Goal: Task Accomplishment & Management: Use online tool/utility

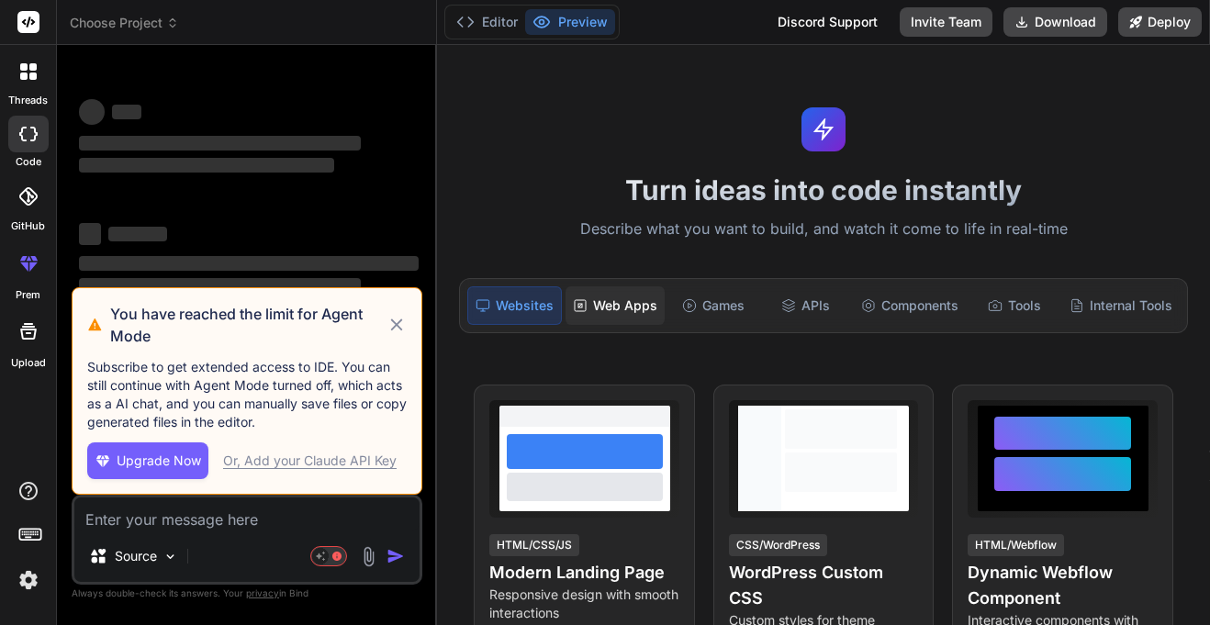
click at [589, 303] on div "Web Apps" at bounding box center [614, 305] width 99 height 39
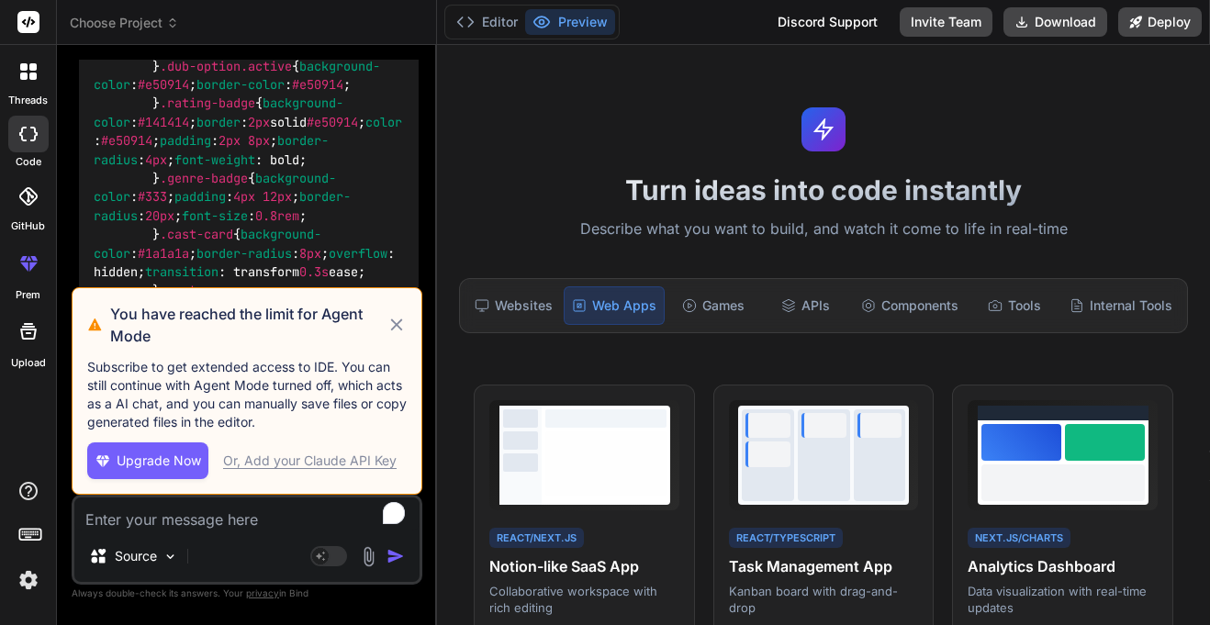
click at [214, 317] on h3 "You have reached the limit for Agent Mode" at bounding box center [248, 325] width 276 height 44
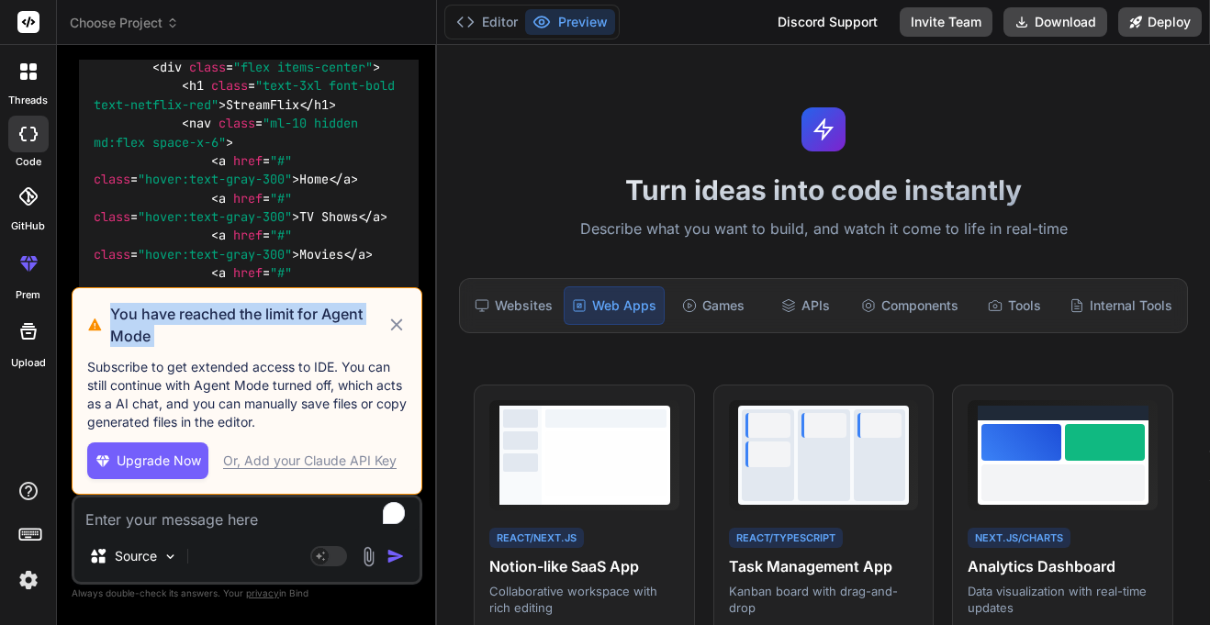
click at [268, 465] on div "Or, Add your Claude API Key" at bounding box center [309, 461] width 173 height 18
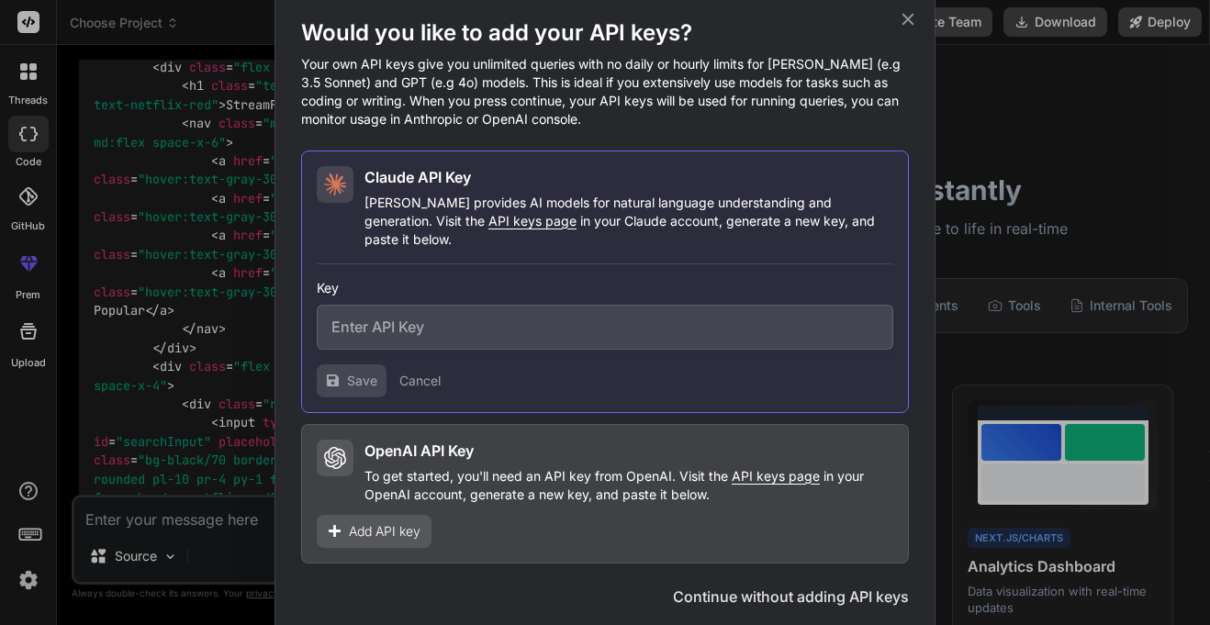
click at [414, 321] on input "text" at bounding box center [605, 327] width 576 height 45
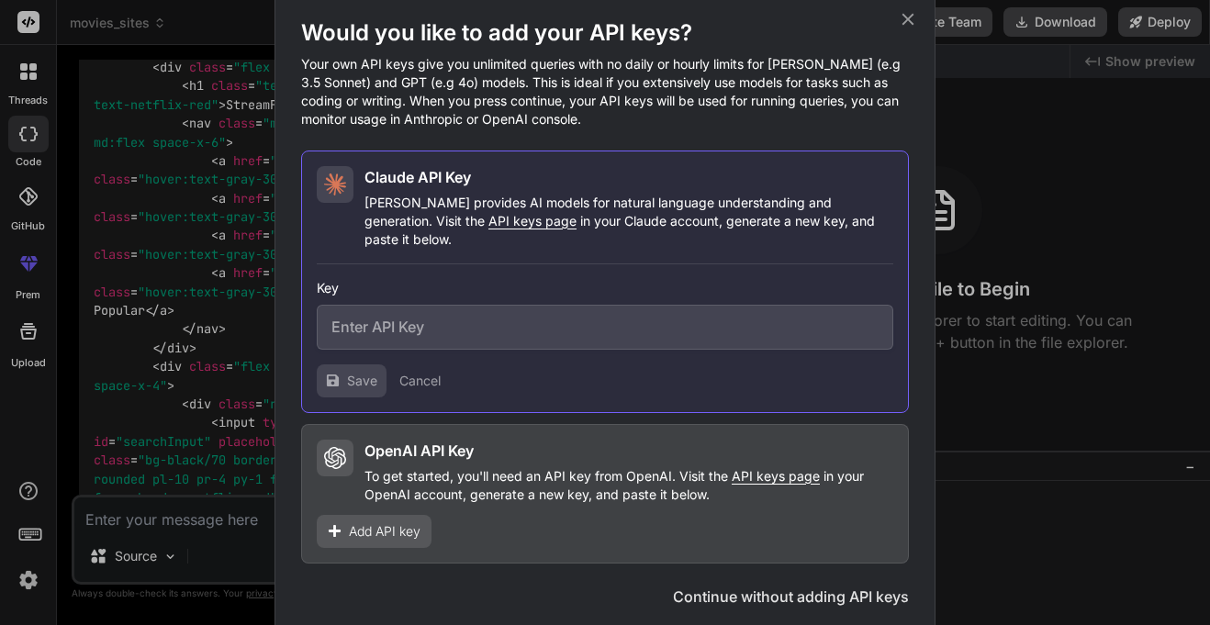
click at [760, 586] on button "Continue without adding API keys" at bounding box center [791, 597] width 236 height 22
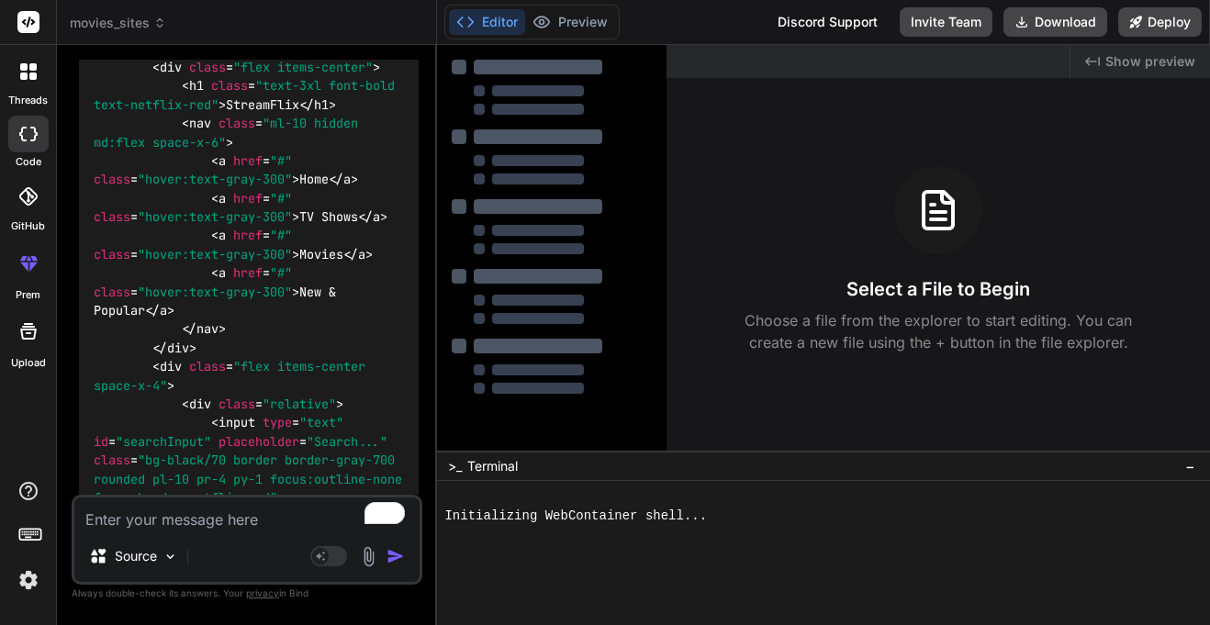
type textarea "x"
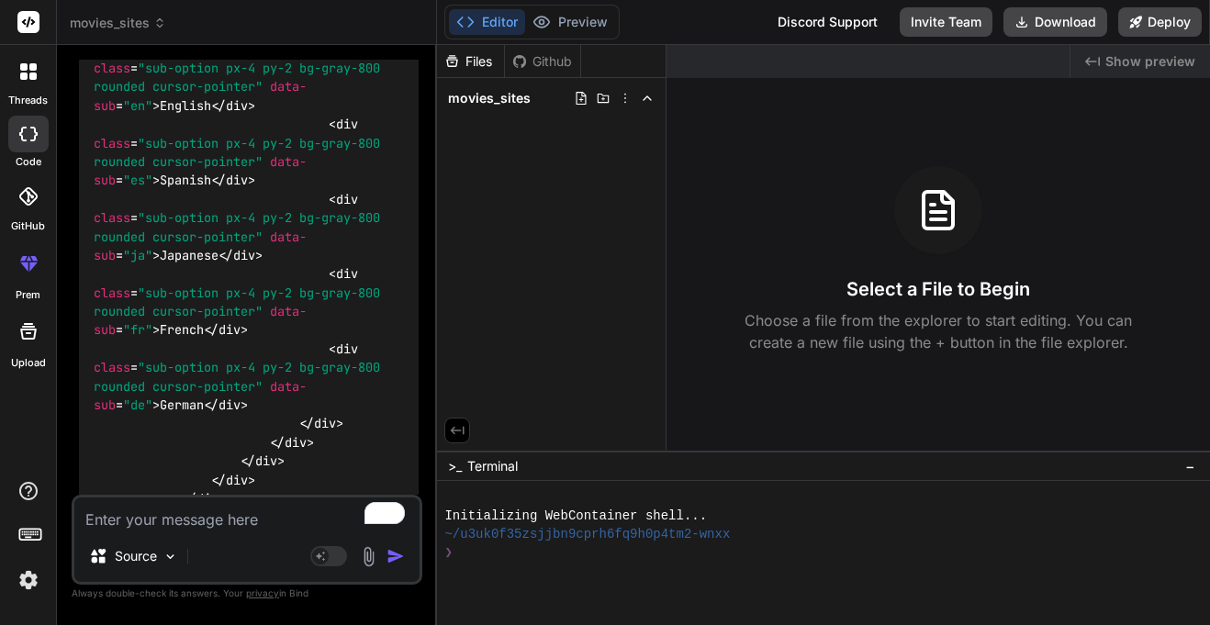
scroll to position [30808, 0]
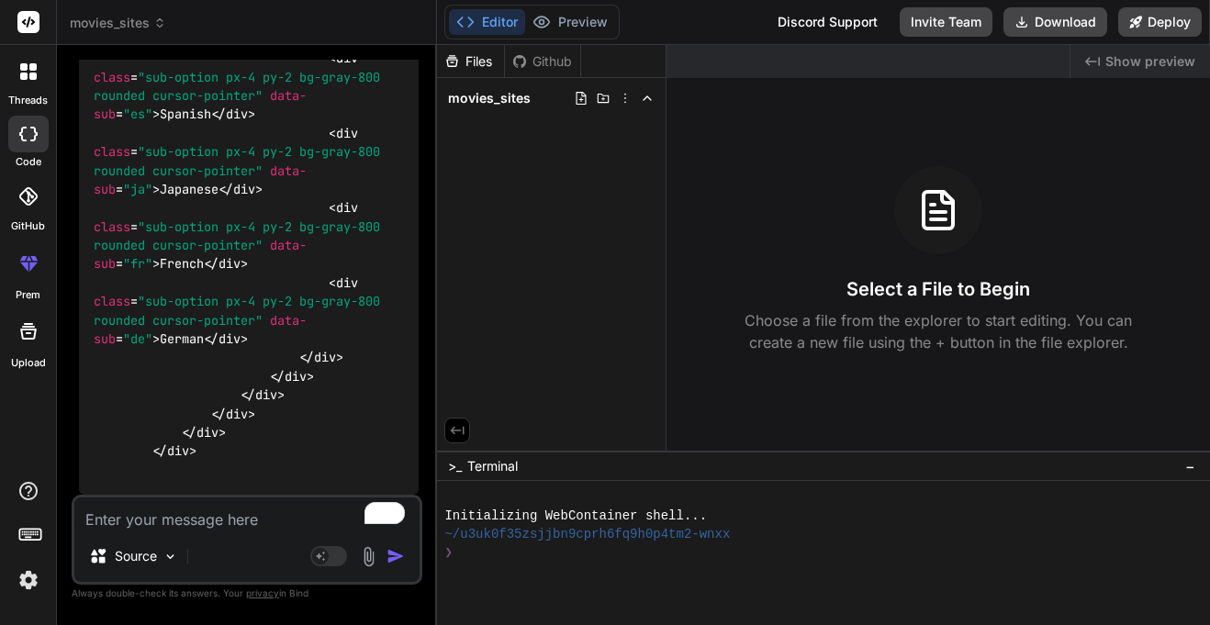
click at [135, 16] on span "movies_sites" at bounding box center [118, 23] width 96 height 18
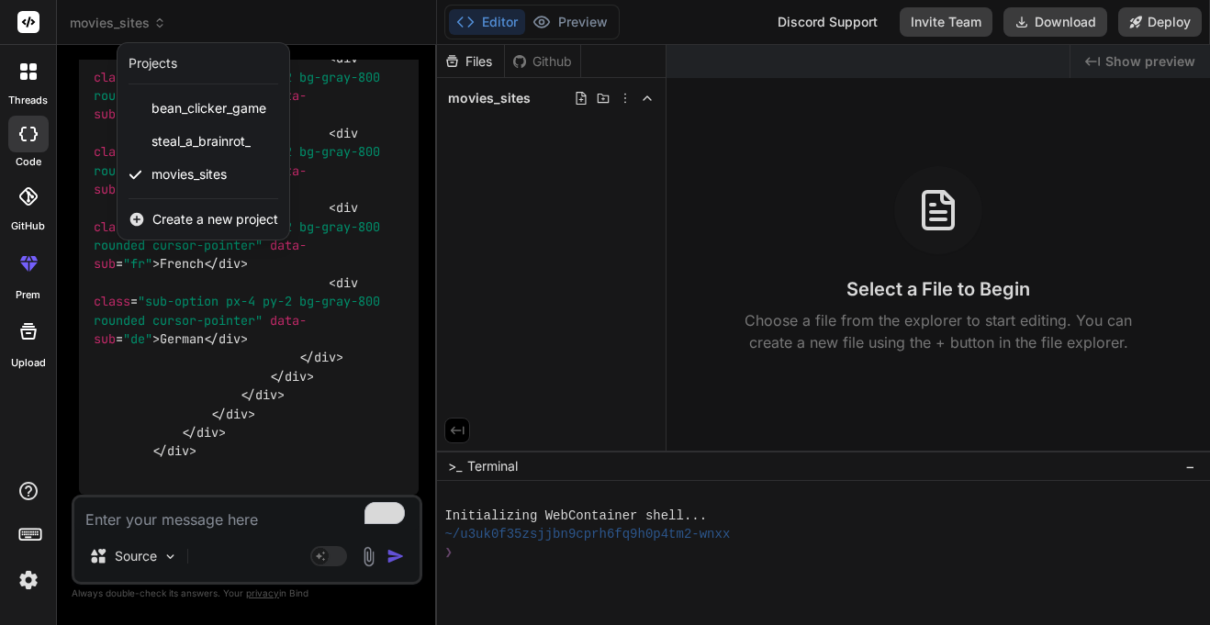
click at [204, 218] on span "Create a new project" at bounding box center [215, 219] width 126 height 18
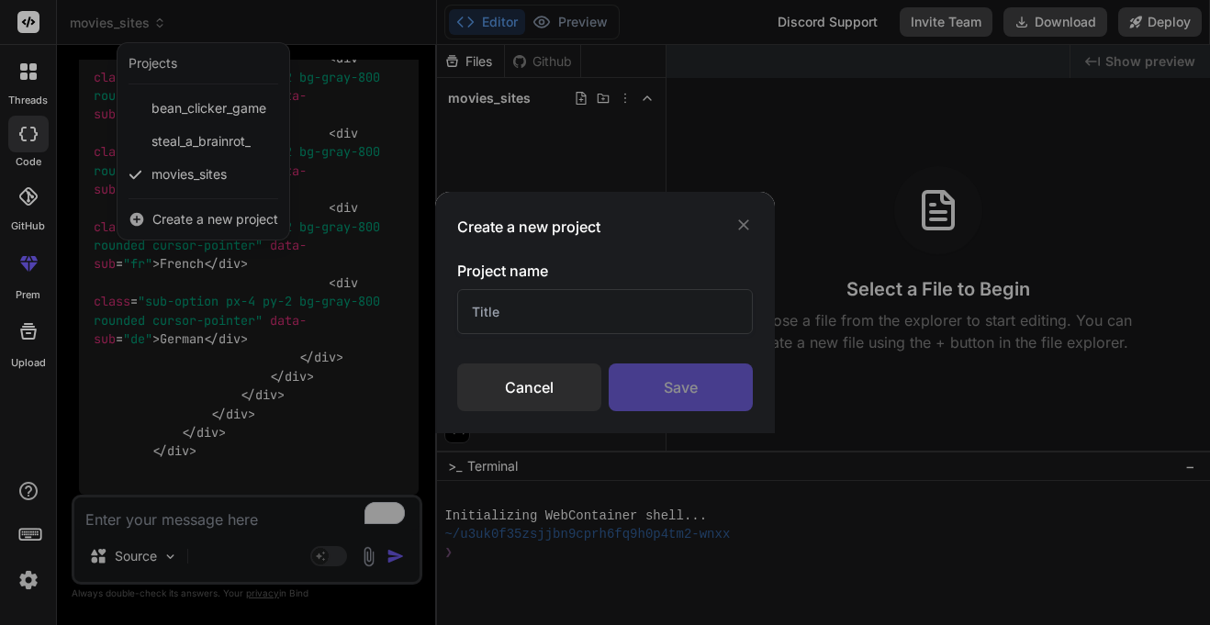
click at [581, 320] on input "text" at bounding box center [604, 311] width 295 height 45
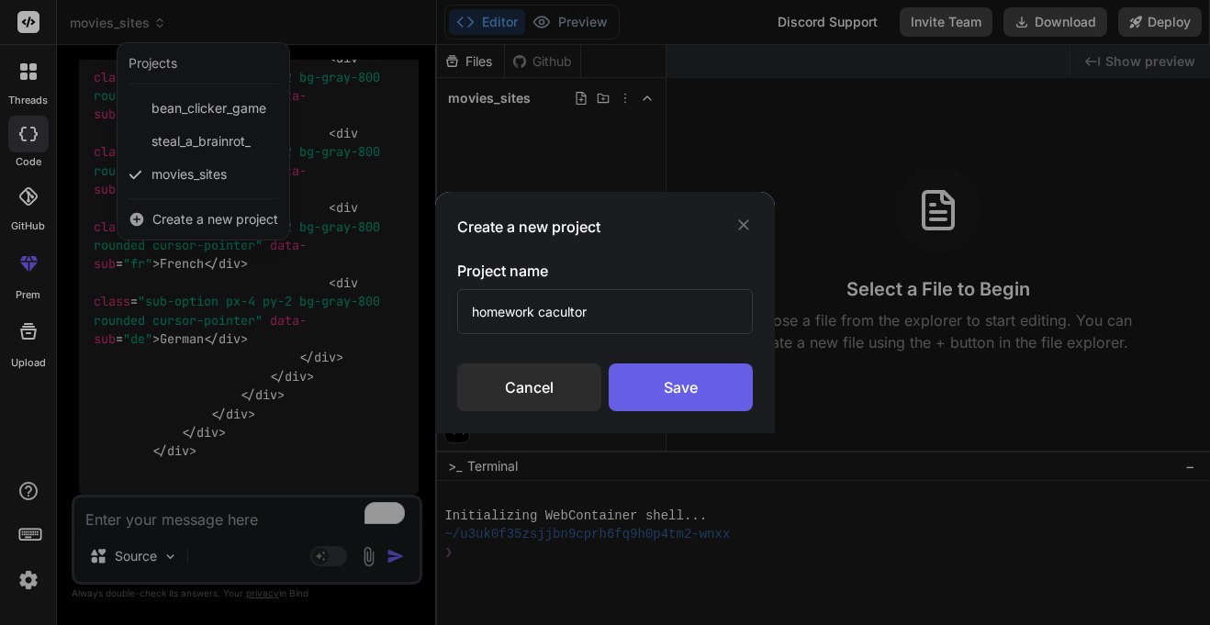
type input "homework cacultor"
click at [647, 380] on div "Save" at bounding box center [680, 387] width 144 height 48
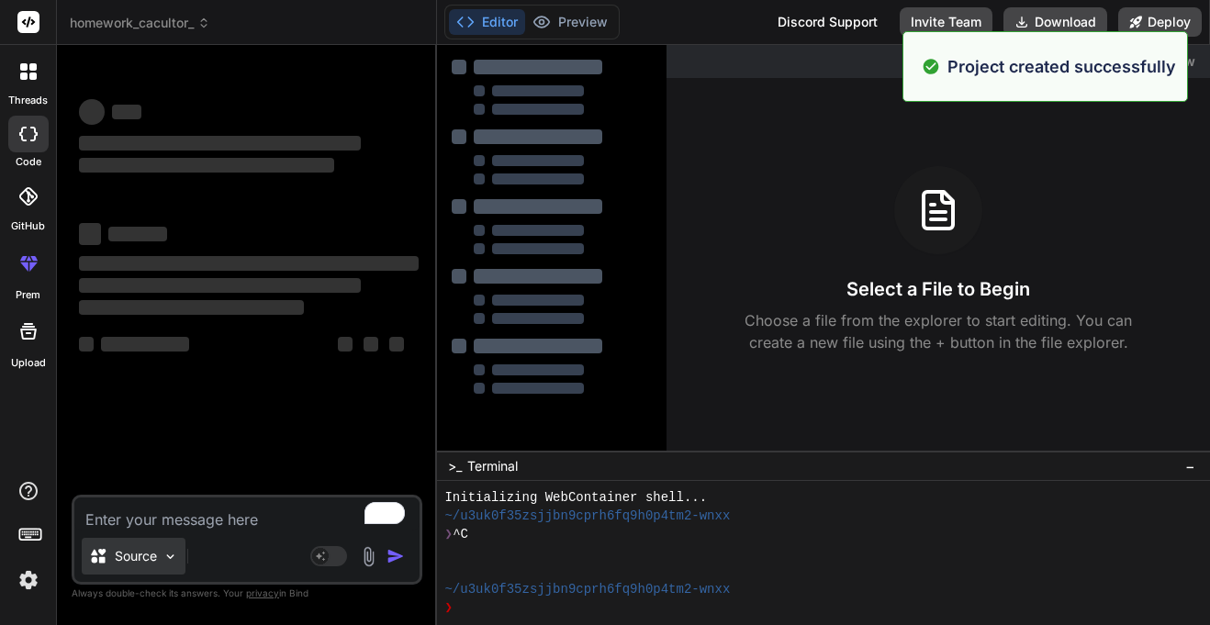
scroll to position [18, 0]
click at [142, 523] on textarea "To enrich screen reader interactions, please activate Accessibility in Grammarl…" at bounding box center [246, 513] width 345 height 33
type textarea "x"
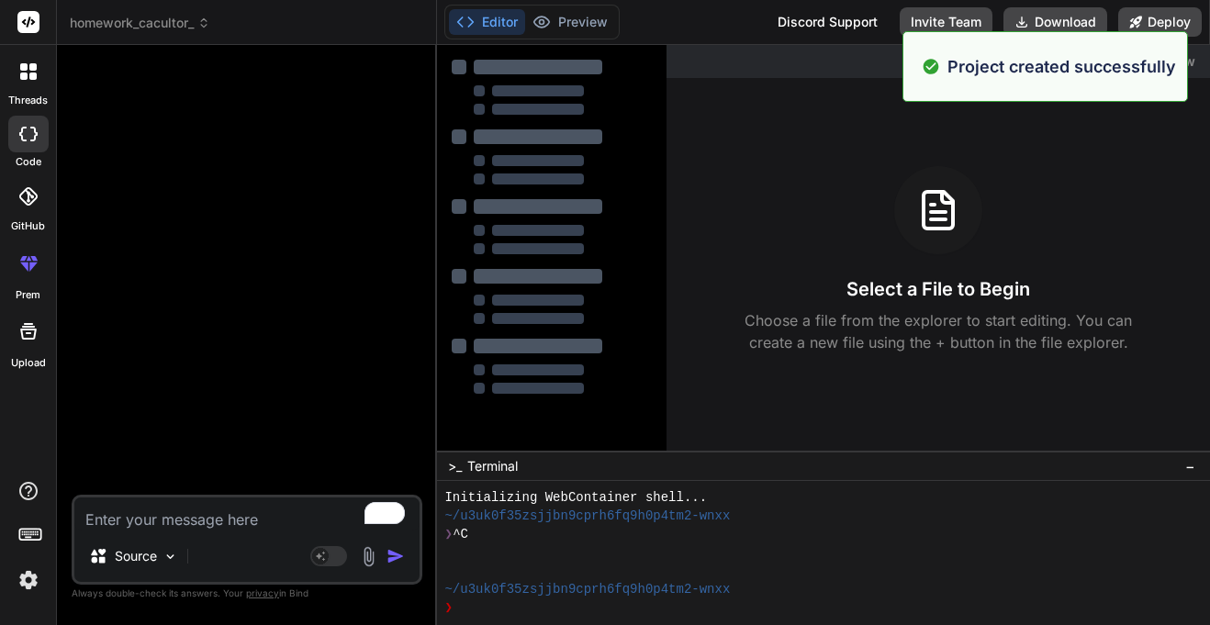
type textarea "m"
type textarea "x"
type textarea "ma"
type textarea "x"
type textarea "mak"
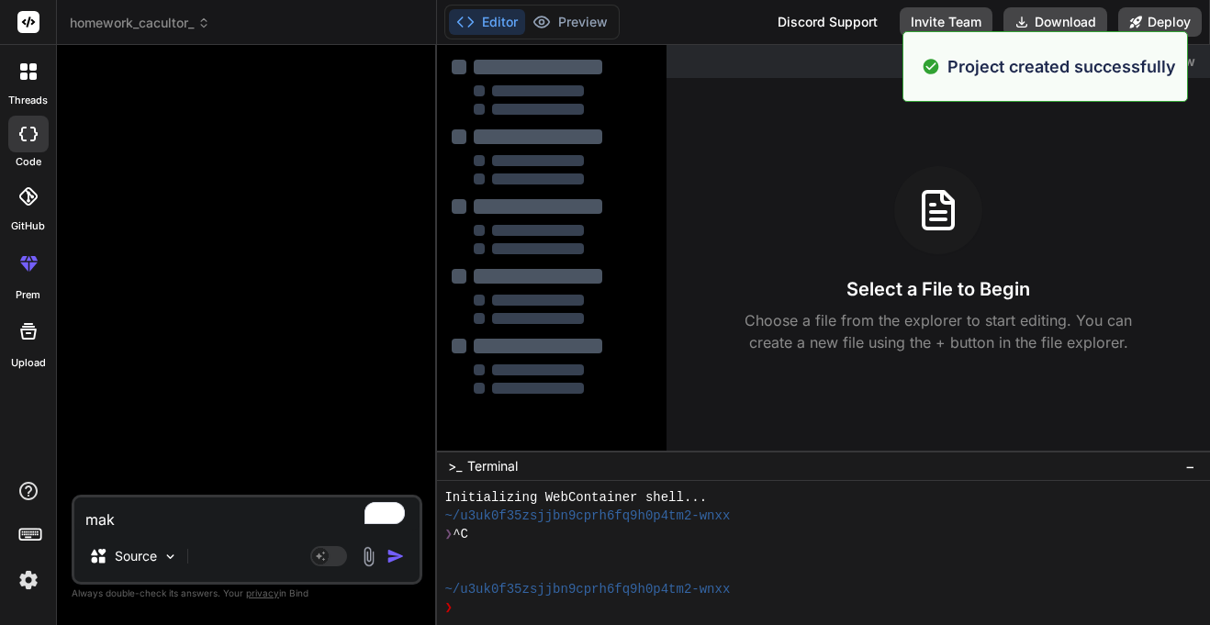
type textarea "x"
type textarea "make"
type textarea "x"
type textarea "make"
type textarea "x"
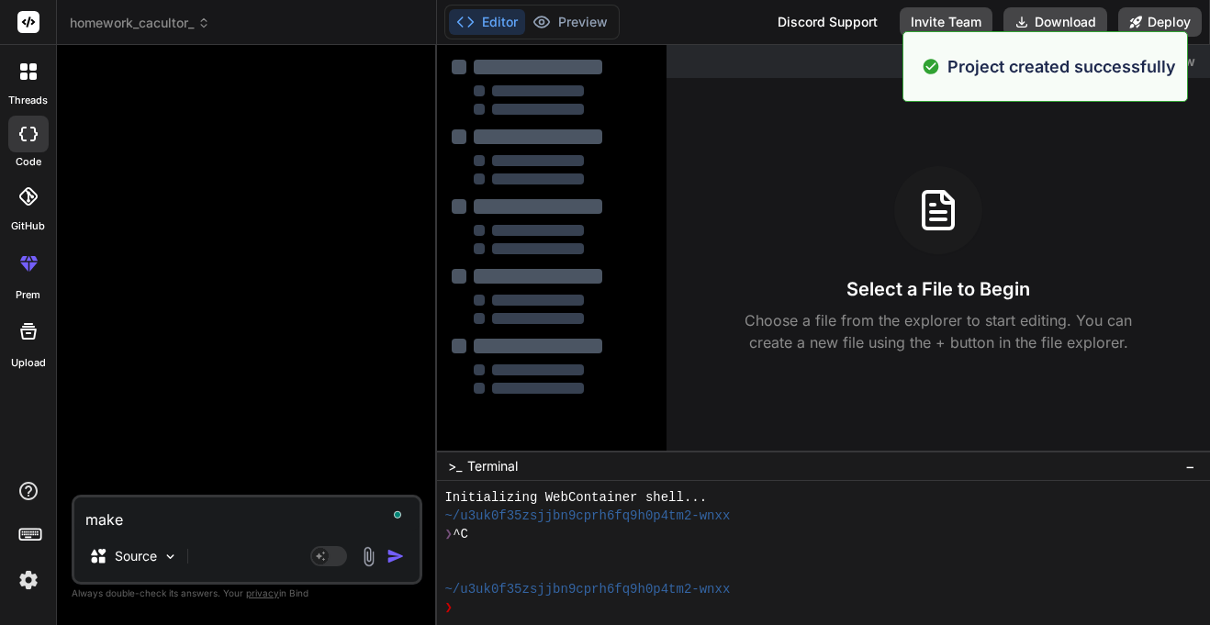
type textarea "make a"
type textarea "x"
type textarea "make an"
type textarea "x"
type textarea "make an"
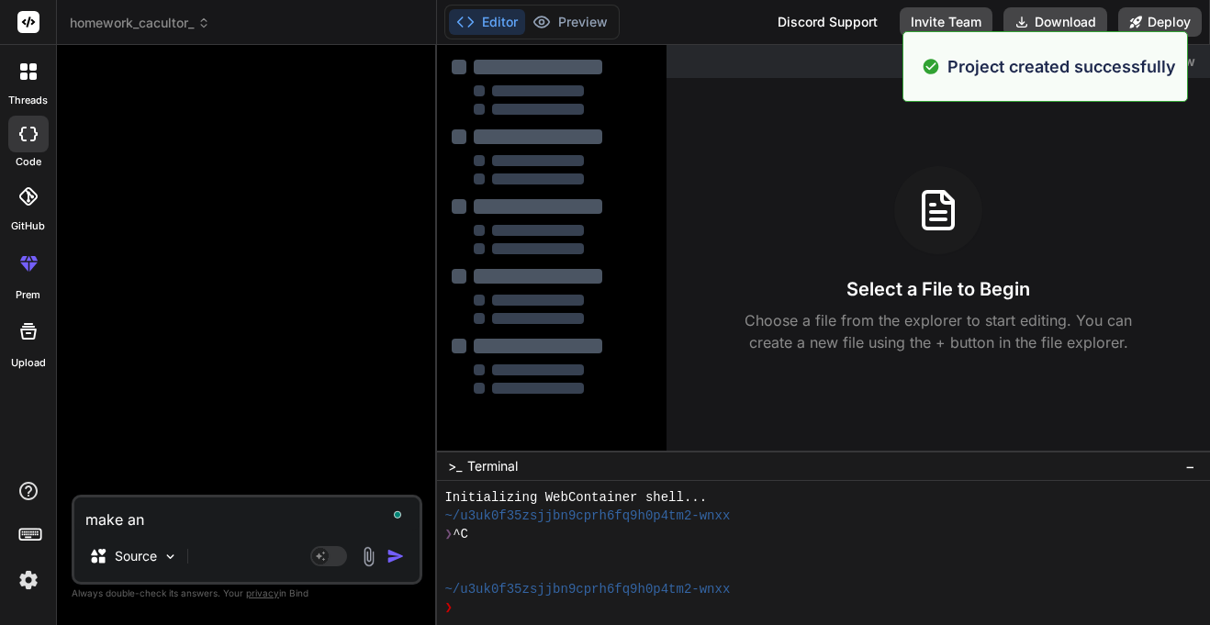
type textarea "x"
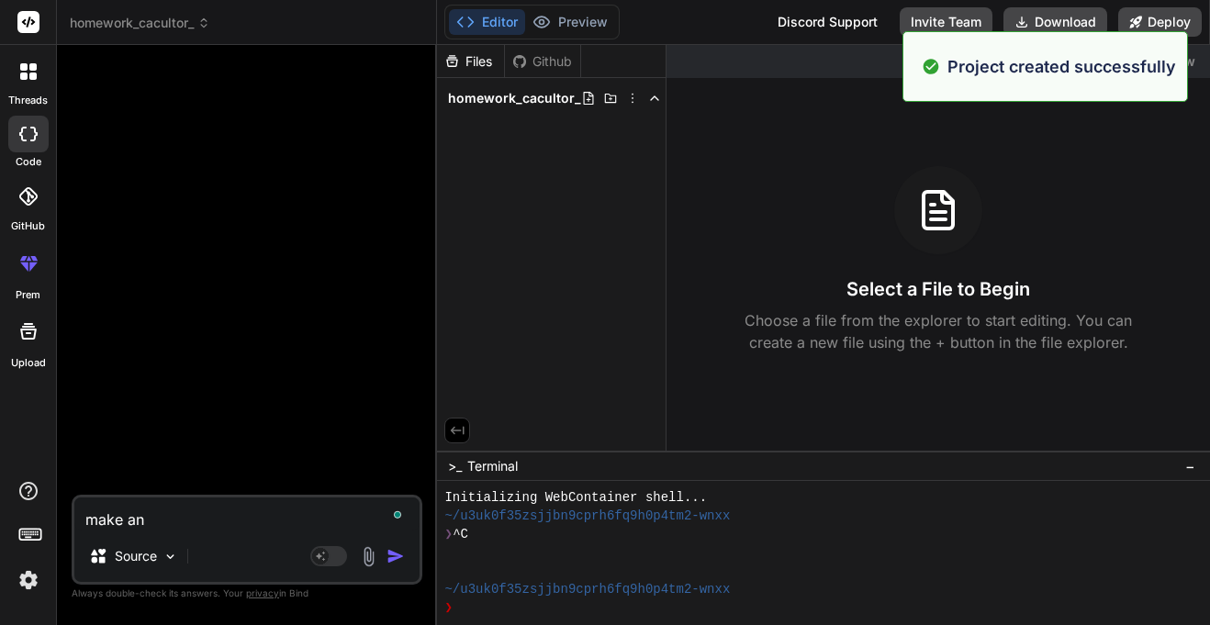
type textarea "make an c"
type textarea "x"
type textarea "make an ca"
type textarea "x"
type textarea "make an cac"
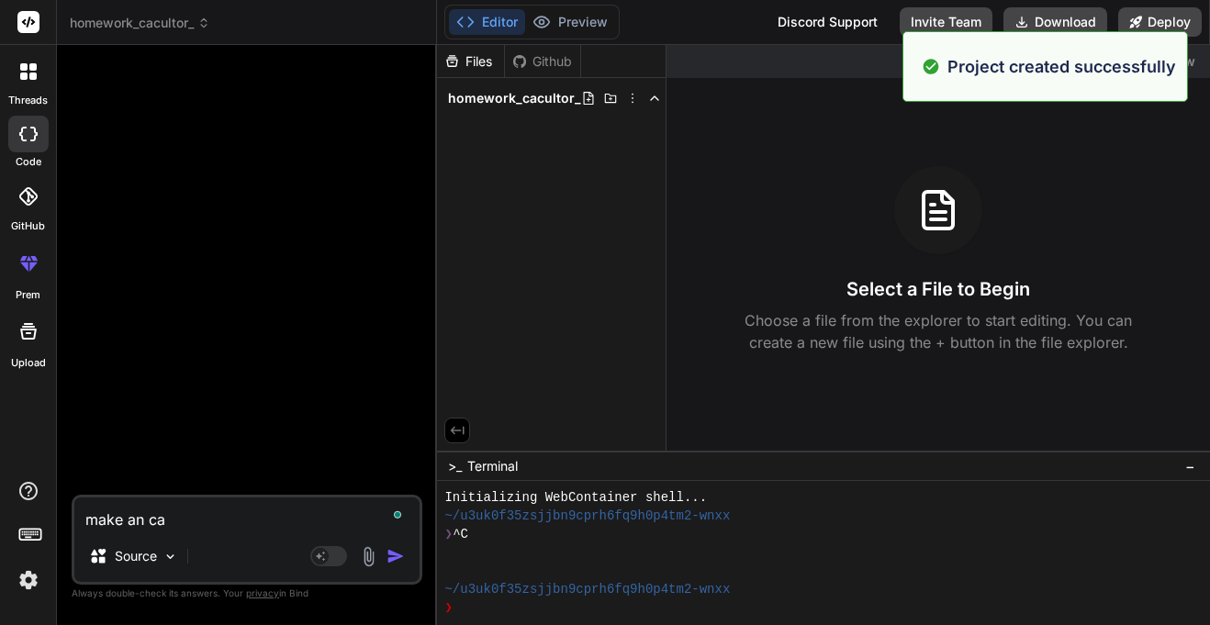
type textarea "x"
type textarea "make an cacu"
type textarea "x"
type textarea "make an cacul"
type textarea "x"
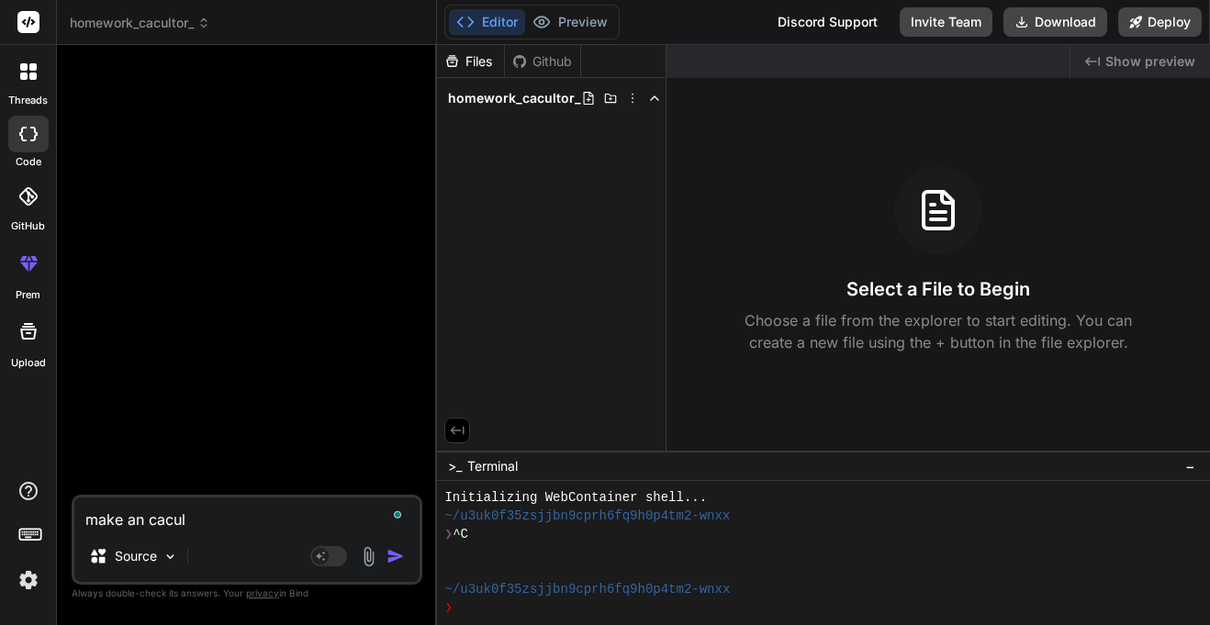
type textarea "make an cacula"
type textarea "x"
type textarea "make an caculat"
type textarea "x"
type textarea "make an caculato"
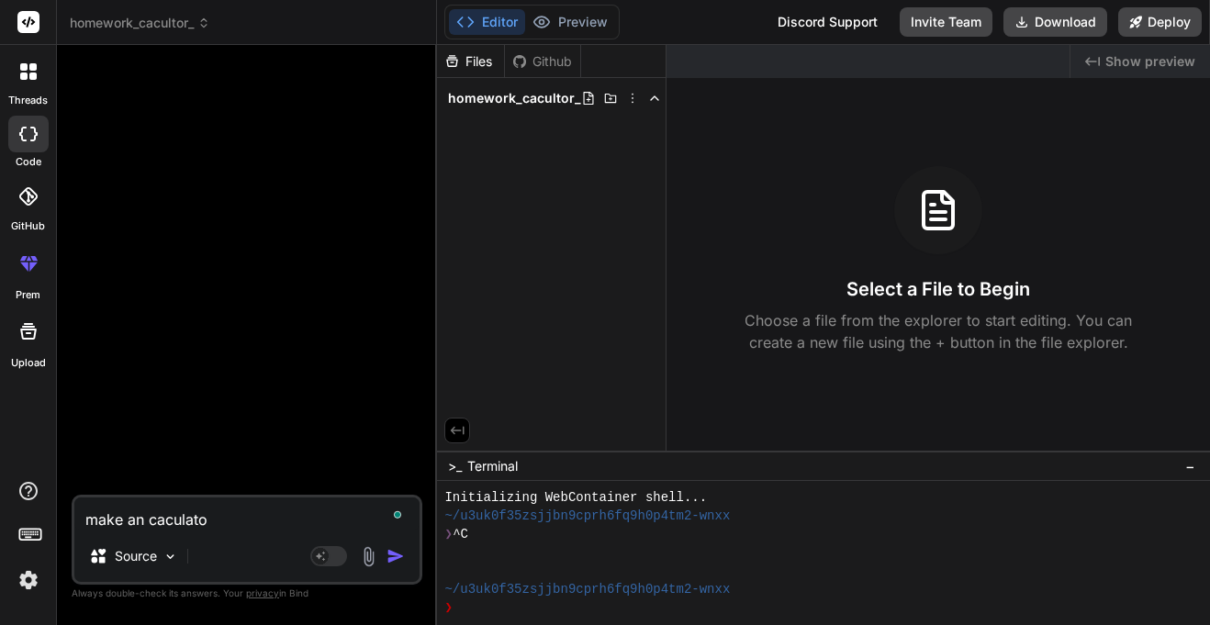
type textarea "x"
type textarea "make an caculator"
type textarea "x"
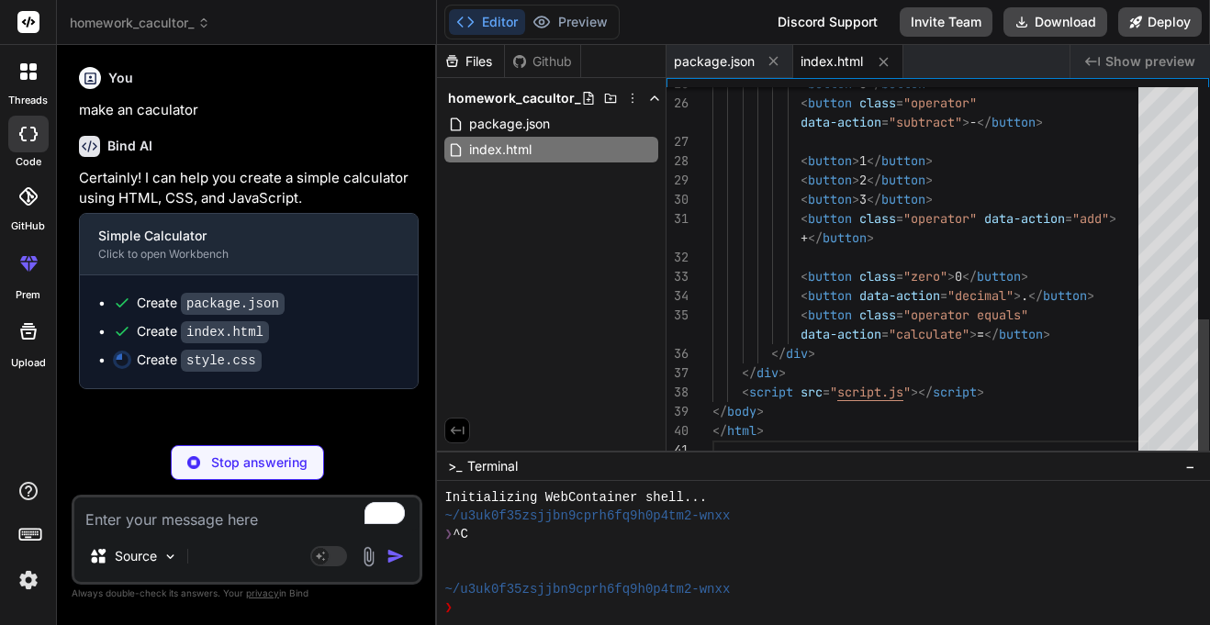
type textarea "x"
type textarea "grid-column: span 2; border-radius: 30px; /* Make it rounded */ text-align: lef…"
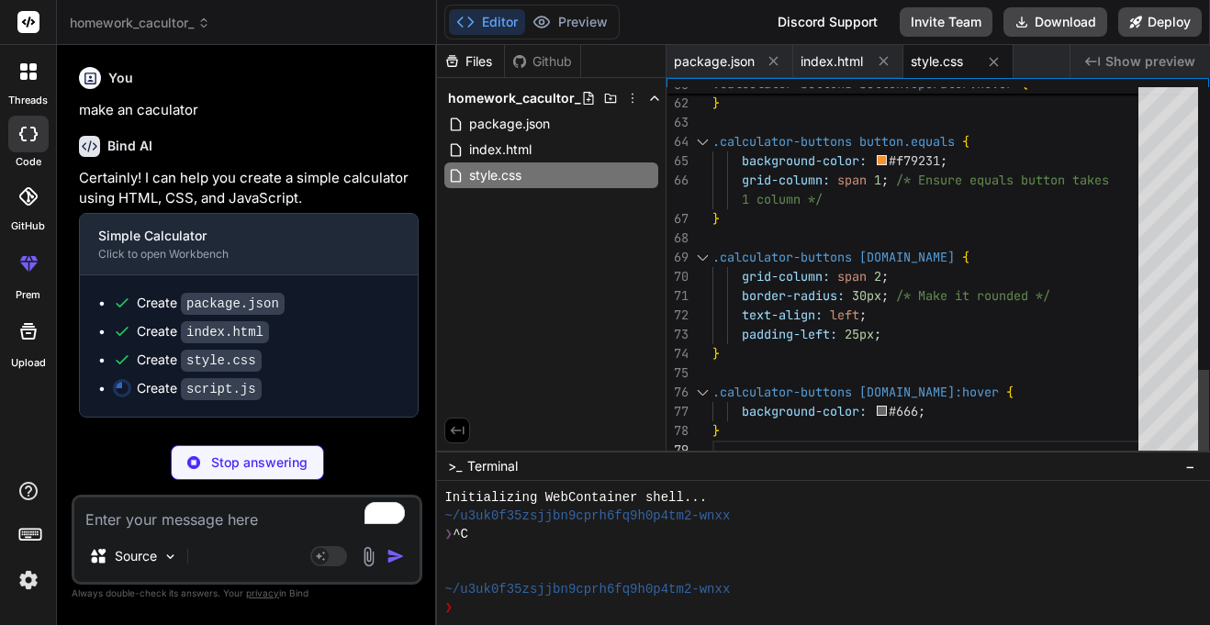
type textarea "x"
type textarea "});"
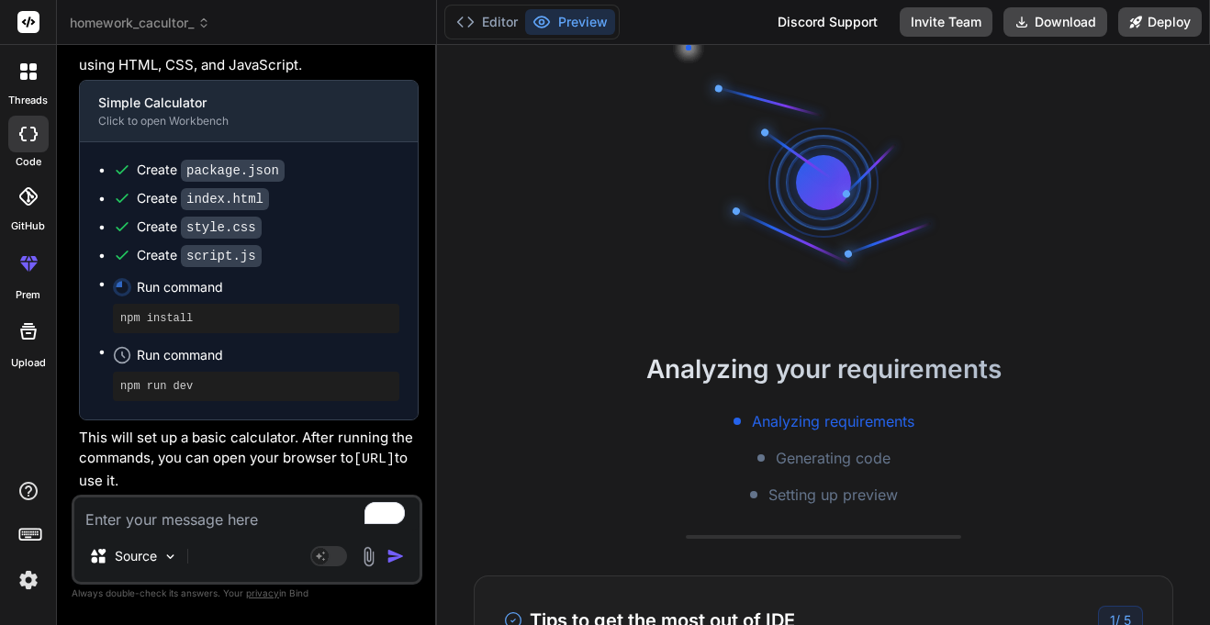
scroll to position [202, 0]
click at [151, 519] on textarea "To enrich screen reader interactions, please activate Accessibility in Grammarl…" at bounding box center [246, 513] width 345 height 33
click at [353, 467] on code "[URL]" at bounding box center [373, 460] width 41 height 16
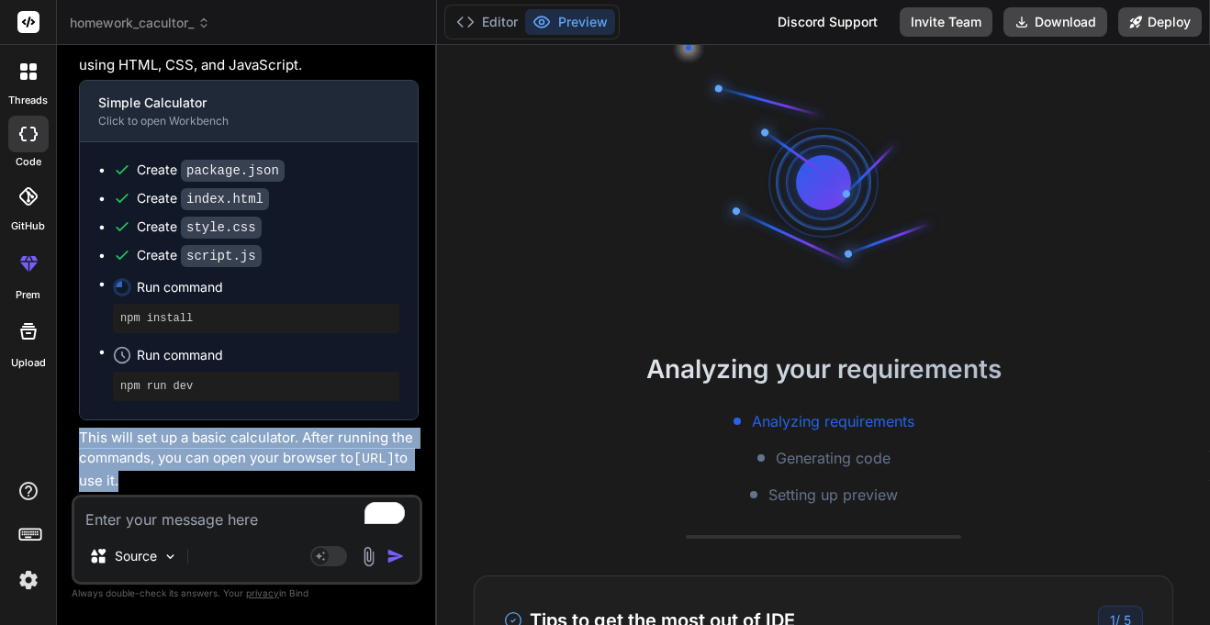
click at [353, 467] on code "[URL]" at bounding box center [373, 460] width 41 height 16
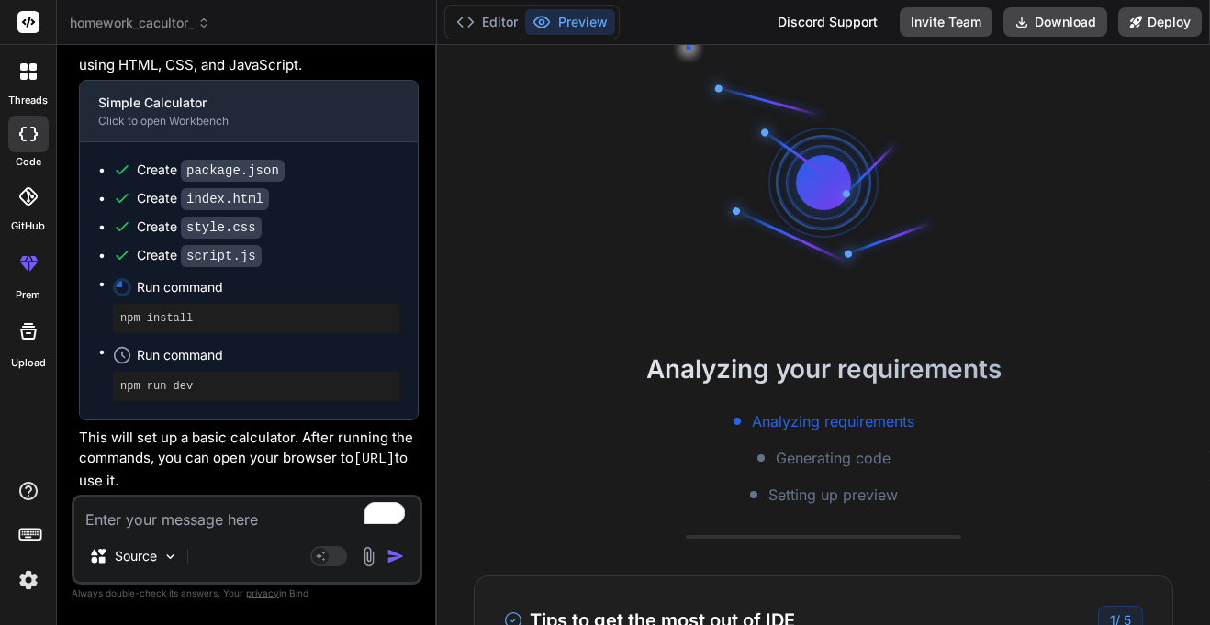
click at [353, 467] on code "[URL]" at bounding box center [373, 460] width 41 height 16
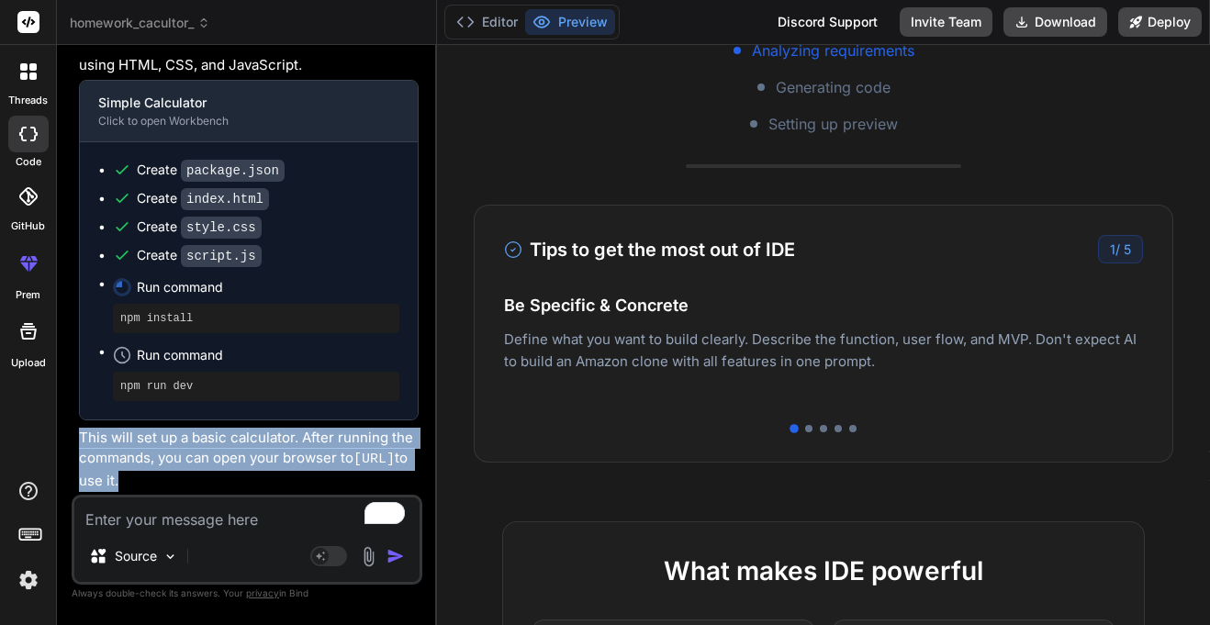
scroll to position [390, 0]
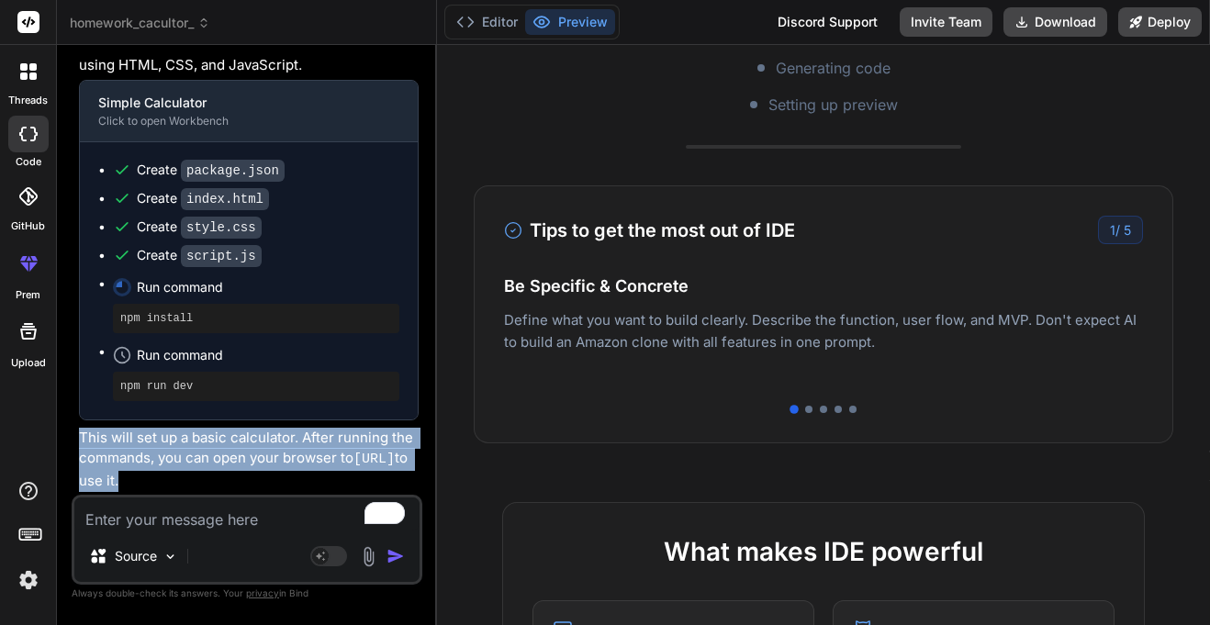
click at [804, 407] on div at bounding box center [823, 409] width 639 height 7
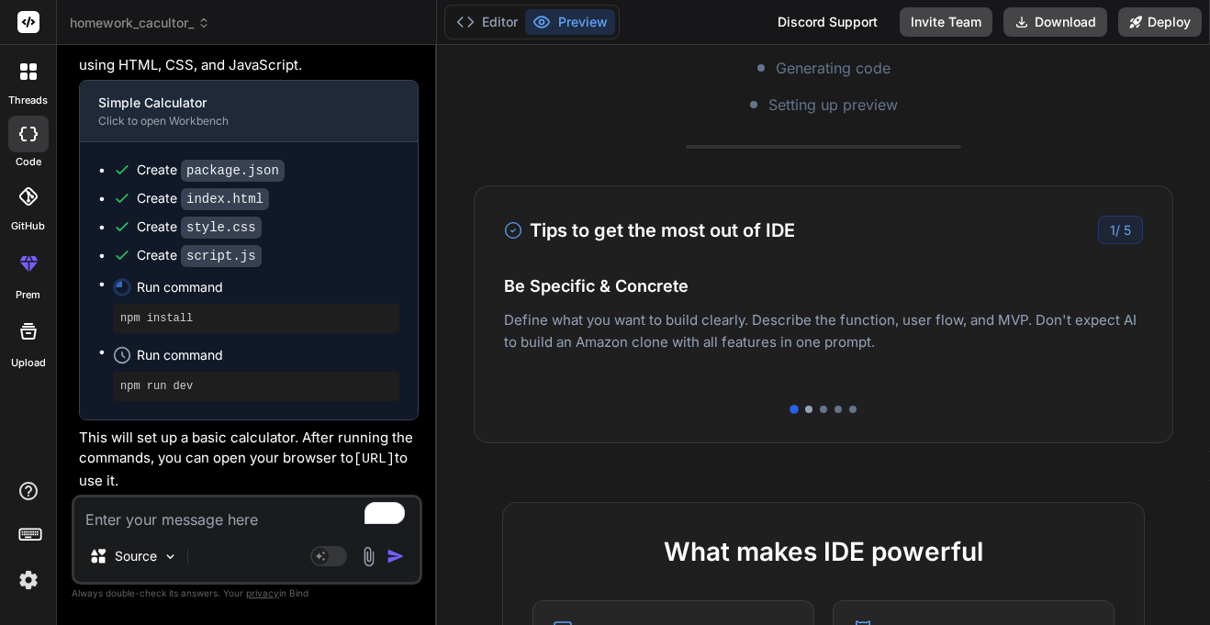
click at [810, 410] on div at bounding box center [808, 409] width 7 height 7
click at [829, 412] on div at bounding box center [823, 409] width 639 height 7
click at [826, 410] on div at bounding box center [823, 409] width 7 height 7
click at [837, 409] on div at bounding box center [837, 409] width 7 height 7
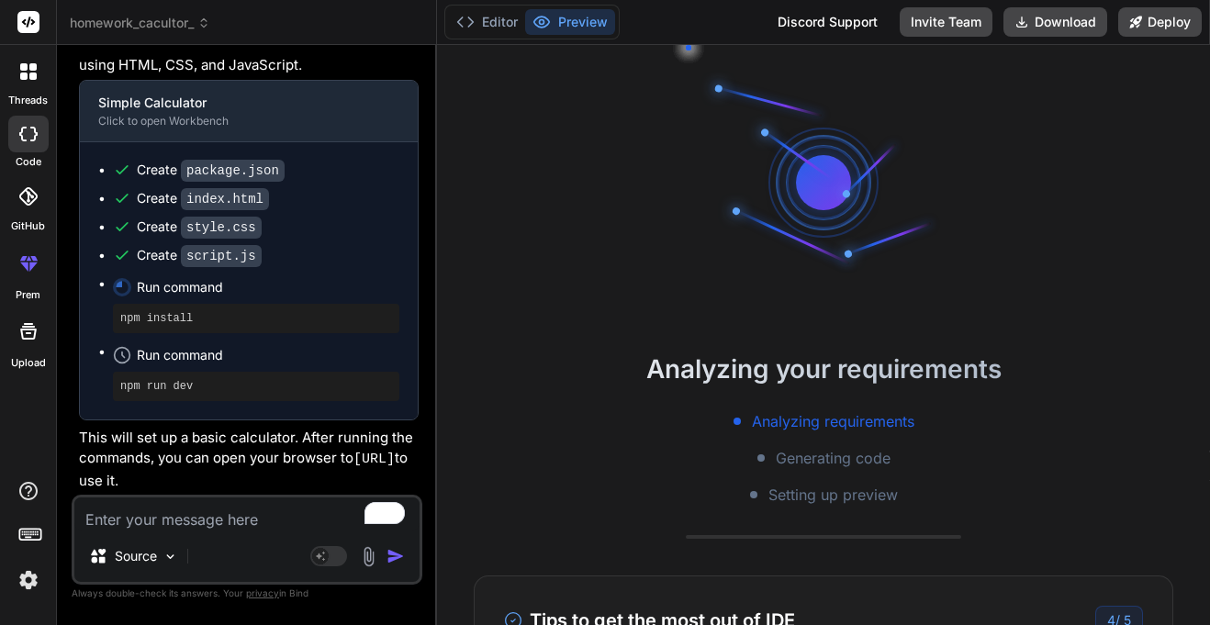
click at [790, 469] on div "Analyzing requirements Generating code Setting up preview" at bounding box center [823, 457] width 773 height 95
click at [791, 466] on span "Generating code" at bounding box center [832, 458] width 115 height 22
click at [797, 503] on span "Setting up preview" at bounding box center [832, 495] width 129 height 22
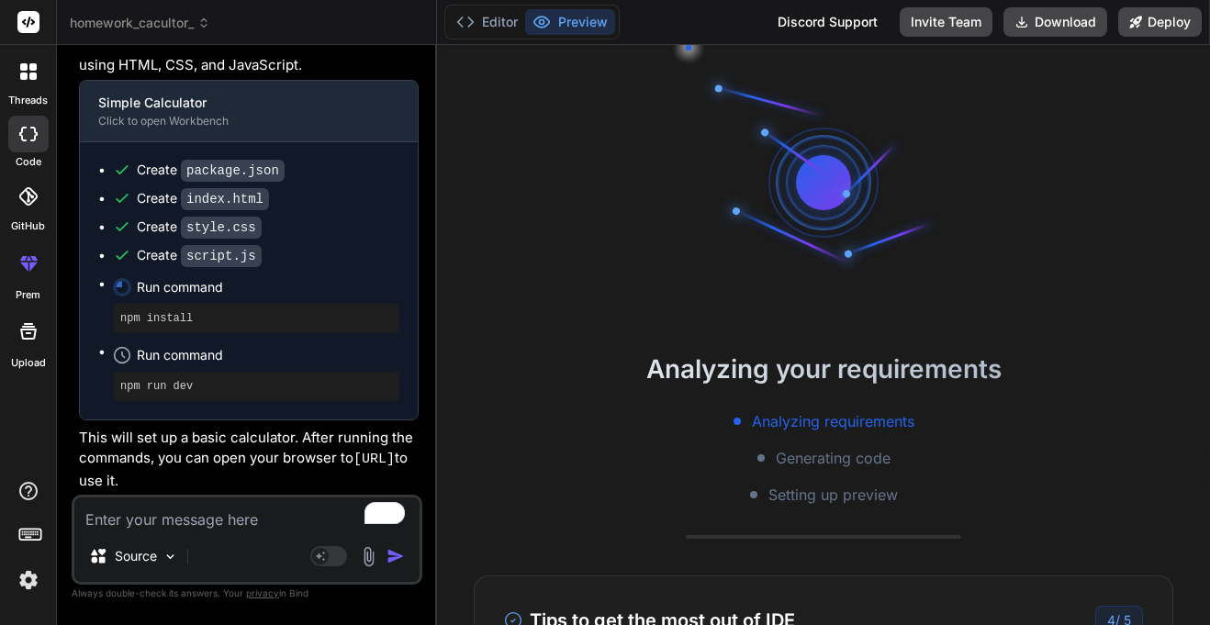
click at [797, 503] on span "Setting up preview" at bounding box center [832, 495] width 129 height 22
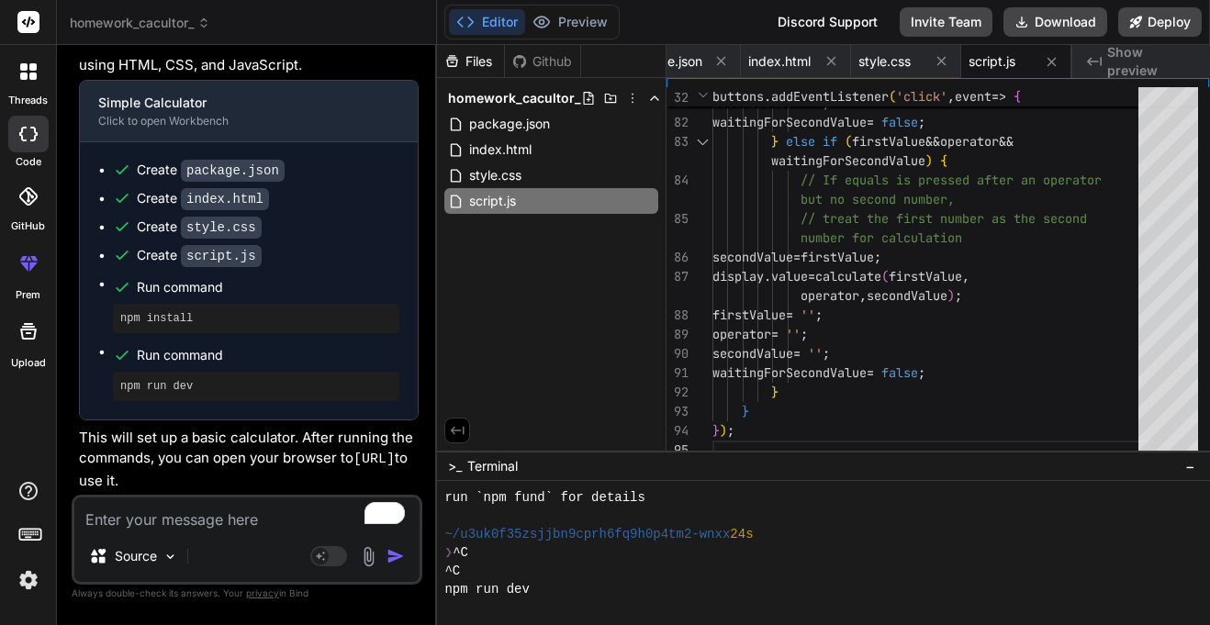
scroll to position [551, 0]
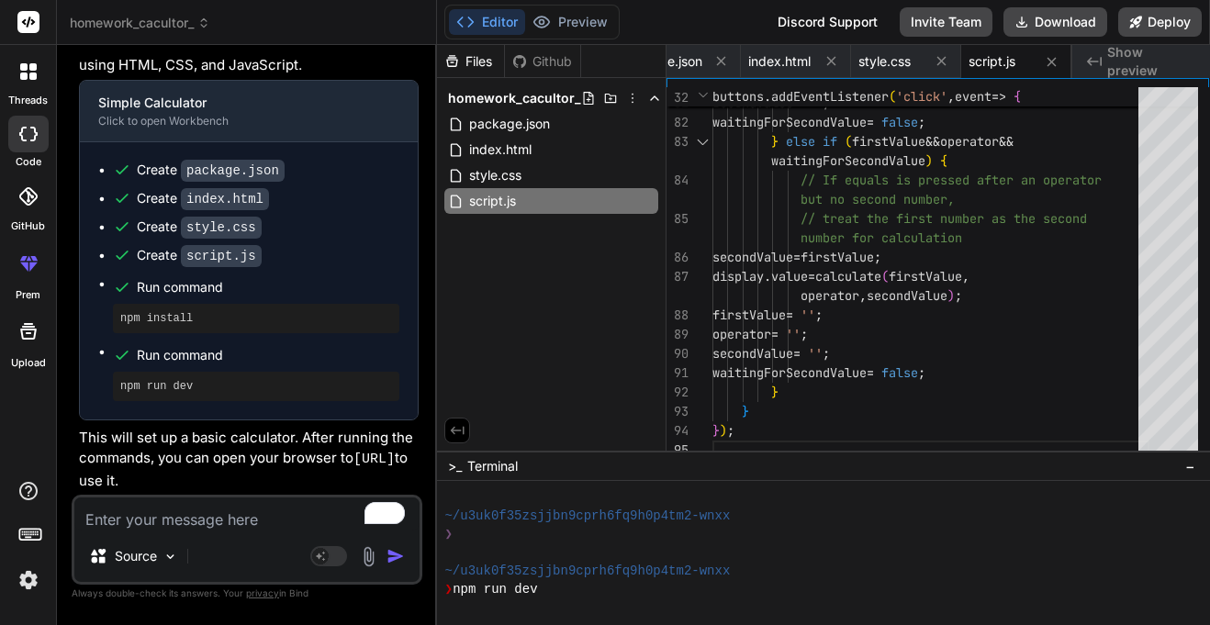
type textarea "x"
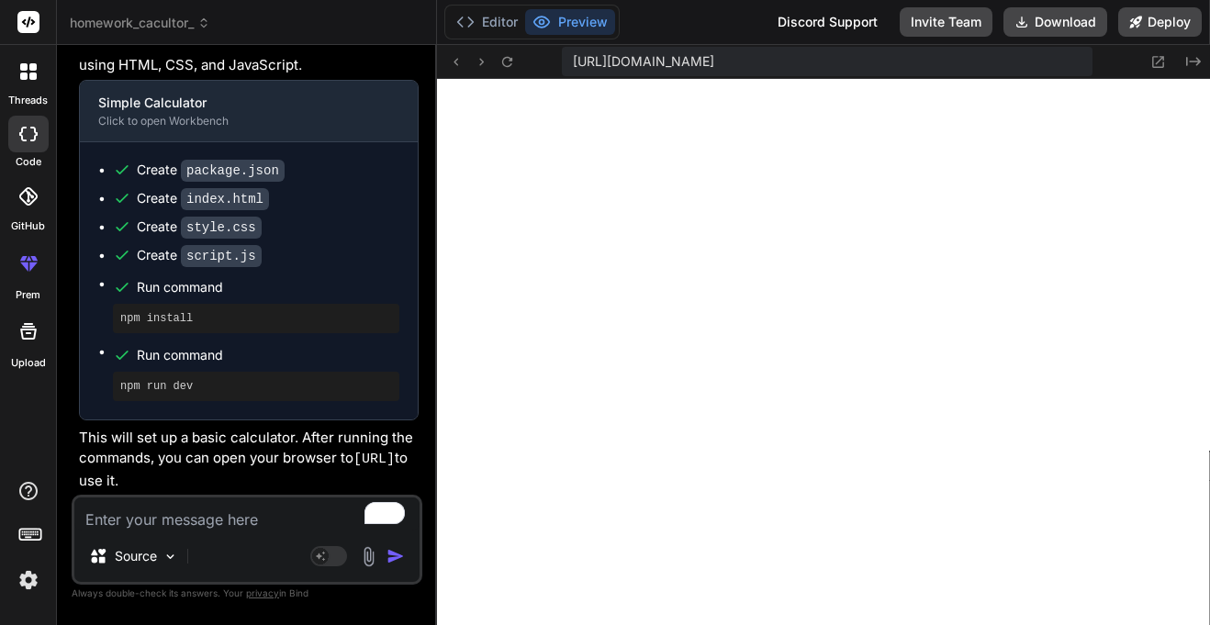
scroll to position [1487, 0]
click at [1161, 69] on icon at bounding box center [1158, 62] width 16 height 16
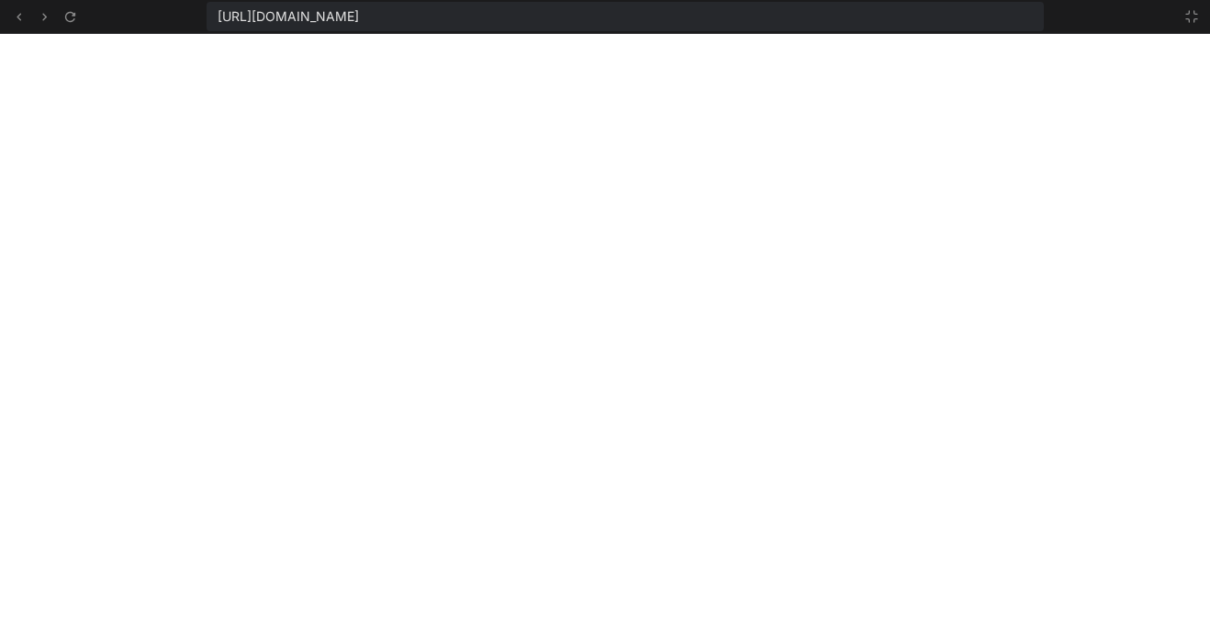
scroll to position [1597, 0]
click at [1195, 18] on icon at bounding box center [1191, 16] width 11 height 11
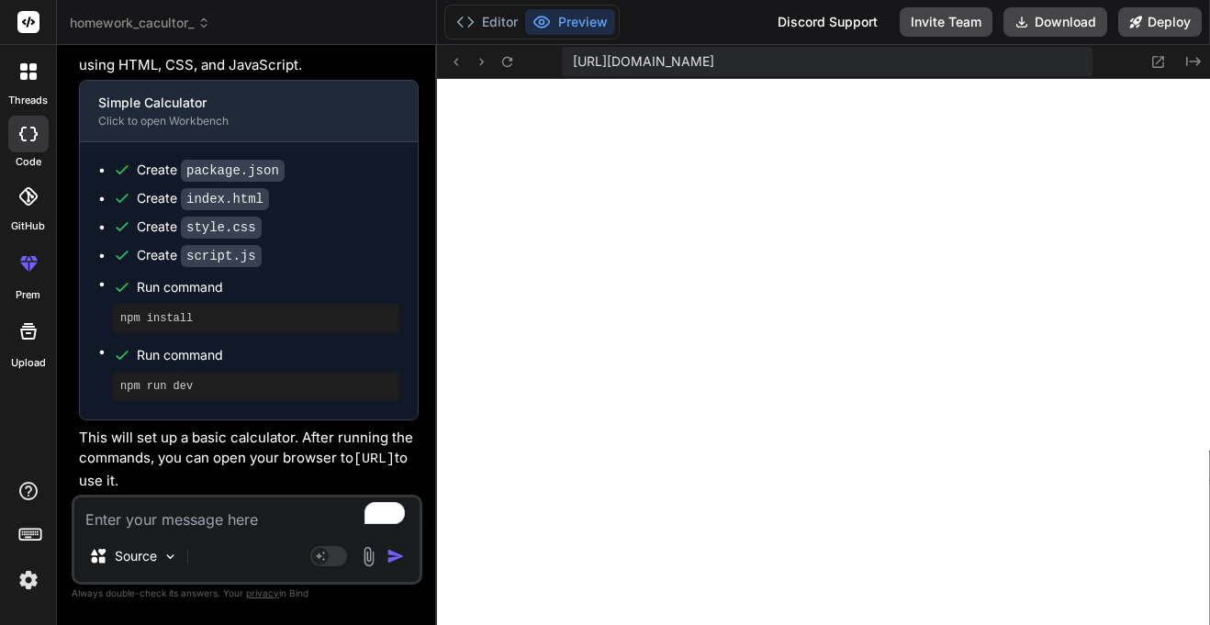
scroll to position [1707, 0]
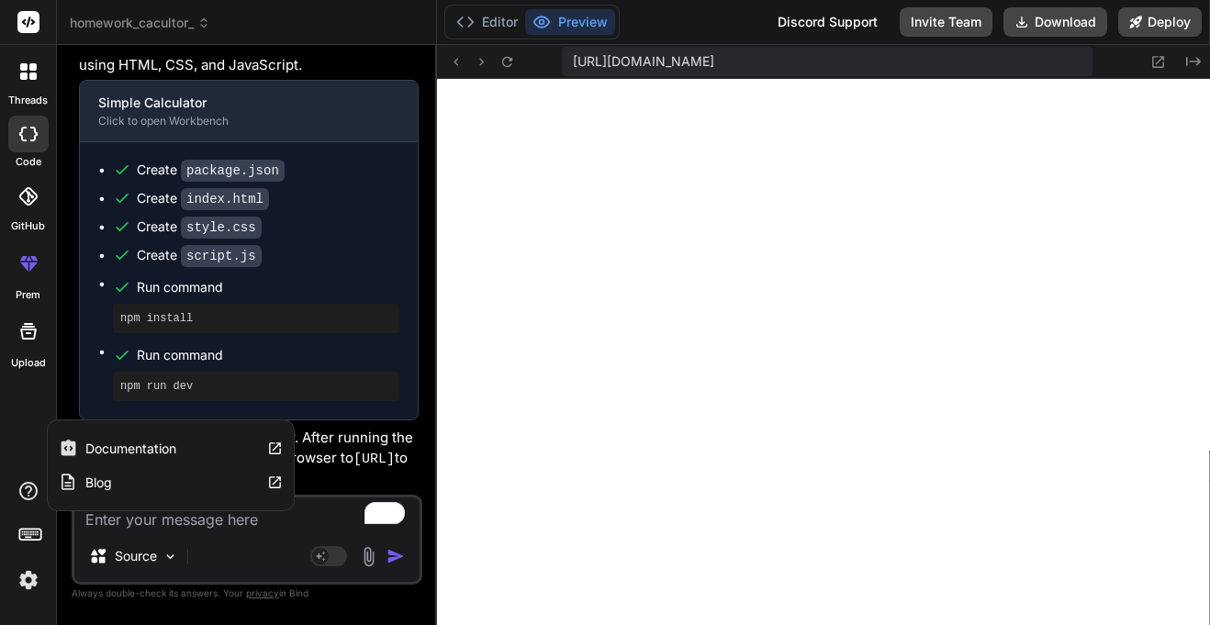
click at [189, 497] on div "Blog" at bounding box center [171, 482] width 246 height 34
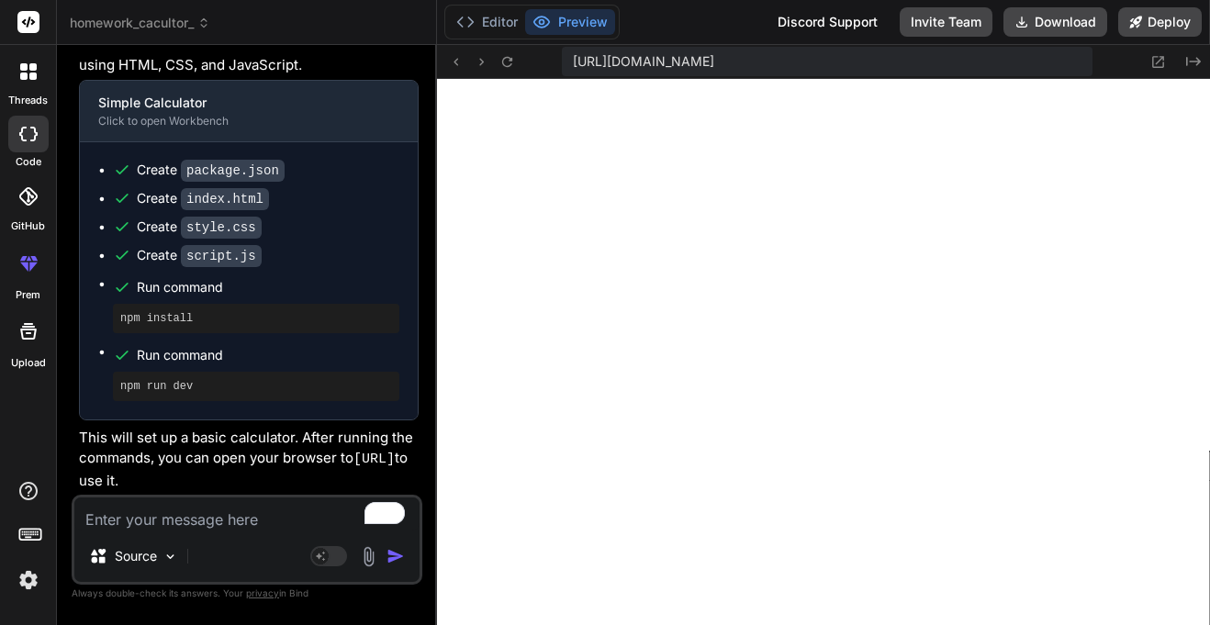
click at [195, 524] on textarea "To enrich screen reader interactions, please activate Accessibility in Grammarl…" at bounding box center [246, 513] width 345 height 33
type textarea "m"
type textarea "x"
type textarea "ma"
type textarea "x"
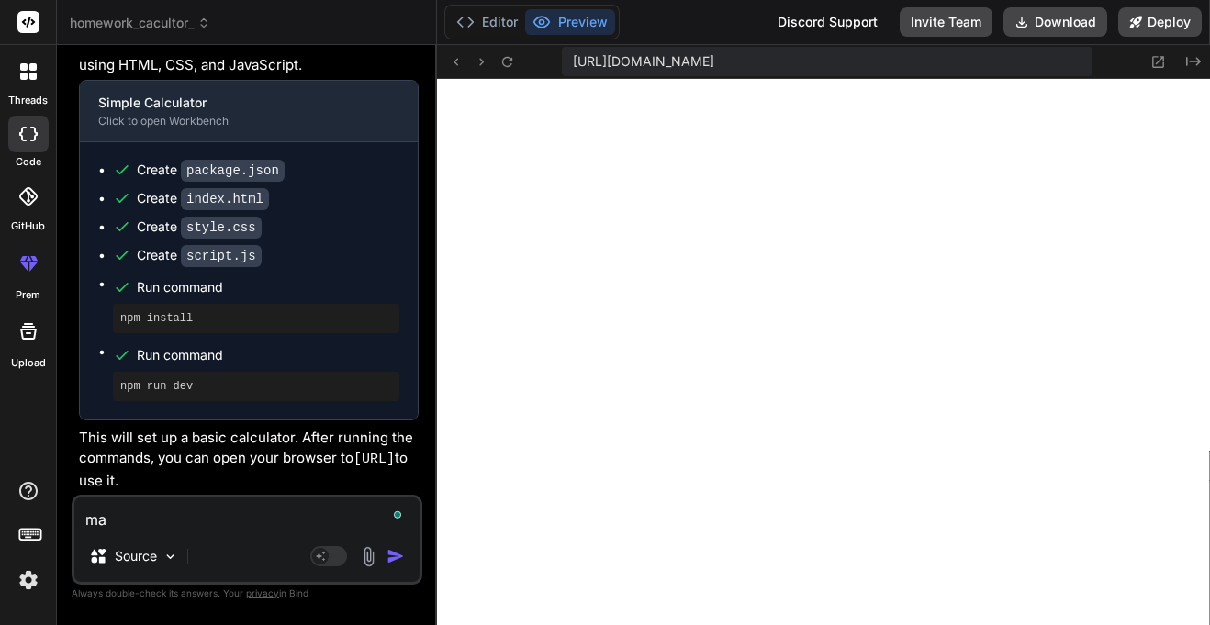
type textarea "mak"
type textarea "x"
type textarea "make"
type textarea "x"
type textarea "make"
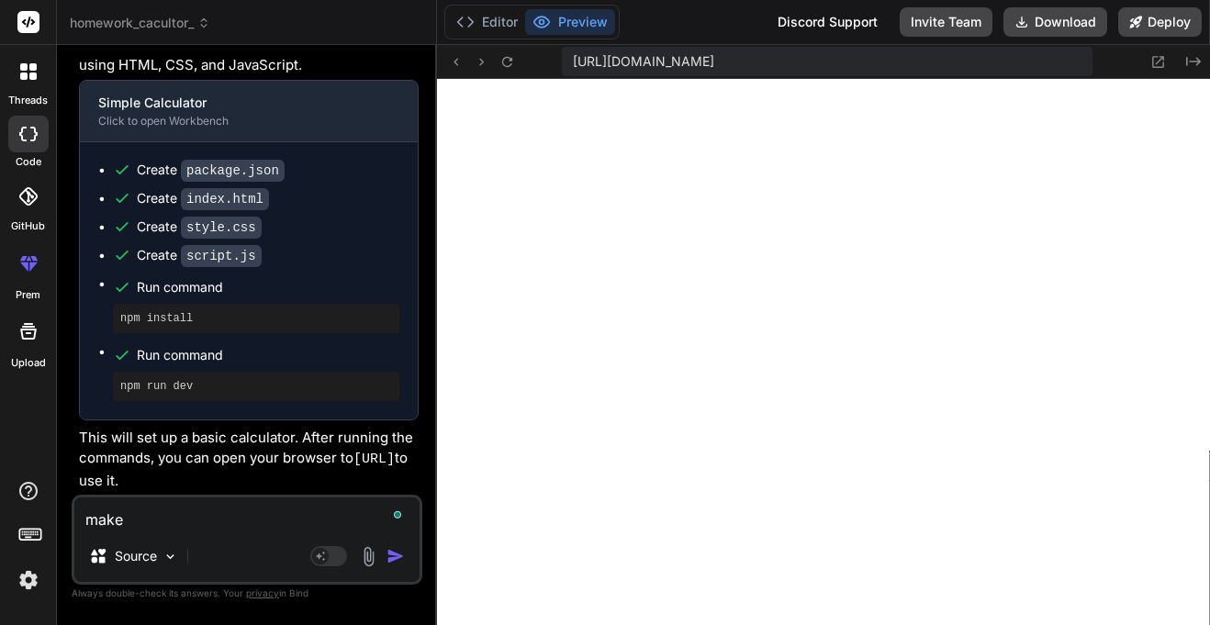
type textarea "x"
type textarea "make i"
type textarea "x"
type textarea "make it"
type textarea "x"
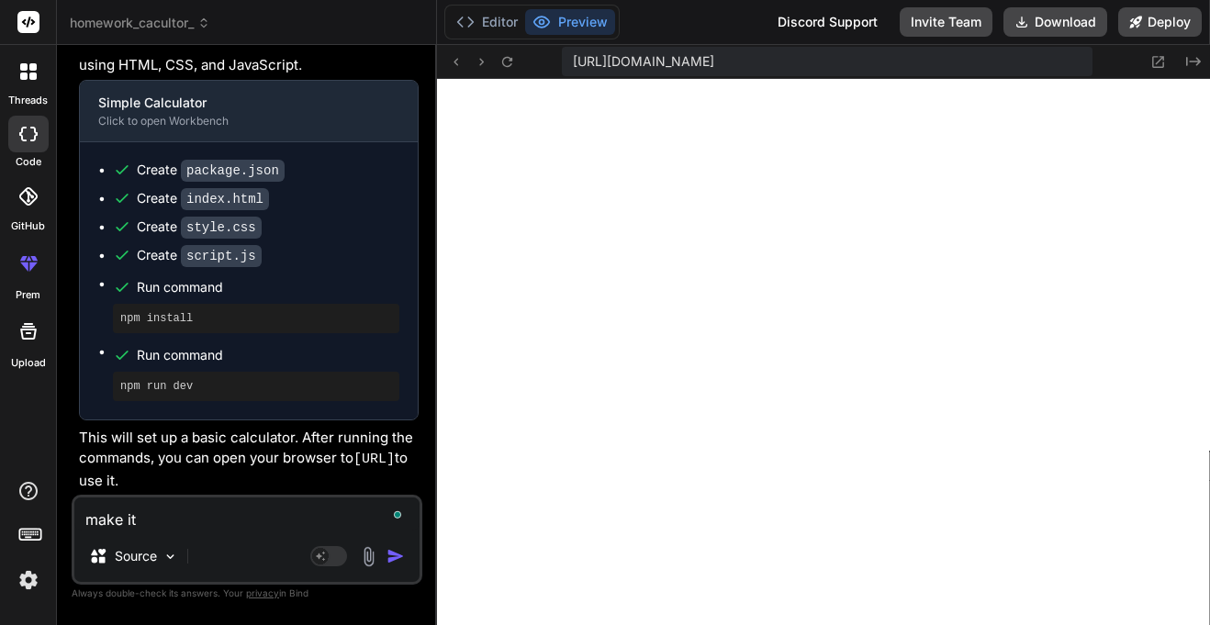
type textarea "make it"
type textarea "x"
type textarea "make it b"
type textarea "x"
type textarea "make it be"
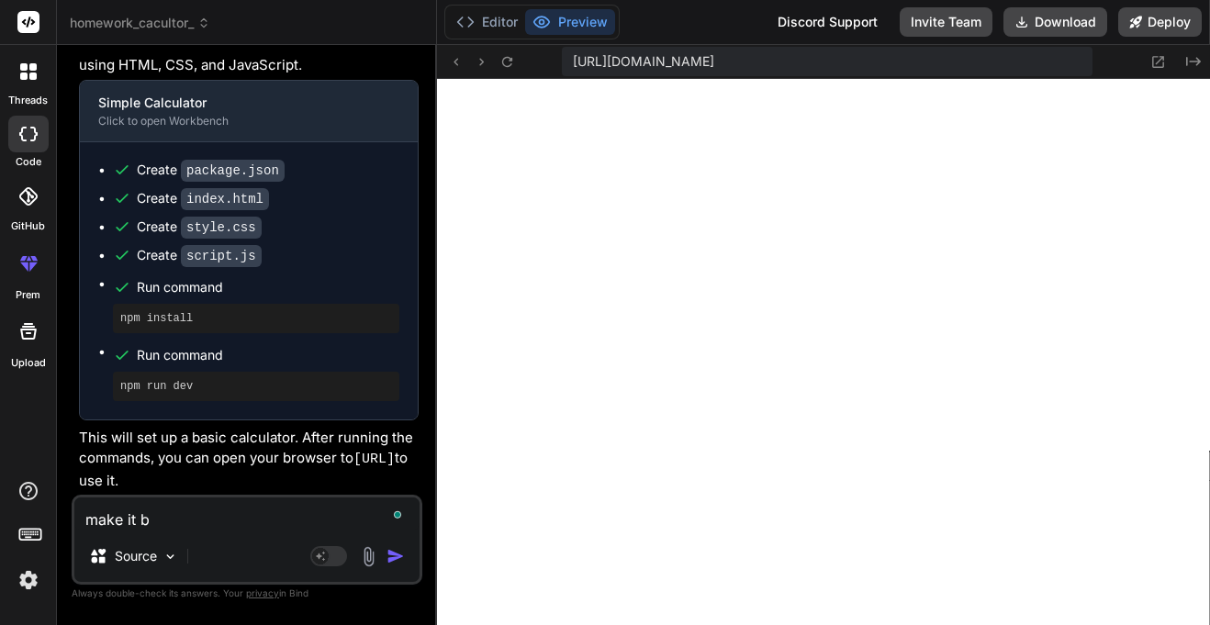
type textarea "x"
type textarea "make it bet"
type textarea "x"
type textarea "make it bett"
type textarea "x"
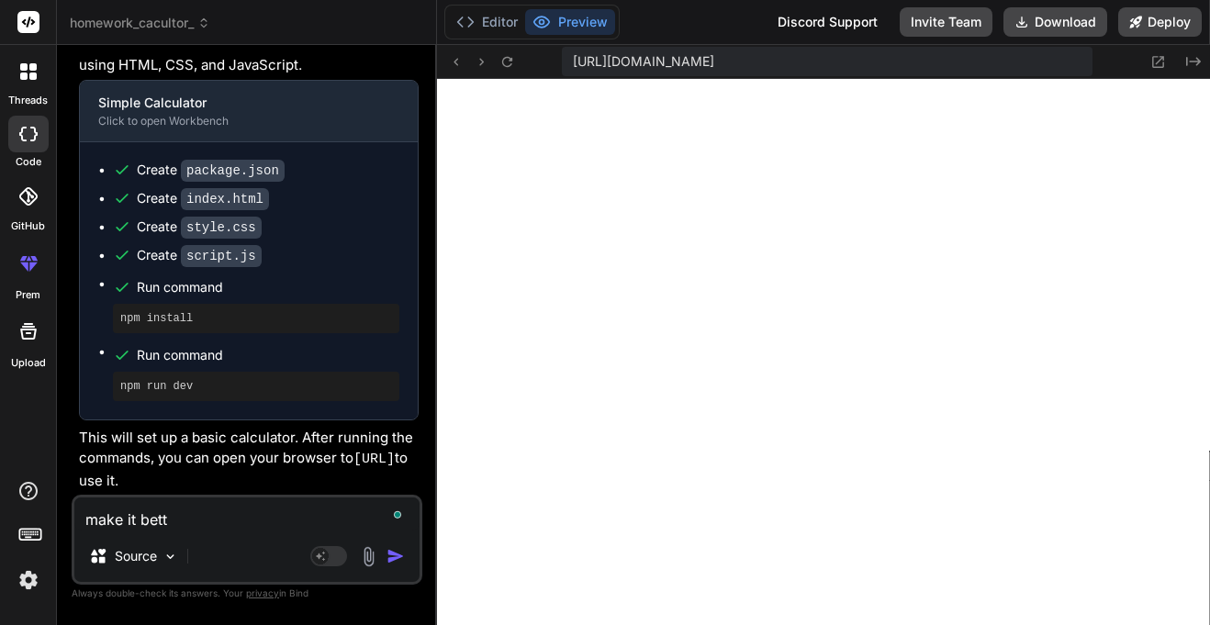
type textarea "make it bette"
type textarea "x"
type textarea "make it better"
type textarea "x"
type textarea "make it better"
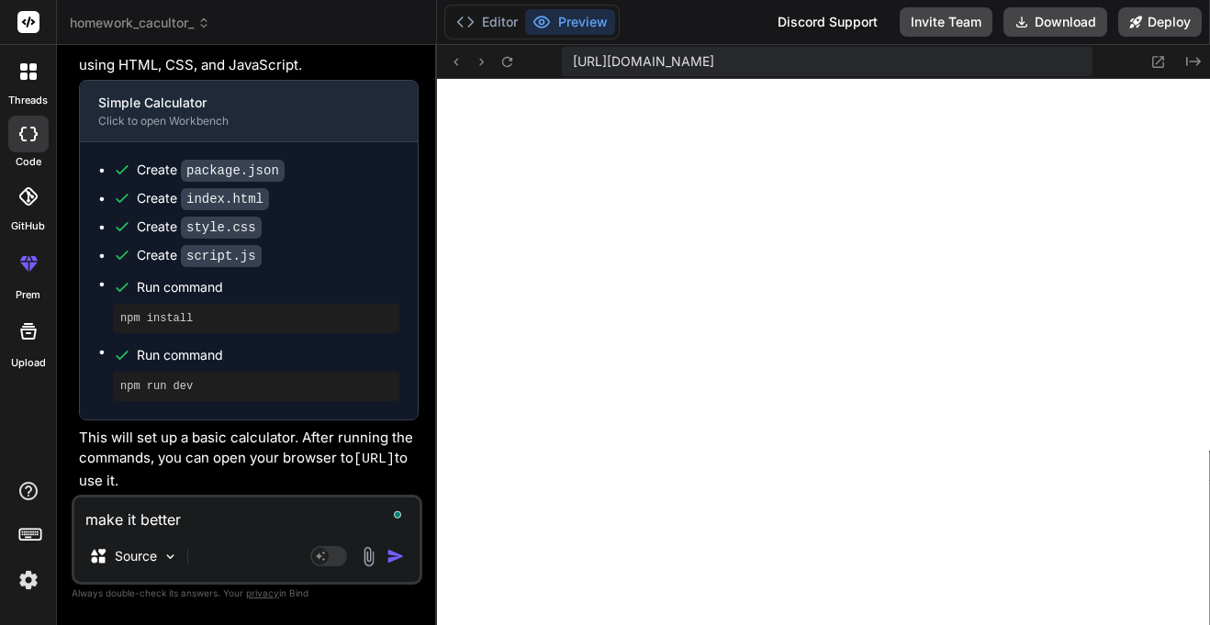
type textarea "x"
type textarea "make it better u"
type textarea "x"
type textarea "make it better ui"
type textarea "x"
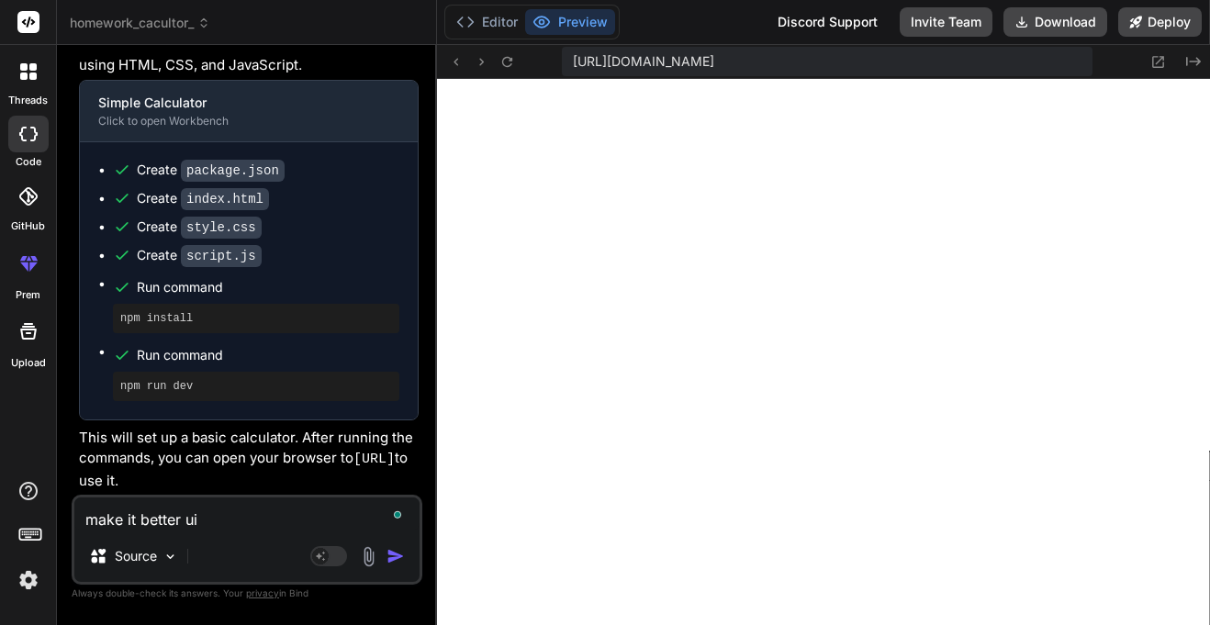
type textarea "make it better ui"
type textarea "x"
type textarea "make it better ui a"
type textarea "x"
type textarea "make it better ui an"
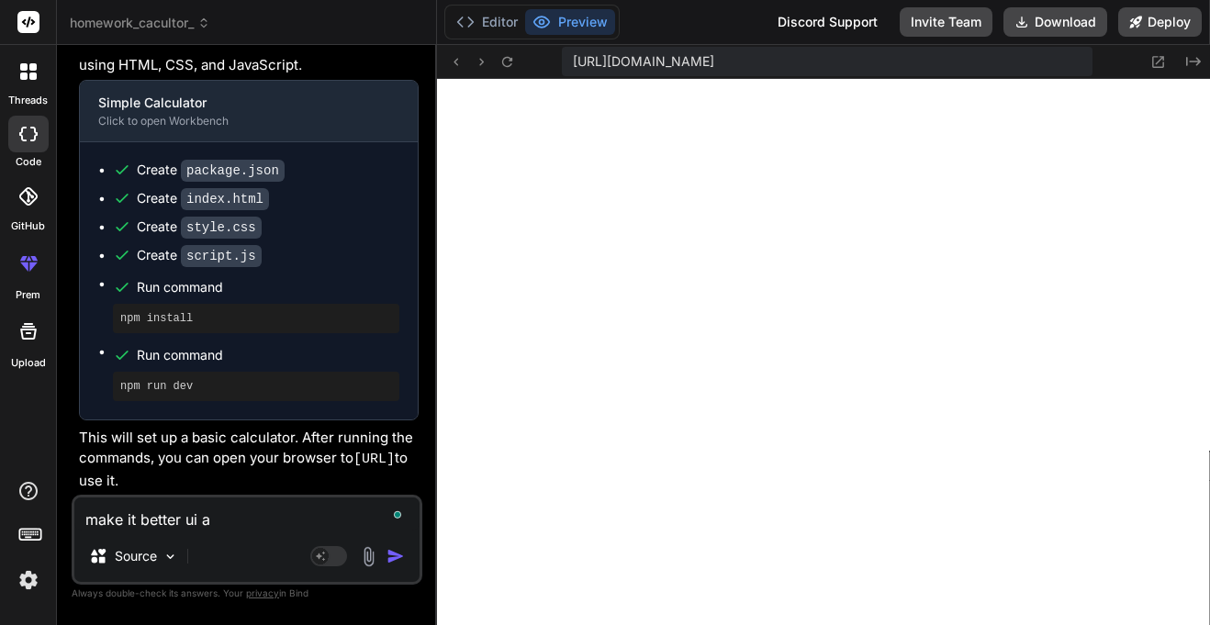
type textarea "x"
type textarea "make it better ui and"
type textarea "x"
type textarea "make it better ui and"
type textarea "x"
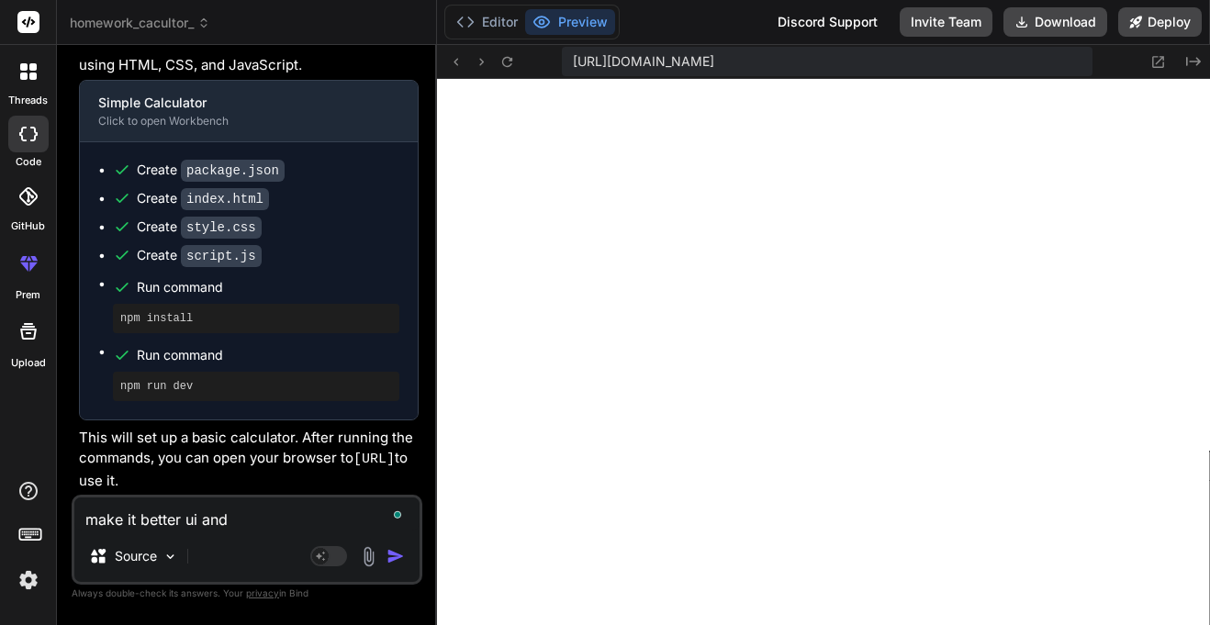
type textarea "make it better ui and m"
type textarea "x"
type textarea "make it better ui and mo"
type textarea "x"
type textarea "make it better ui and mor"
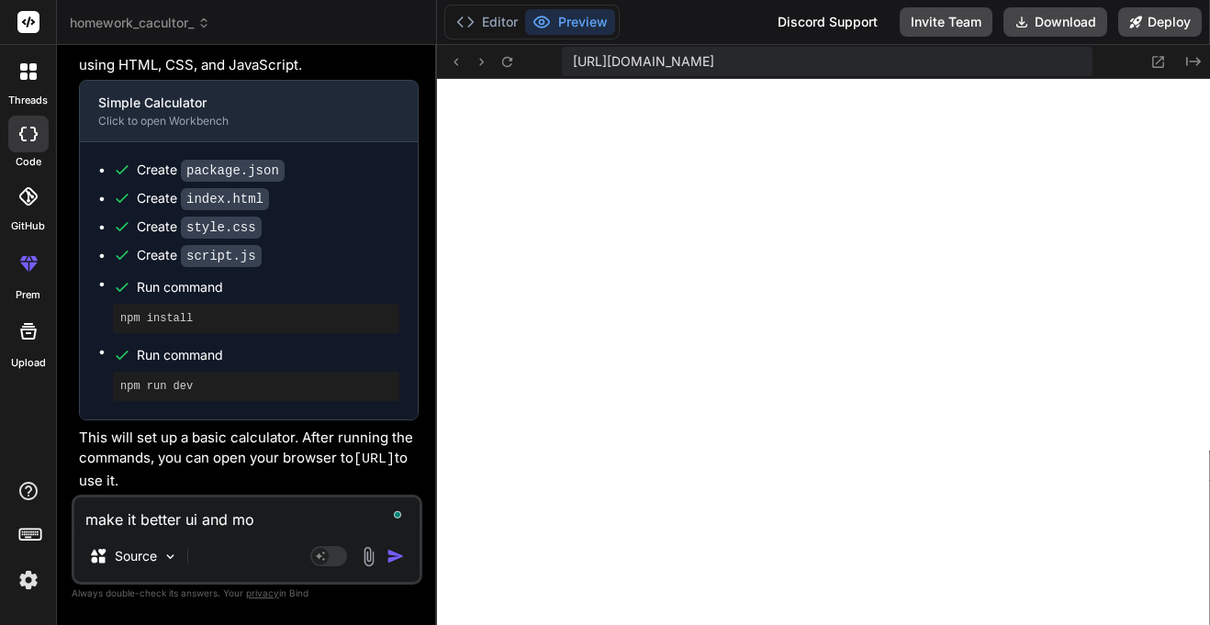
type textarea "x"
type textarea "make it better ui and more"
type textarea "x"
type textarea "make it better ui and more"
type textarea "x"
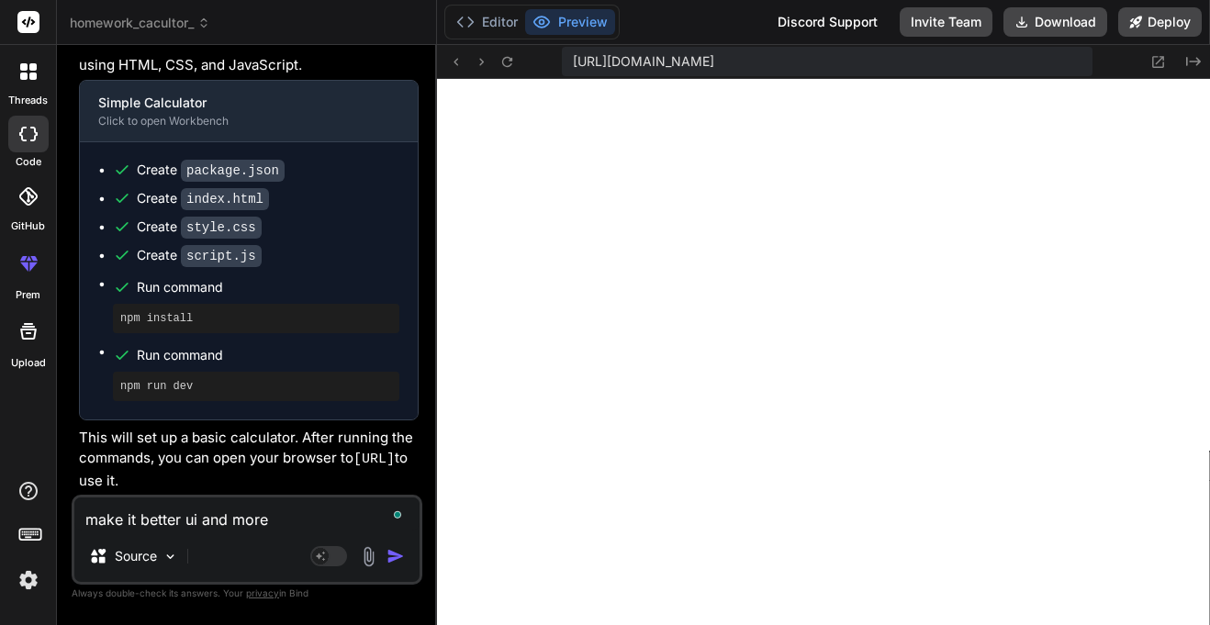
type textarea "make it better ui and more f"
type textarea "x"
type textarea "make it better ui and more fe"
type textarea "x"
type textarea "make it better ui and more fea"
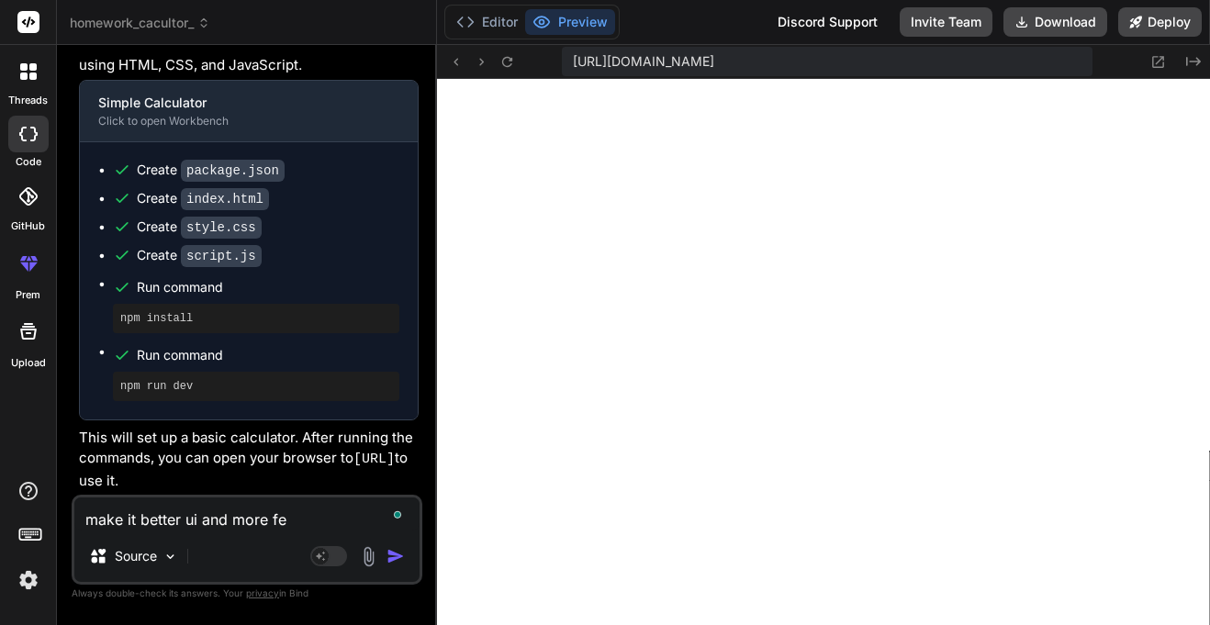
type textarea "x"
type textarea "make it better ui and more feat"
type textarea "x"
type textarea "make it better ui and more featu"
type textarea "x"
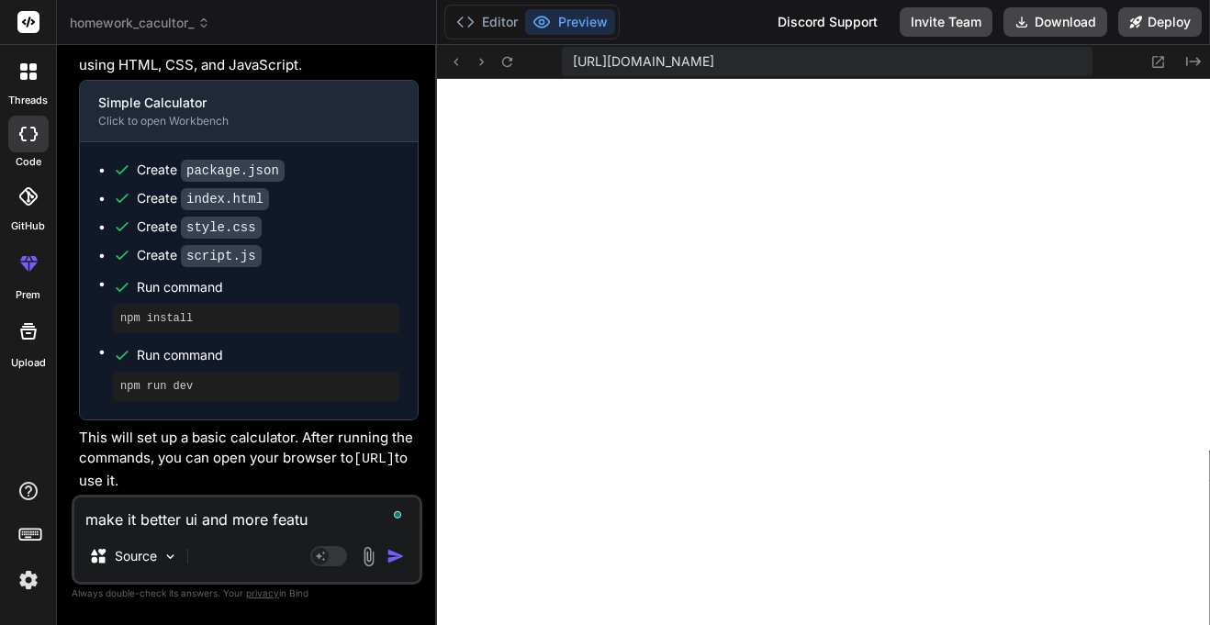
type textarea "make it better ui and more featur"
type textarea "x"
type textarea "make it better ui and more feature"
type textarea "x"
type textarea "make it better ui and more features"
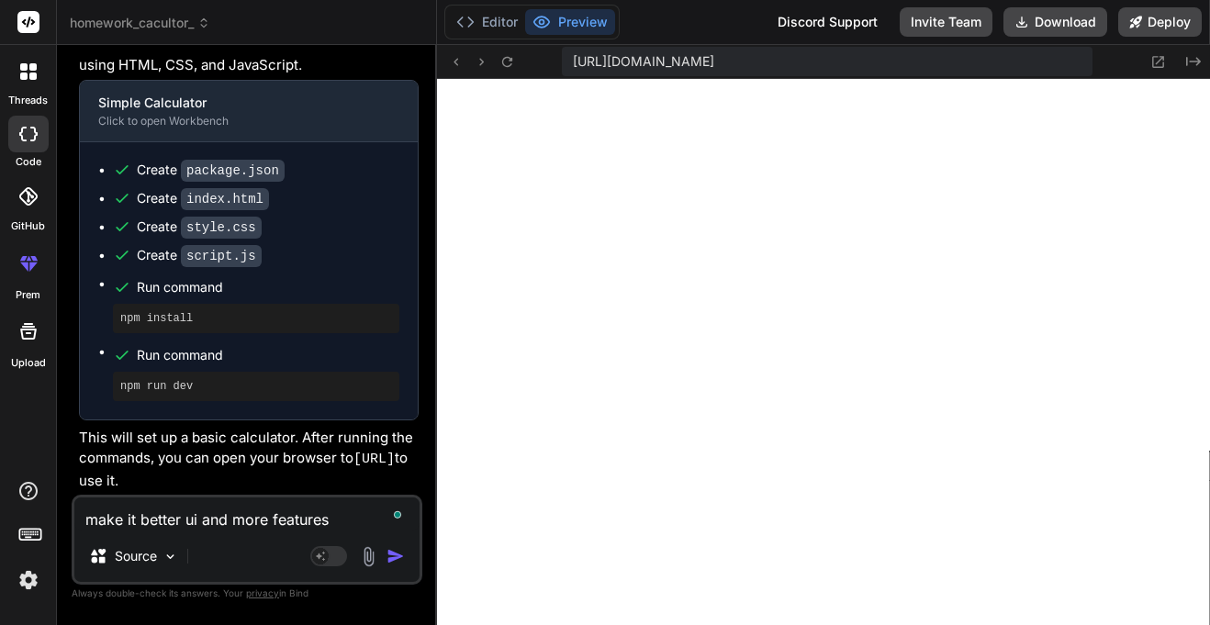
type textarea "x"
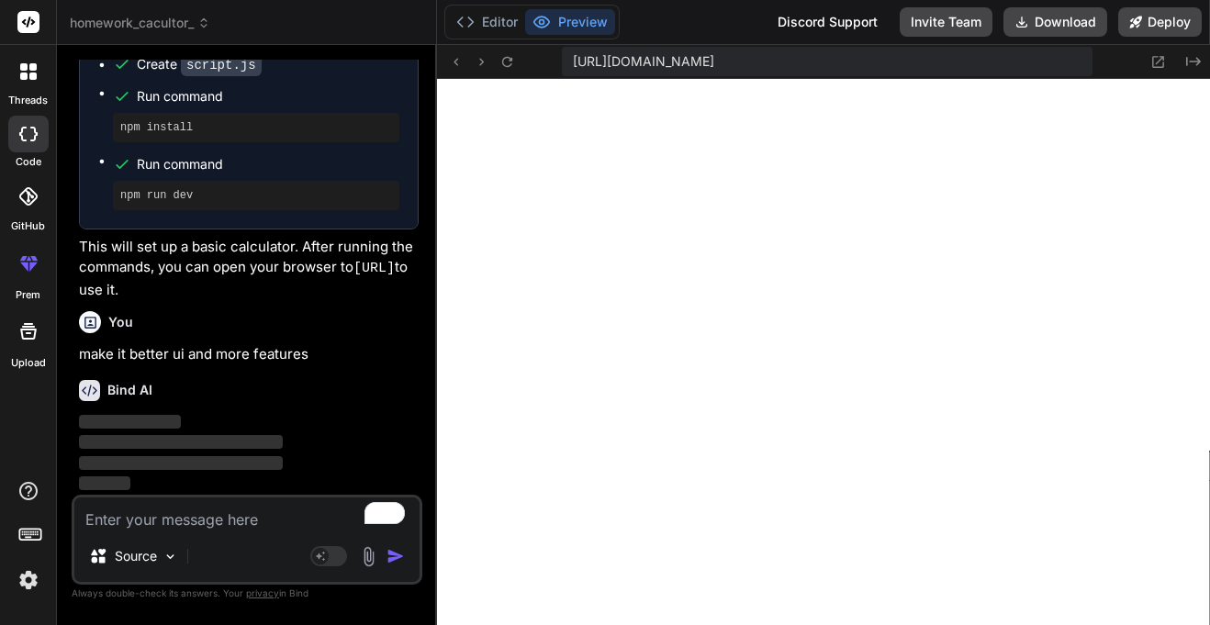
click at [251, 358] on p "make it better ui and more features" at bounding box center [249, 354] width 340 height 21
click at [312, 407] on div "Bind AI ‌ ‌ ‌ ‌" at bounding box center [249, 429] width 340 height 129
click at [504, 18] on button "Editor" at bounding box center [487, 22] width 76 height 26
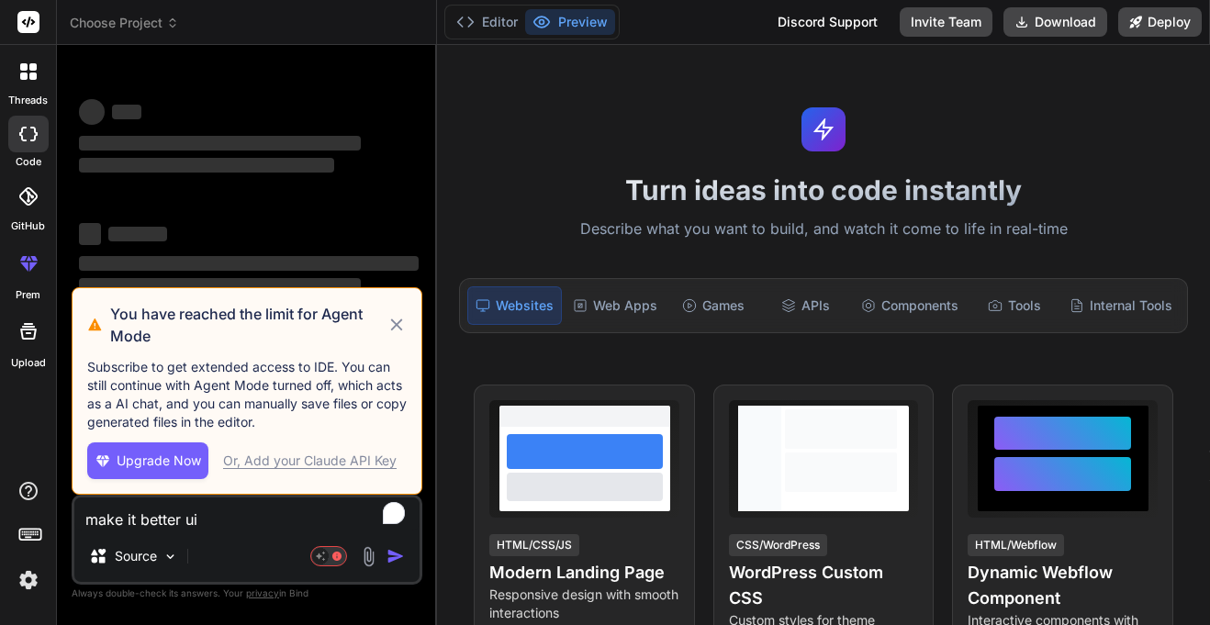
click at [162, 28] on span "Choose Project" at bounding box center [124, 23] width 109 height 18
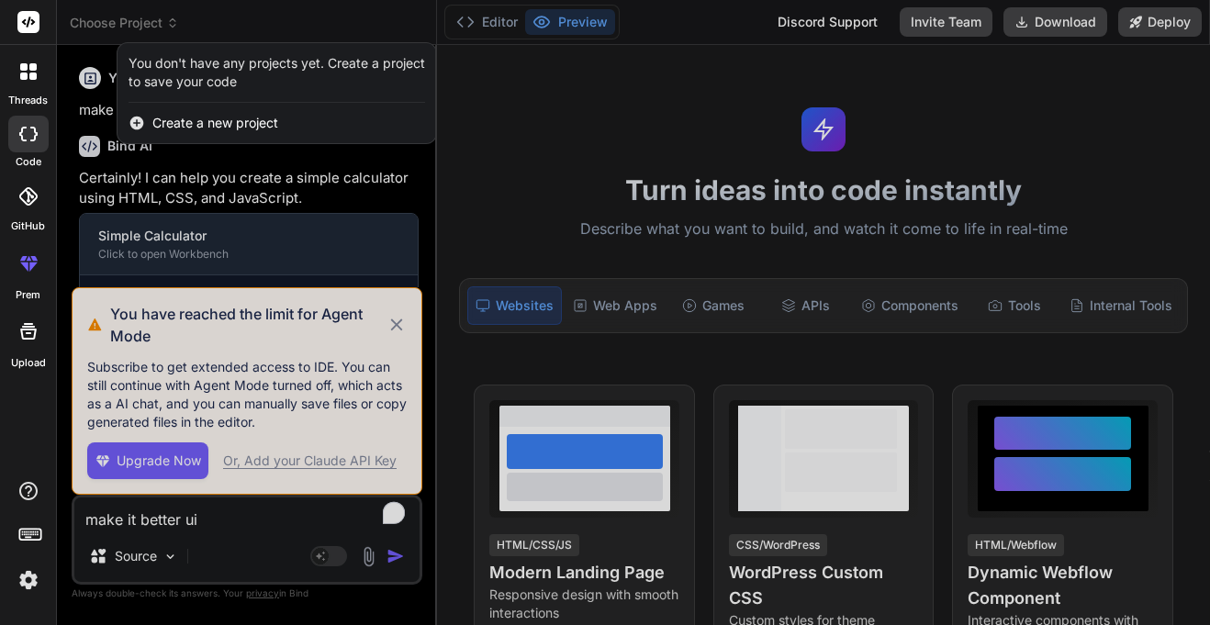
click at [396, 332] on div at bounding box center [605, 312] width 1210 height 625
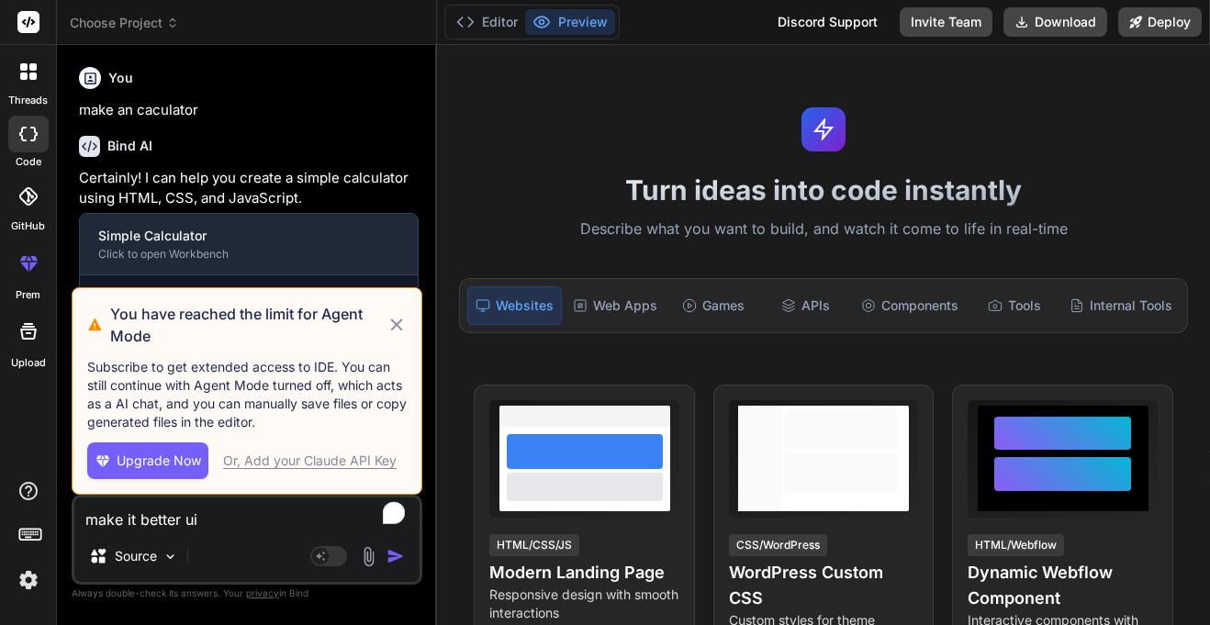
click at [396, 329] on icon at bounding box center [396, 325] width 20 height 22
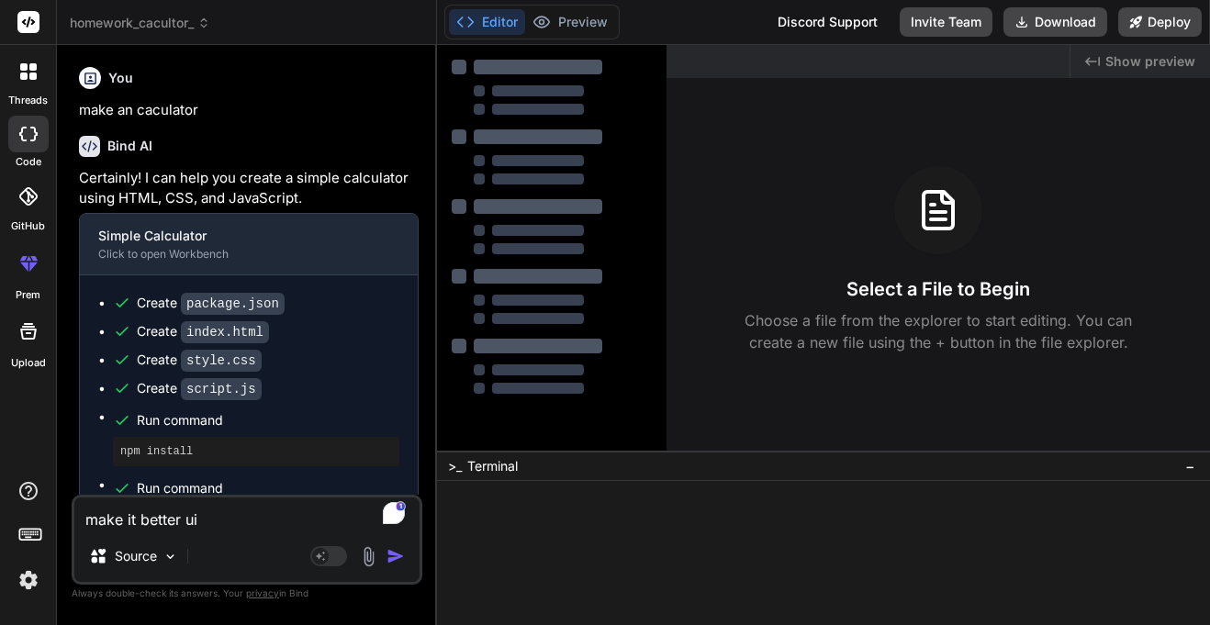
scroll to position [133, 0]
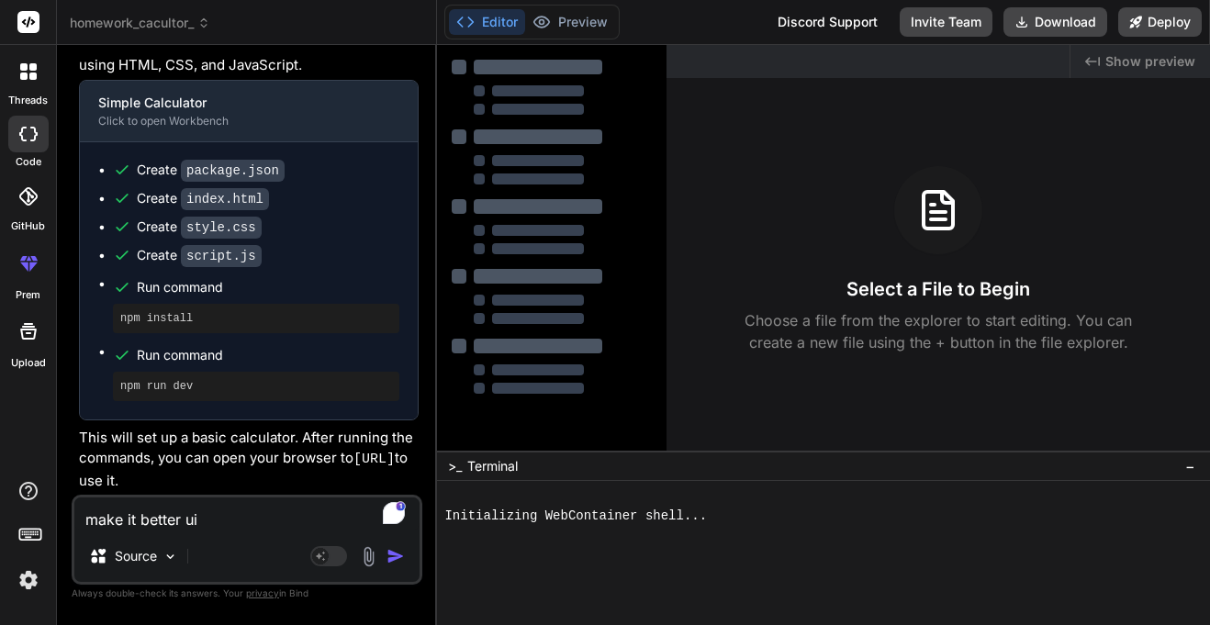
click at [222, 516] on textarea "make it better ui" at bounding box center [246, 513] width 345 height 33
type textarea "x"
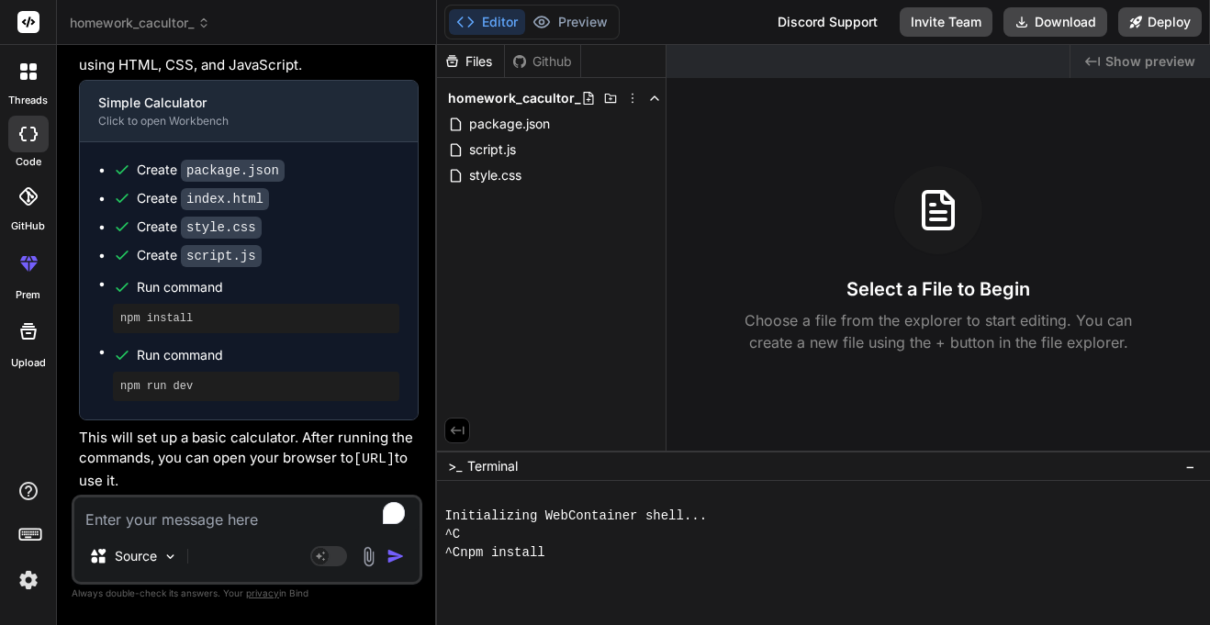
scroll to position [324, 0]
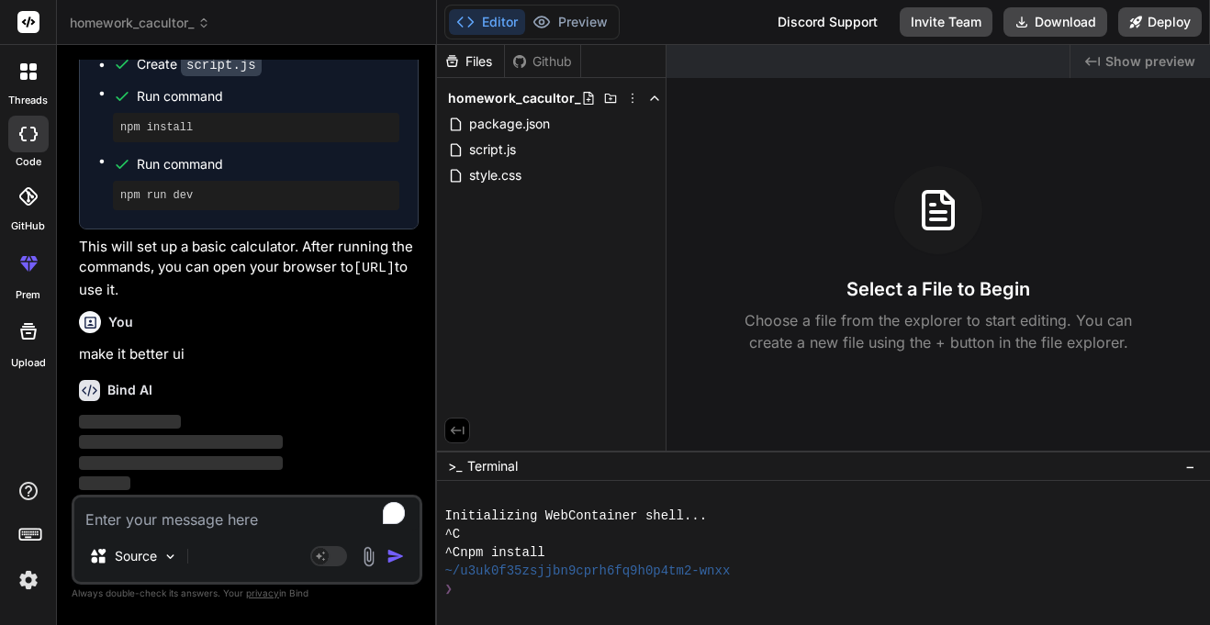
click at [141, 358] on p "make it better ui" at bounding box center [249, 354] width 340 height 21
click at [196, 344] on p "make it better ui" at bounding box center [249, 354] width 340 height 21
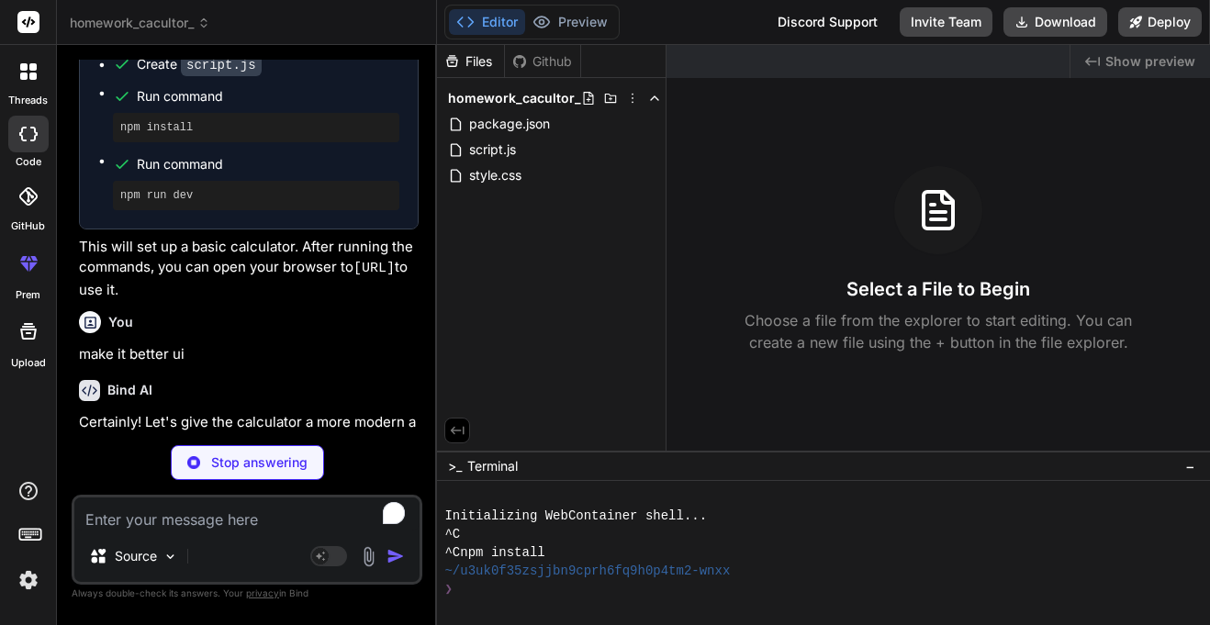
scroll to position [512, 0]
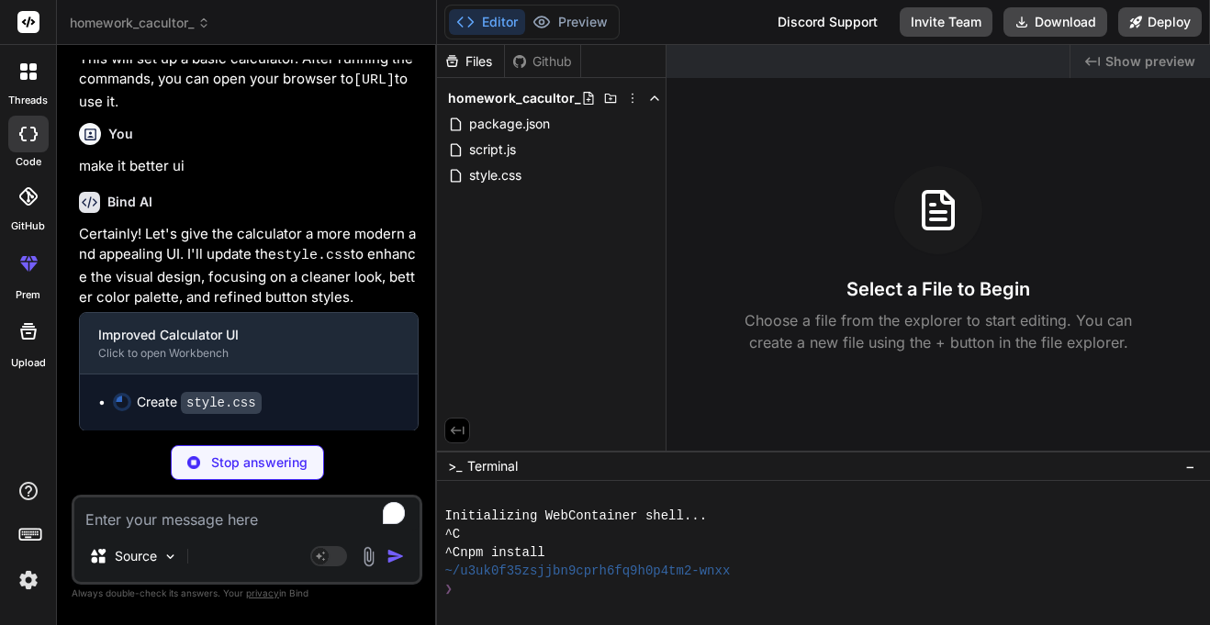
click at [281, 260] on code "style.css" at bounding box center [313, 256] width 74 height 16
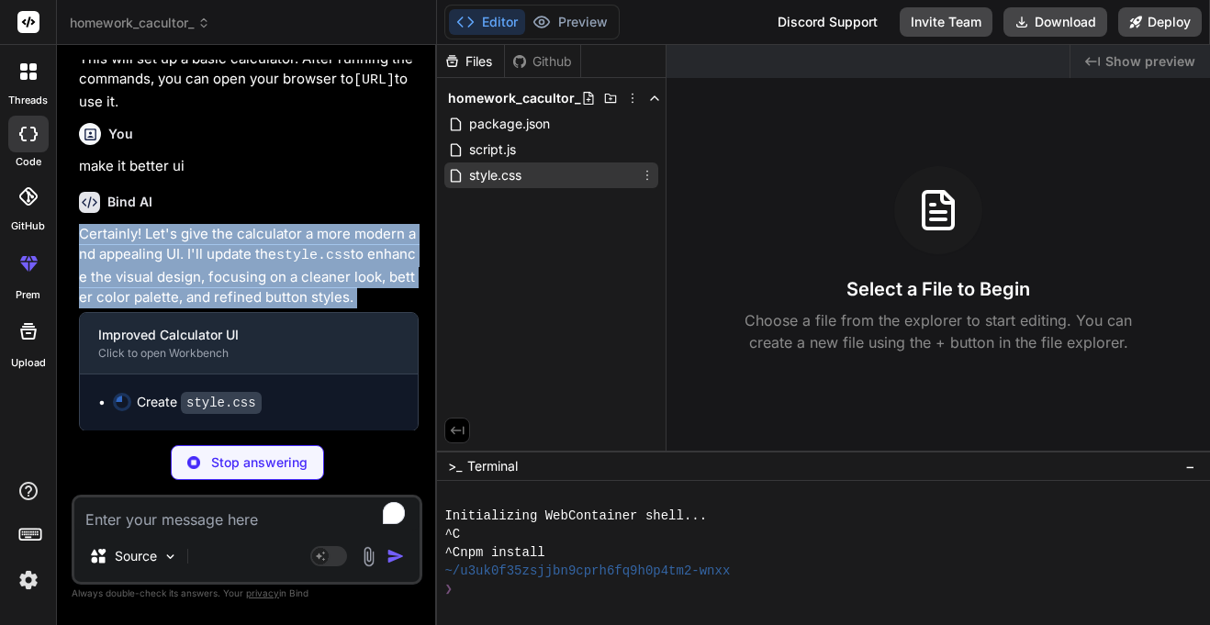
click at [497, 178] on span "style.css" at bounding box center [495, 175] width 56 height 22
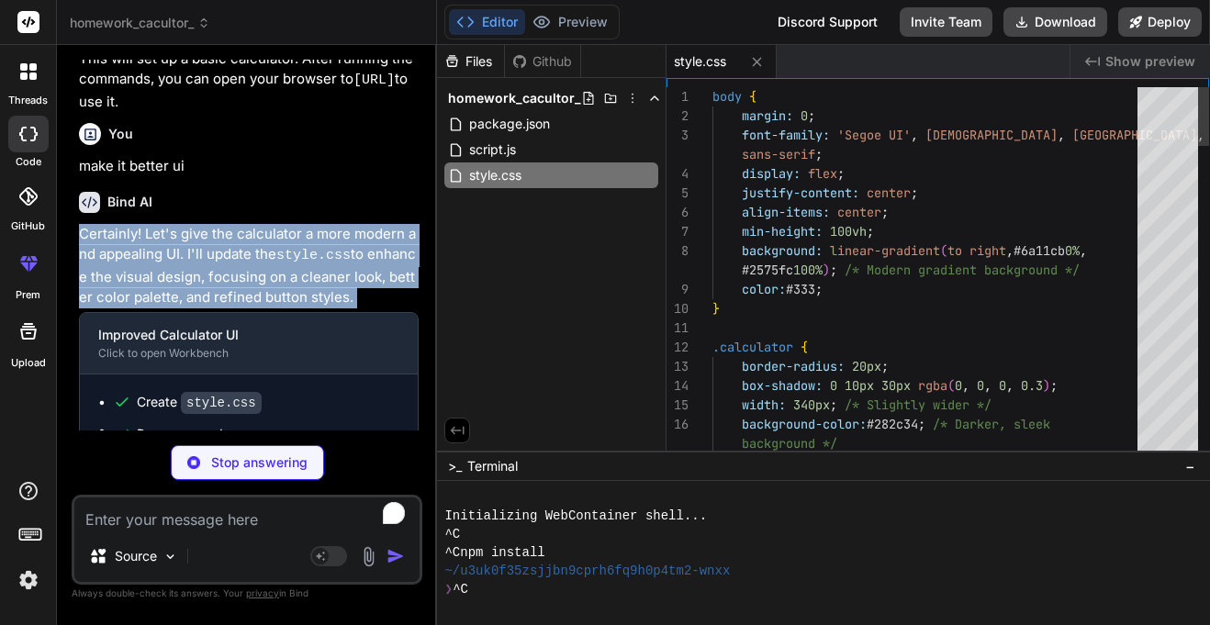
type textarea "x"
type textarea "background-color: #7a808b; }"
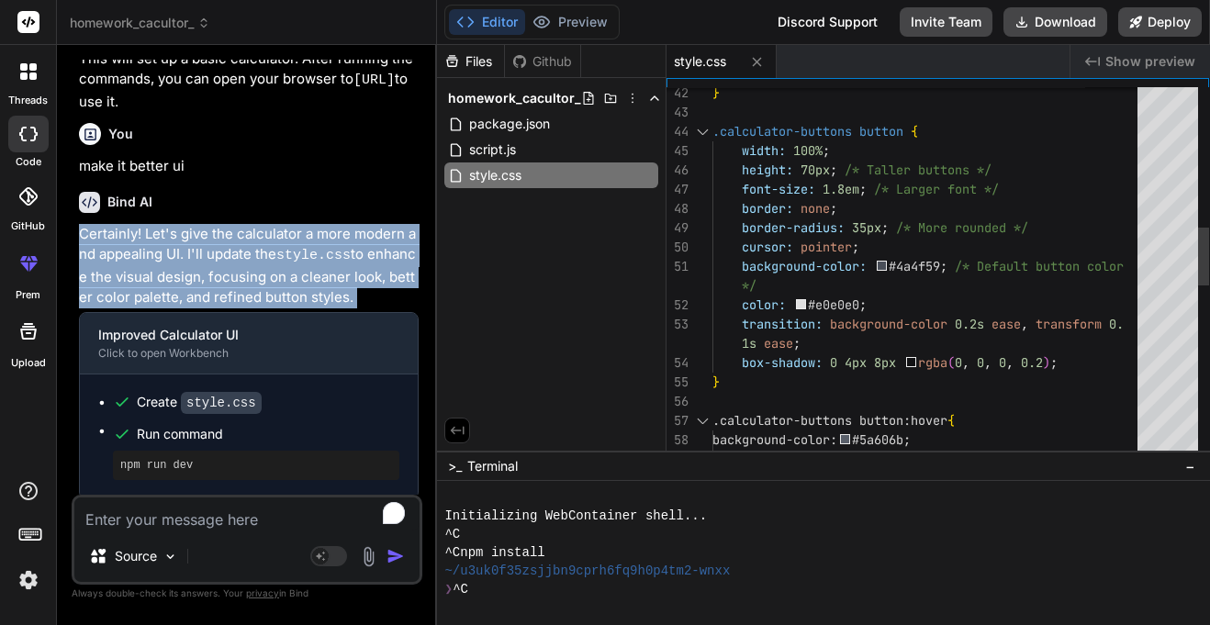
type textarea "x"
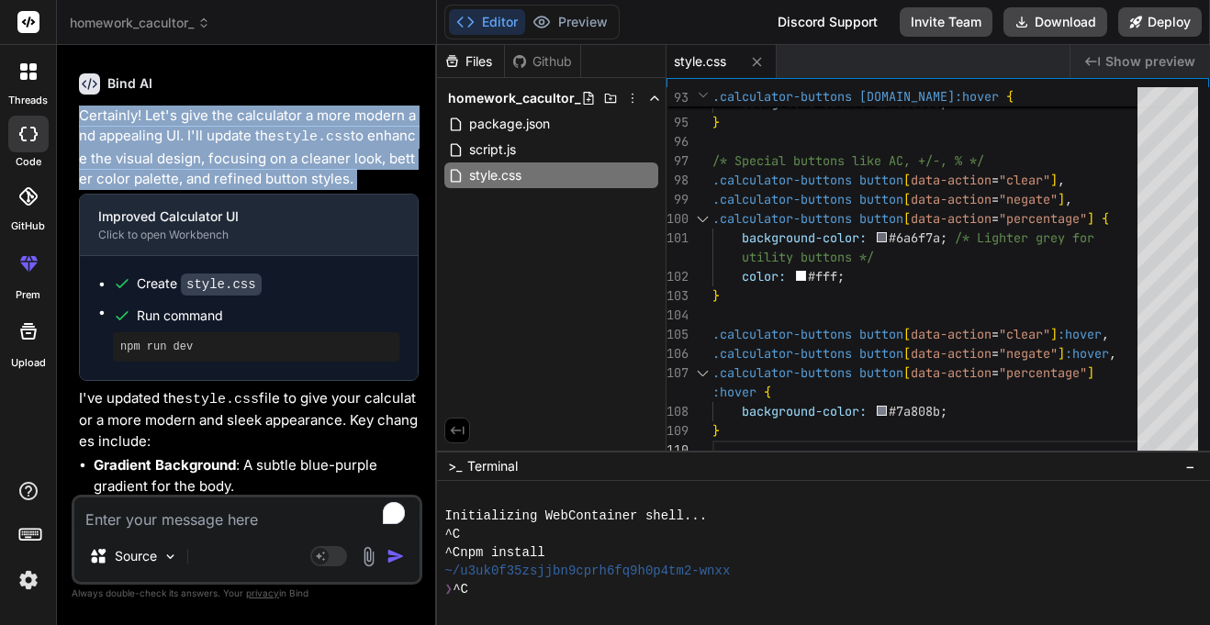
scroll to position [1000, 0]
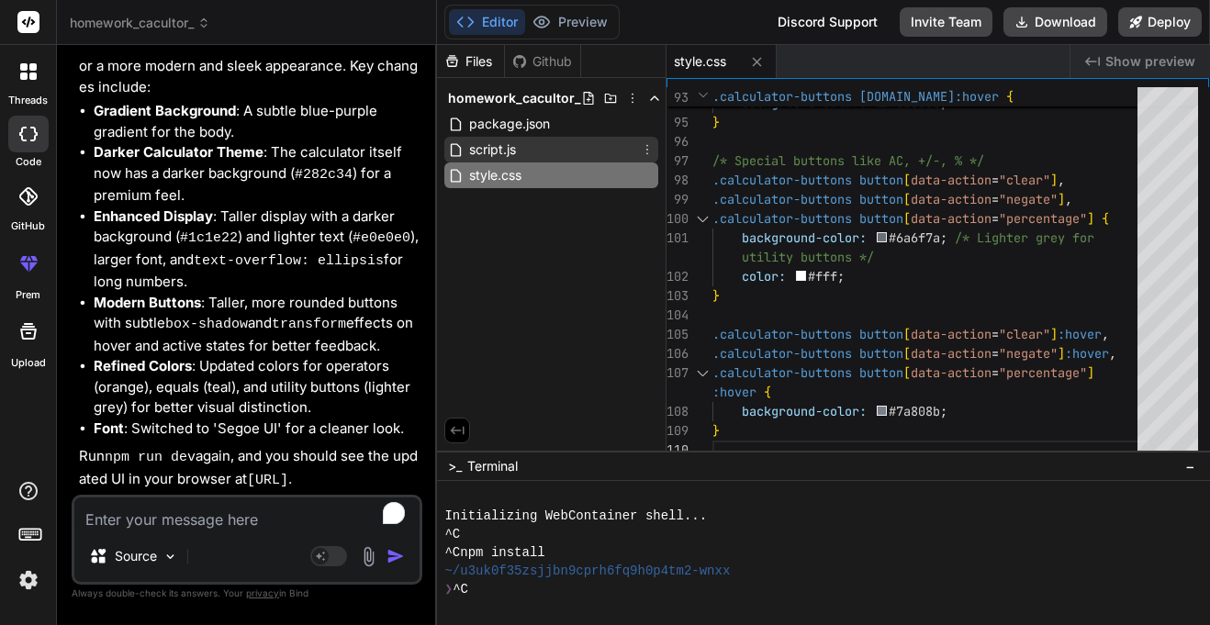
click at [478, 145] on span "script.js" at bounding box center [492, 150] width 50 height 22
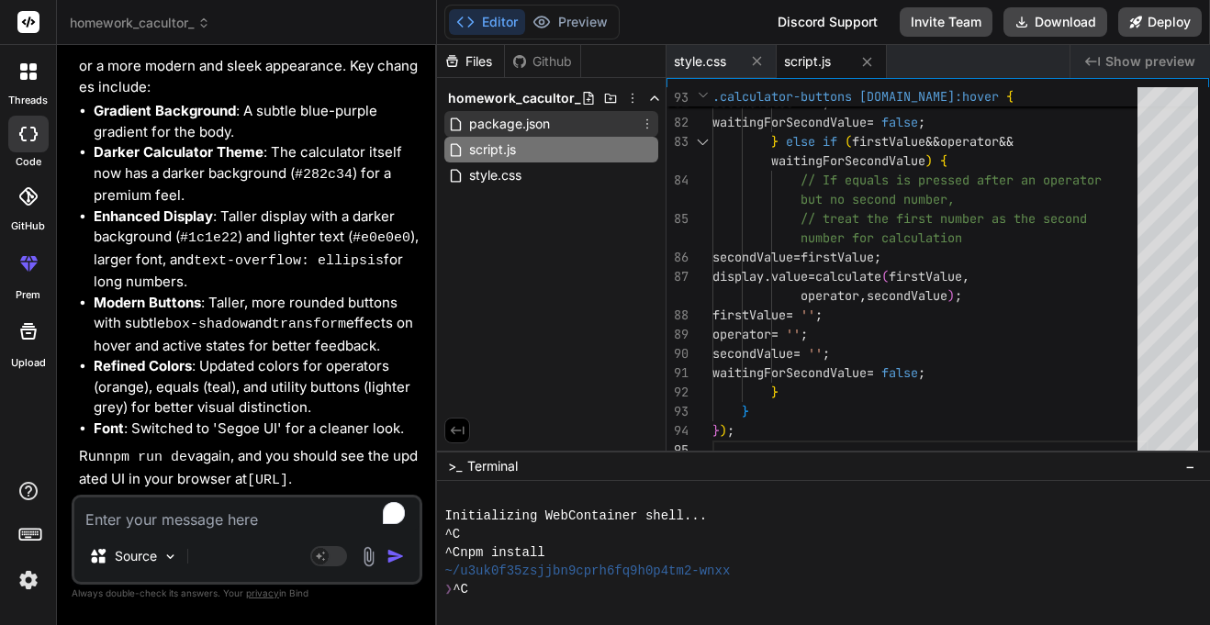
click at [508, 121] on span "package.json" at bounding box center [509, 124] width 84 height 22
type textarea ""license": "ISC", "dependencies": { "http-server": "^14.1.1" } }"
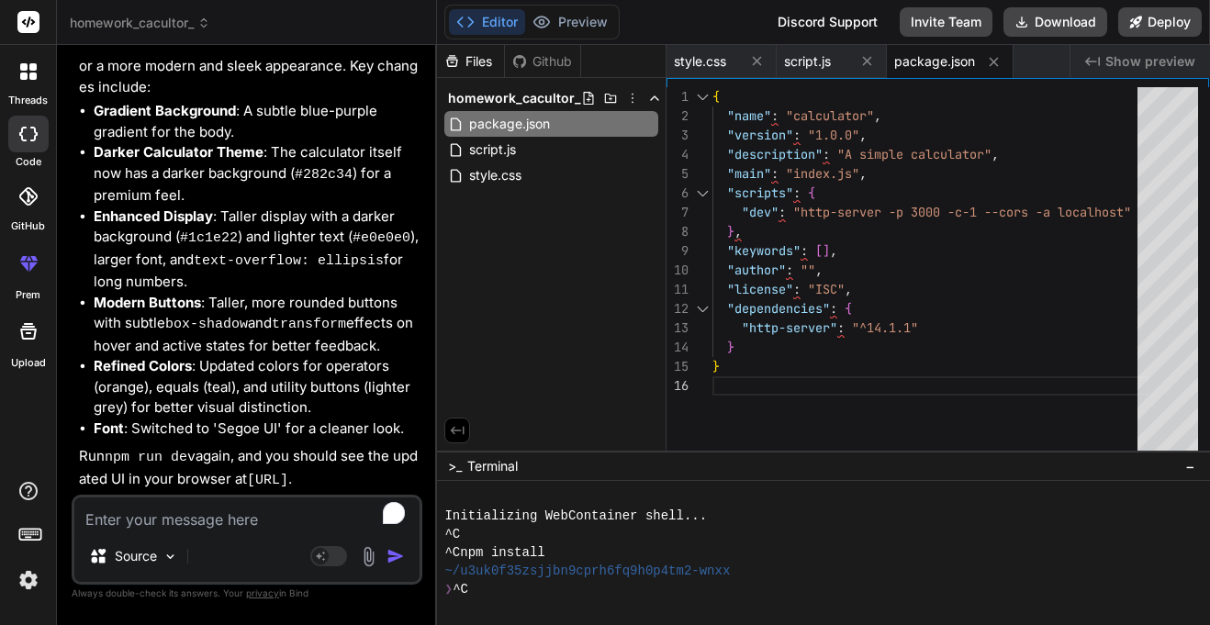
click at [226, 506] on textarea "To enrich screen reader interactions, please activate Accessibility in Grammarl…" at bounding box center [246, 513] width 345 height 33
type textarea "a"
type textarea "x"
type textarea "an"
type textarea "x"
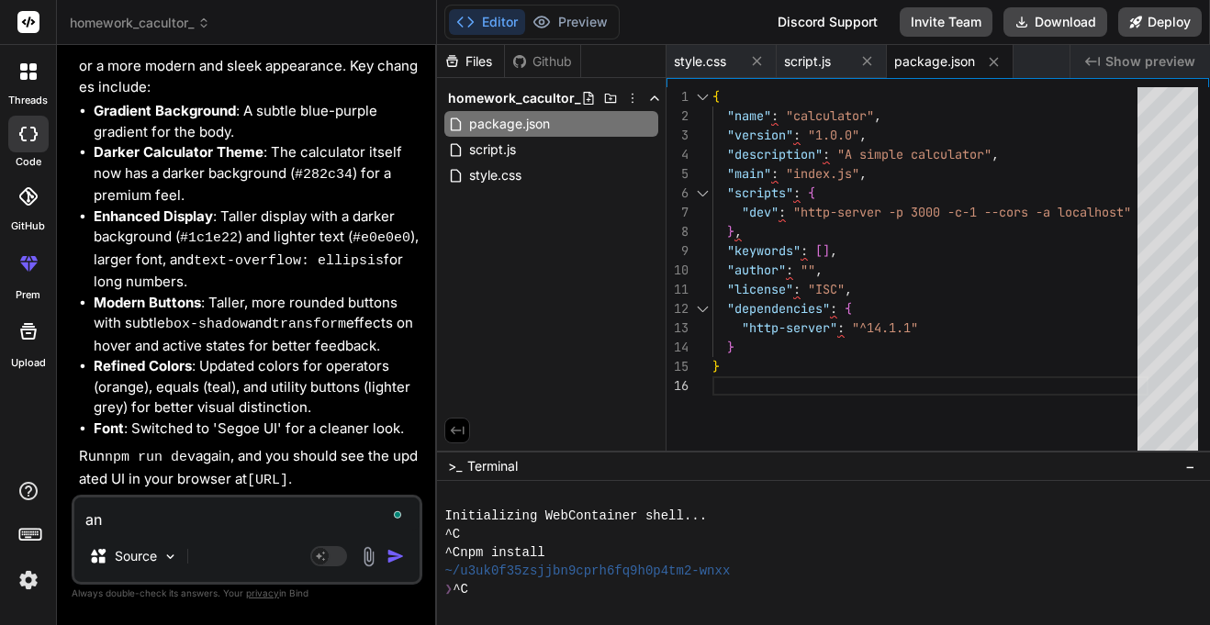
type textarea "and"
type textarea "x"
type textarea "and"
type textarea "x"
type textarea "and m"
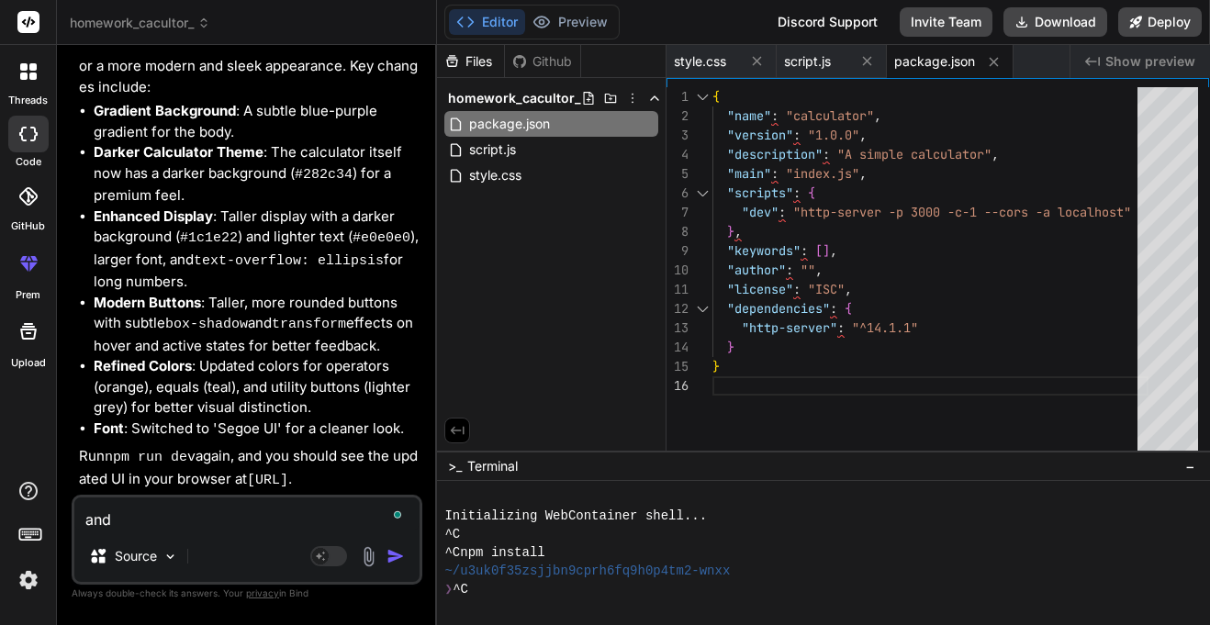
type textarea "x"
type textarea "and m"
click at [546, 607] on div at bounding box center [815, 607] width 742 height 18
click at [514, 611] on div at bounding box center [815, 607] width 742 height 18
click at [448, 603] on textarea "Terminal input" at bounding box center [447, 607] width 7 height 18
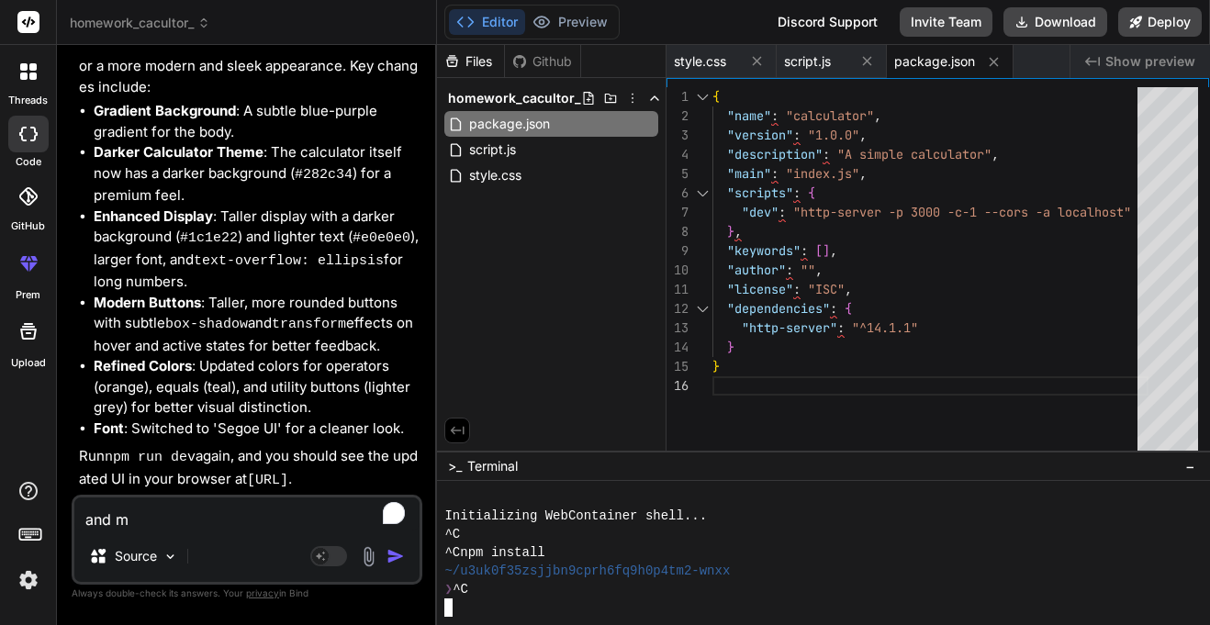
click at [497, 586] on div "❯ ^C" at bounding box center [815, 589] width 742 height 18
click at [455, 599] on div at bounding box center [815, 607] width 742 height 18
click at [533, 326] on div "Files Github homework_cacultor_ package.json script.js style.css" at bounding box center [551, 248] width 229 height 406
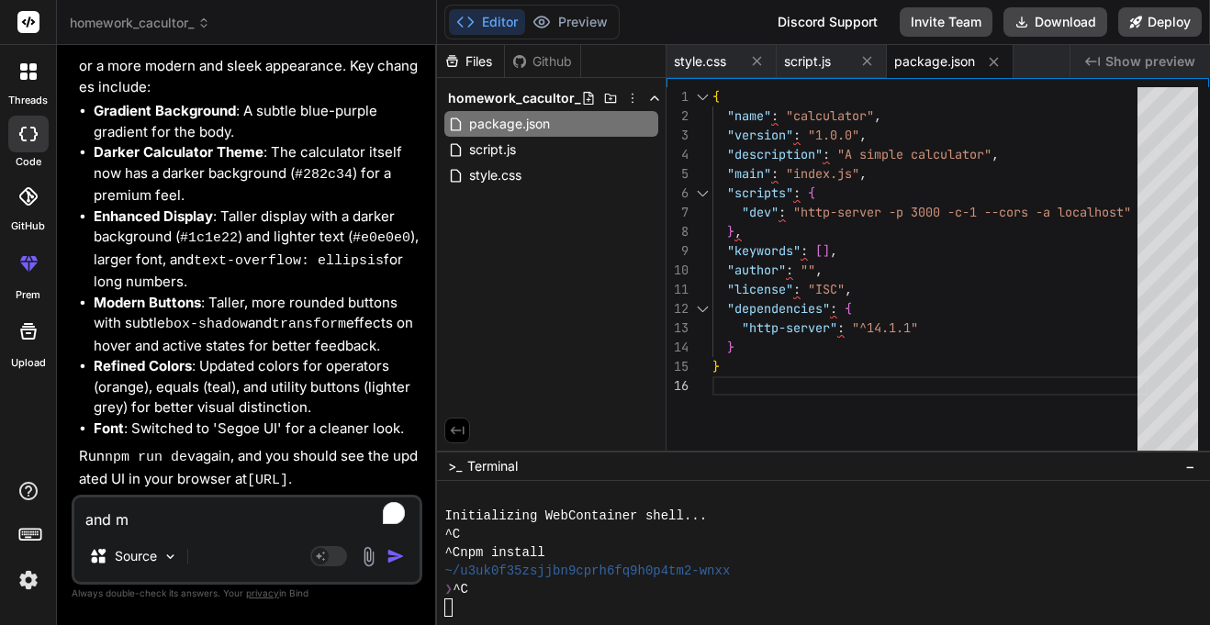
click at [455, 466] on span ">_" at bounding box center [455, 466] width 14 height 18
click at [493, 500] on div at bounding box center [815, 497] width 742 height 18
click at [445, 606] on textarea "Terminal input" at bounding box center [447, 607] width 7 height 18
drag, startPoint x: 259, startPoint y: 461, endPoint x: 294, endPoint y: 497, distance: 50.0
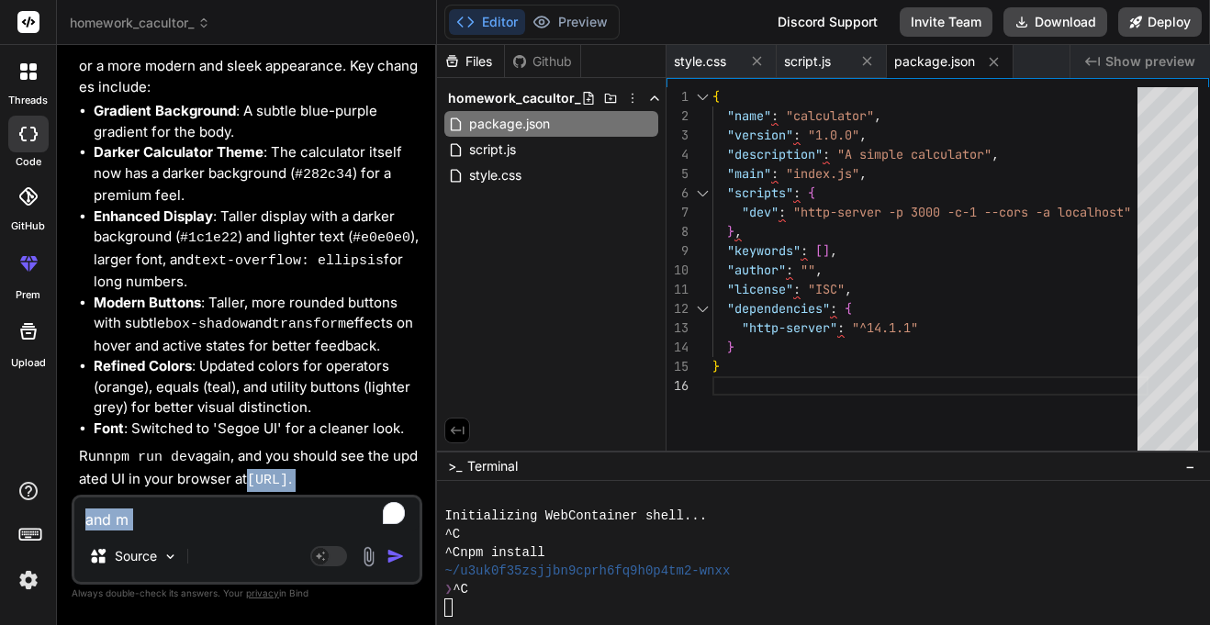
click at [294, 497] on div "You make an caculator Bind AI Certainly! I can help you create a simple calcula…" at bounding box center [247, 342] width 351 height 564
copy div "[URL] . and m"
click at [260, 473] on code "[URL]" at bounding box center [267, 481] width 41 height 16
drag, startPoint x: 260, startPoint y: 451, endPoint x: 270, endPoint y: 465, distance: 17.8
click at [270, 473] on code "[URL]" at bounding box center [267, 481] width 41 height 16
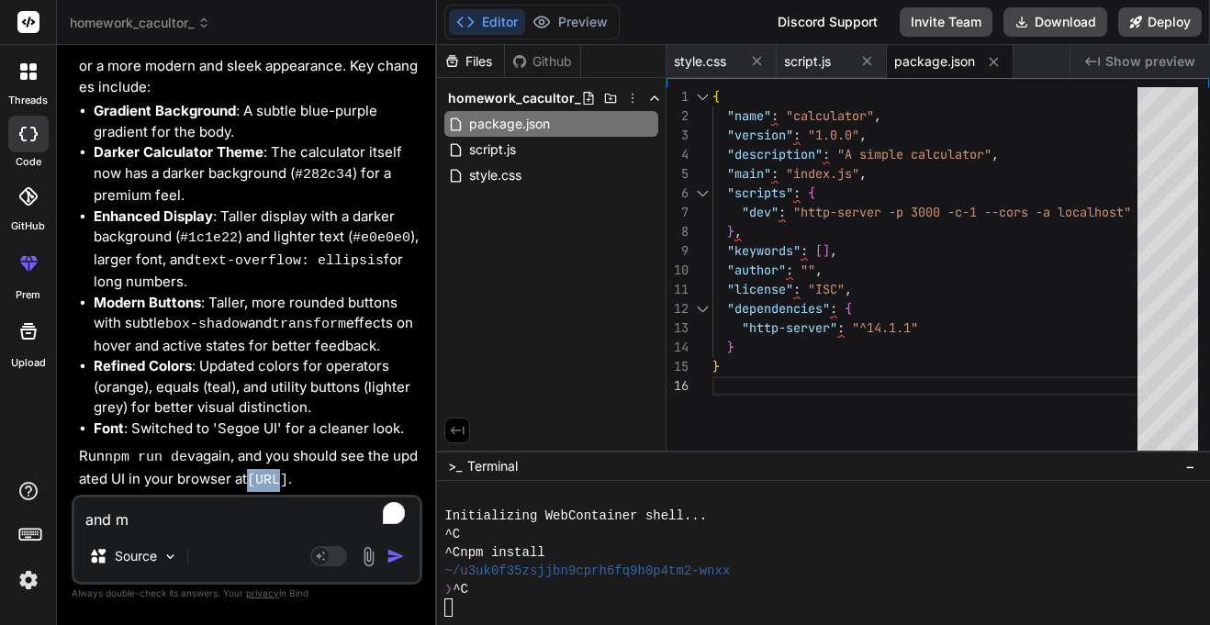
click at [478, 608] on div at bounding box center [815, 607] width 742 height 18
click at [483, 589] on div "❯ ^C" at bounding box center [815, 589] width 742 height 18
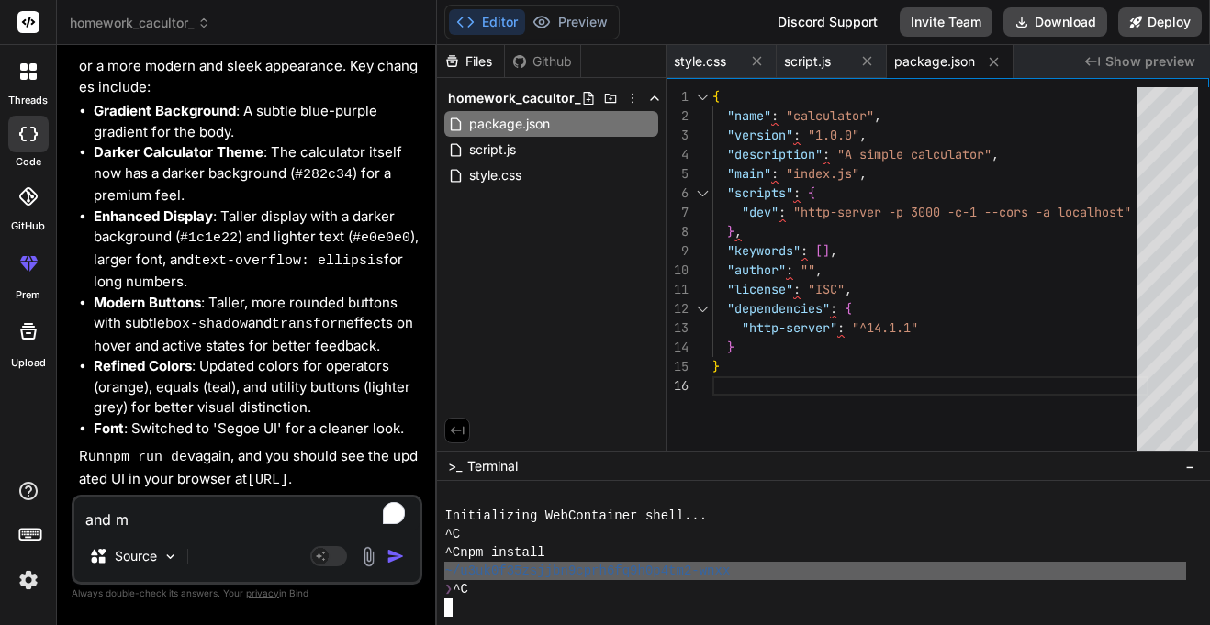
click at [478, 576] on span "~/u3uk0f35zsjjbn9cprh6fq9h0p4tm2-wnxx" at bounding box center [586, 571] width 285 height 18
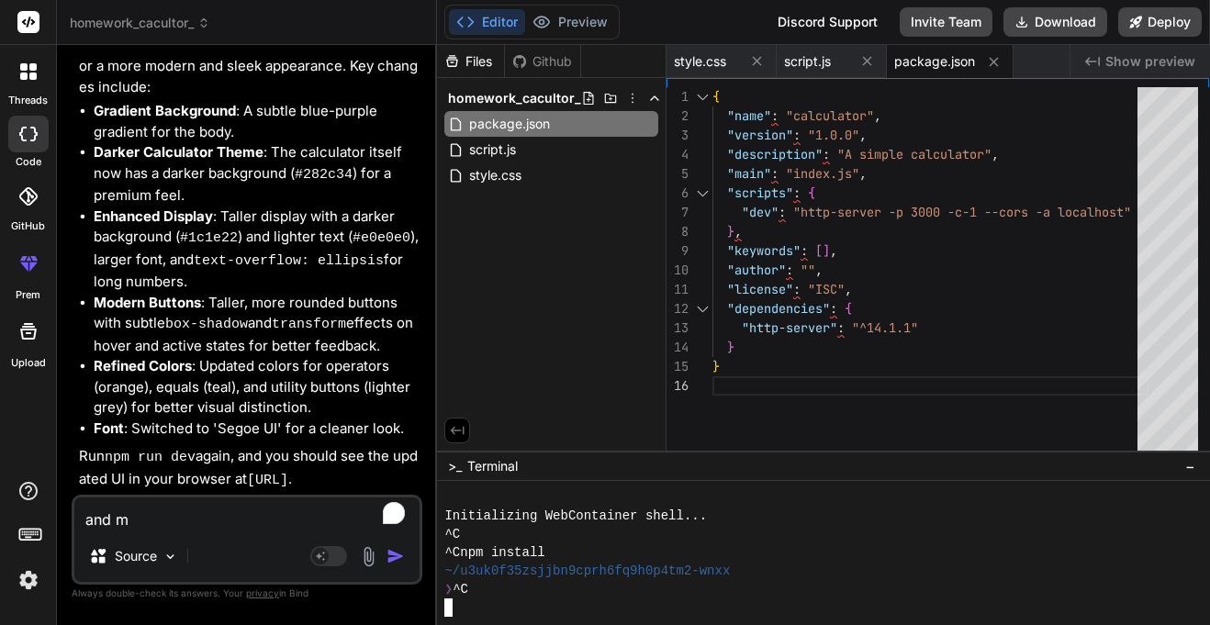
click at [1182, 466] on button "−" at bounding box center [1189, 466] width 17 height 29
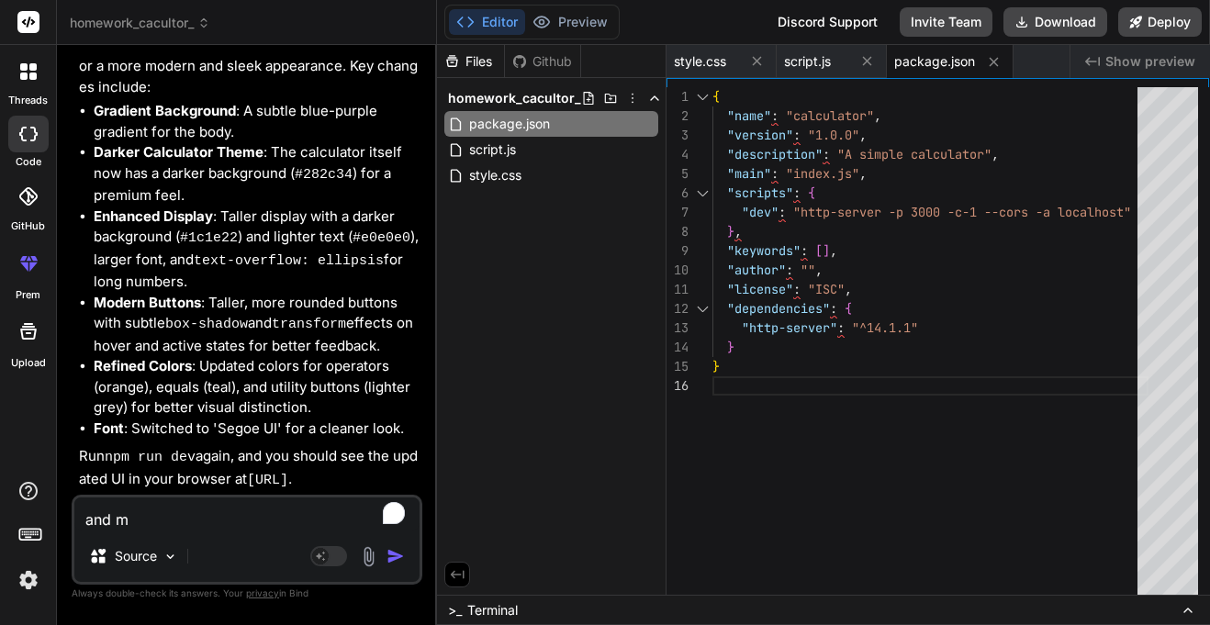
click at [1190, 612] on icon at bounding box center [1187, 610] width 15 height 15
click at [458, 608] on span ">_" at bounding box center [455, 610] width 14 height 18
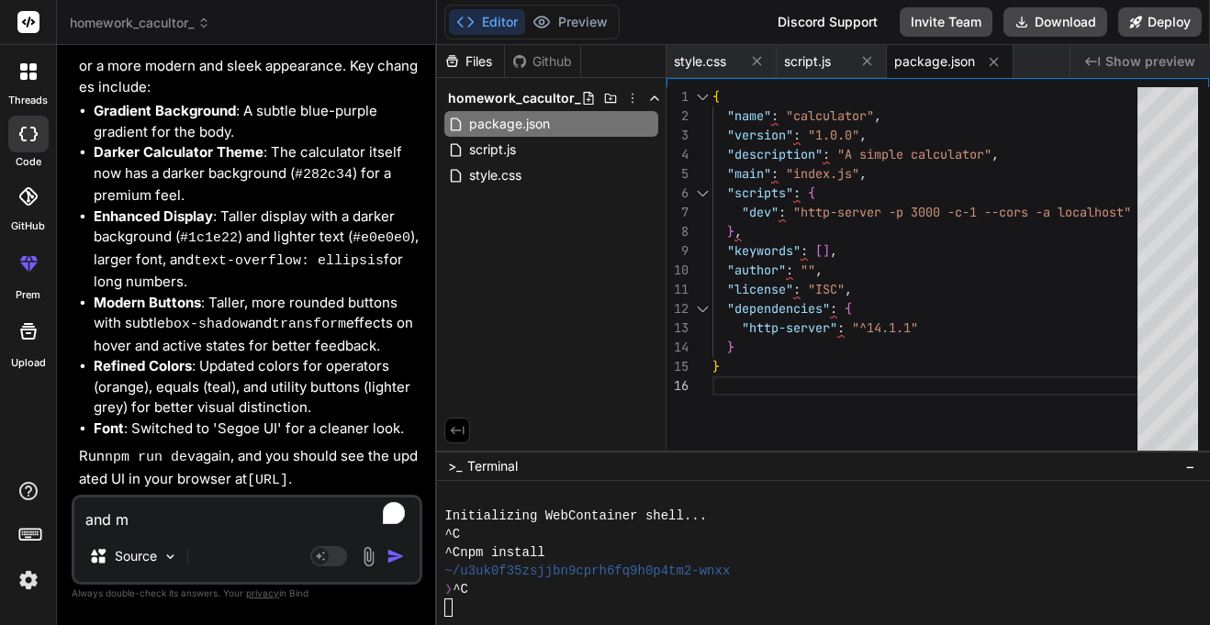
click at [493, 586] on div "❯ ^C" at bounding box center [815, 589] width 742 height 18
click at [156, 511] on textarea "and m" at bounding box center [246, 513] width 345 height 33
click at [1174, 30] on button "Deploy" at bounding box center [1160, 21] width 84 height 29
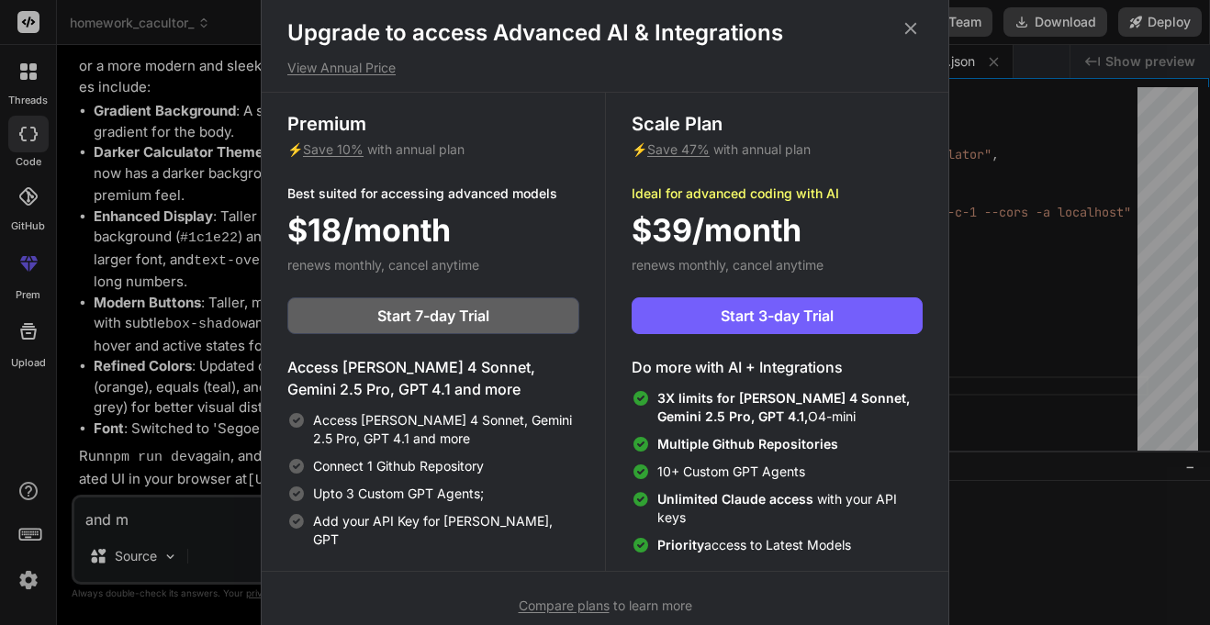
click at [906, 29] on icon at bounding box center [910, 28] width 20 height 20
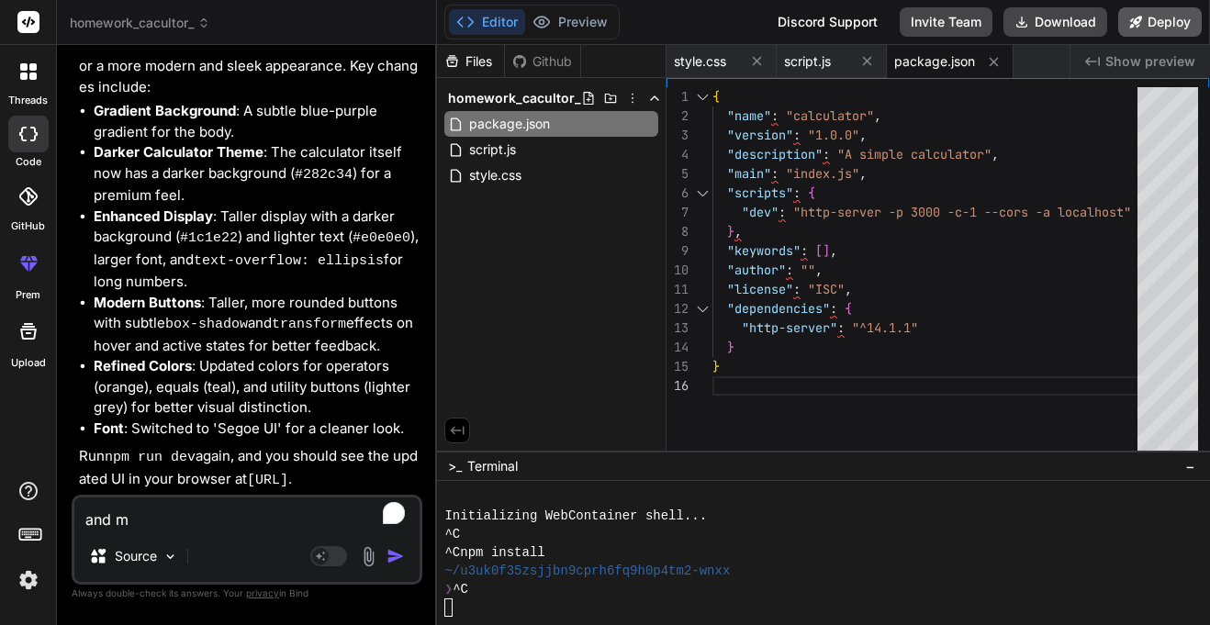
click at [1160, 35] on button "Deploy" at bounding box center [1160, 21] width 84 height 29
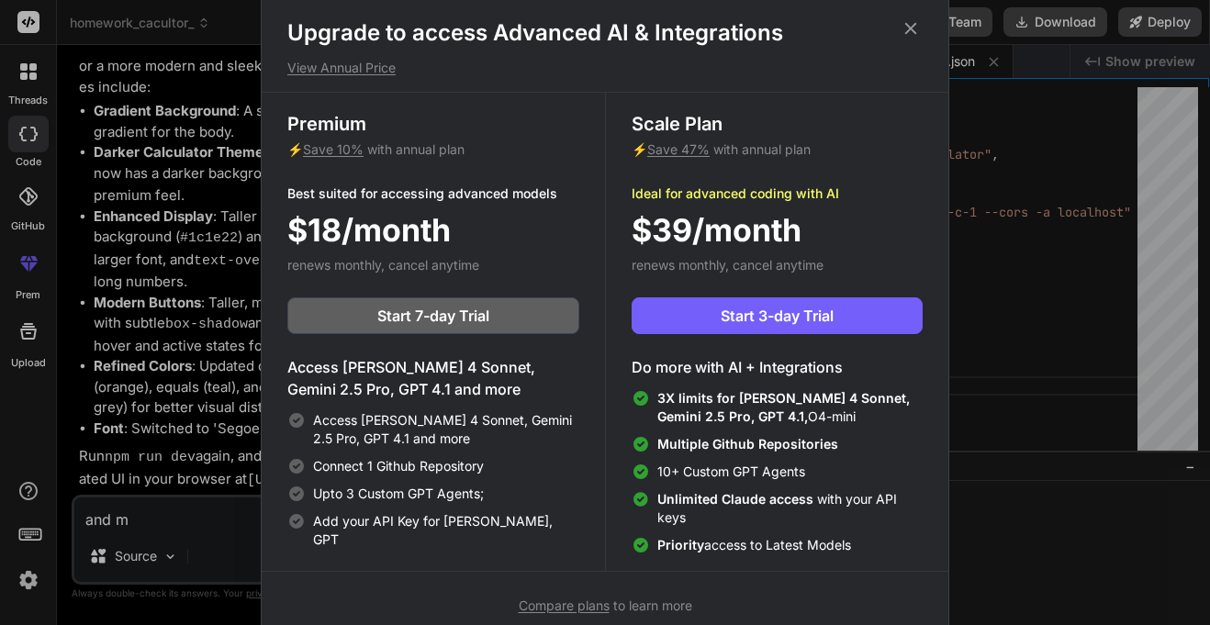
scroll to position [8, 0]
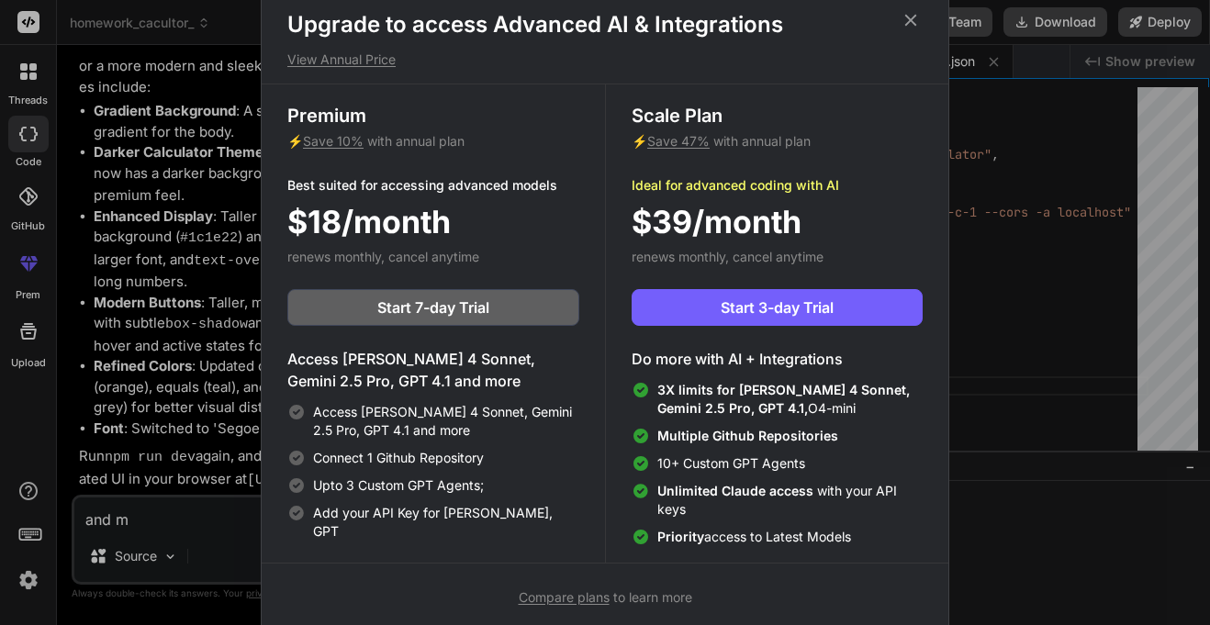
click at [912, 11] on icon at bounding box center [910, 20] width 20 height 20
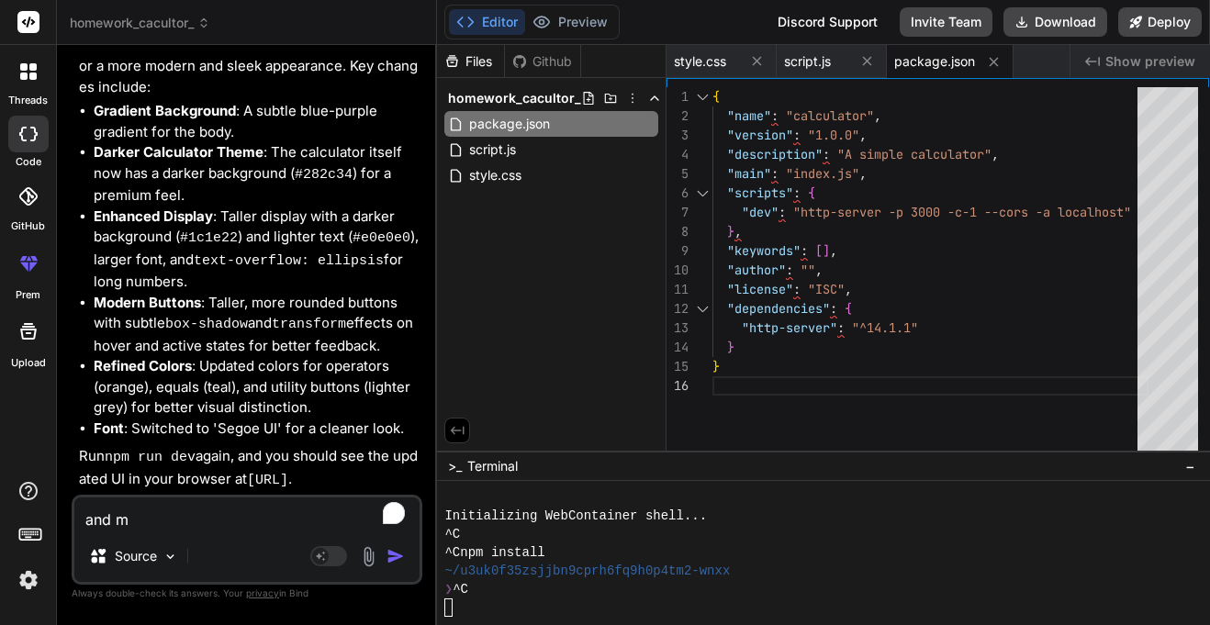
click at [191, 502] on textarea "and m" at bounding box center [246, 513] width 345 height 33
type textarea "and"
type textarea "x"
type textarea "and m"
type textarea "x"
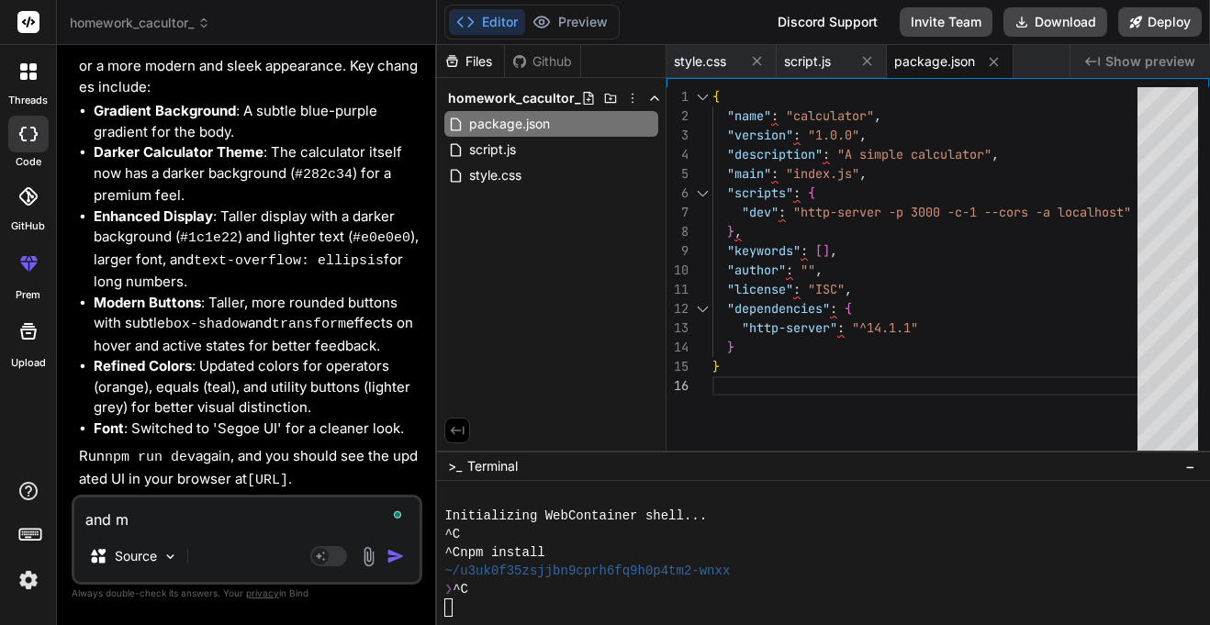
type textarea "and mo"
type textarea "x"
type textarea "and mor"
type textarea "x"
type textarea "and more"
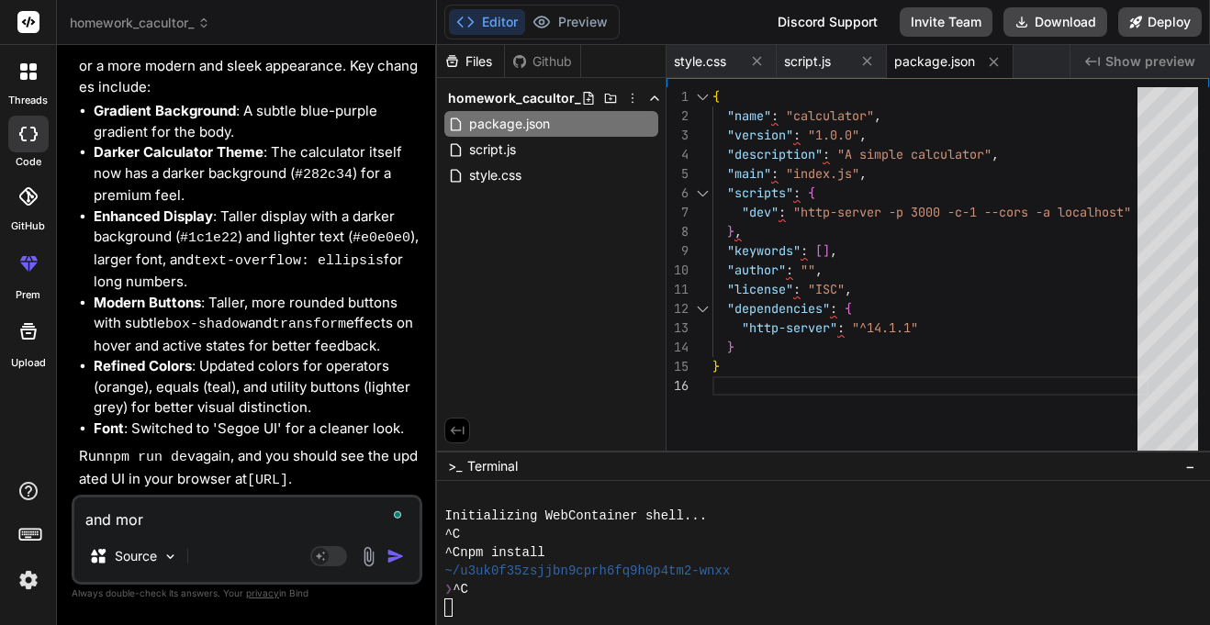
type textarea "x"
type textarea "and more"
type textarea "x"
type textarea "and more f"
type textarea "x"
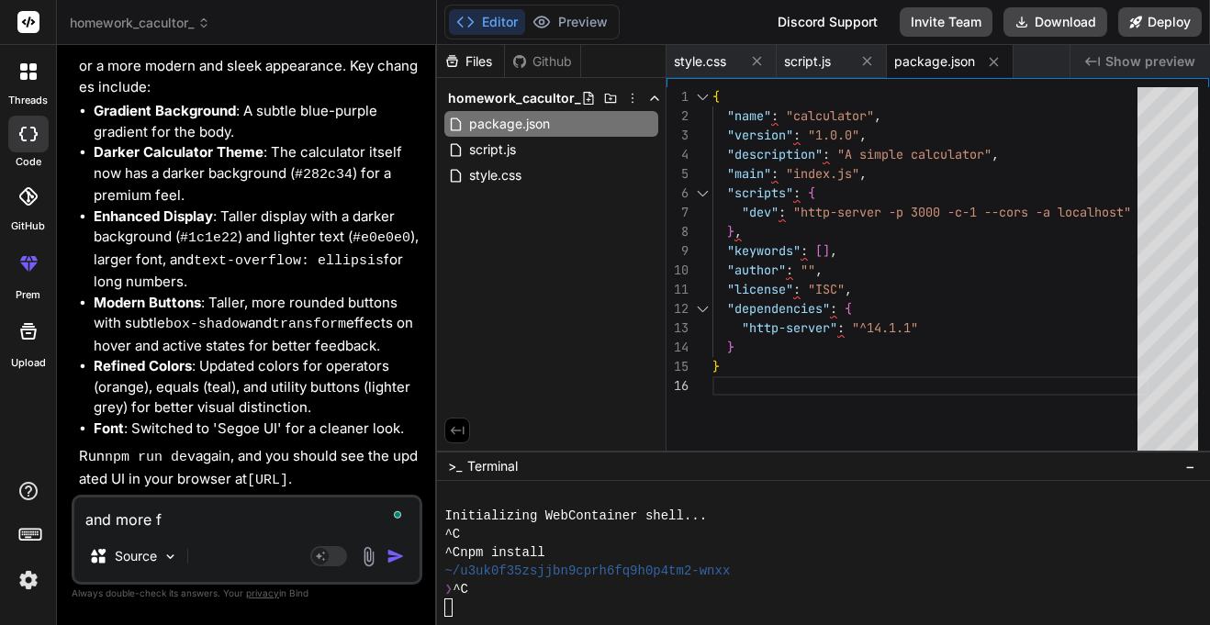
type textarea "and more fe"
type textarea "x"
type textarea "and more fea"
type textarea "x"
type textarea "and more feat"
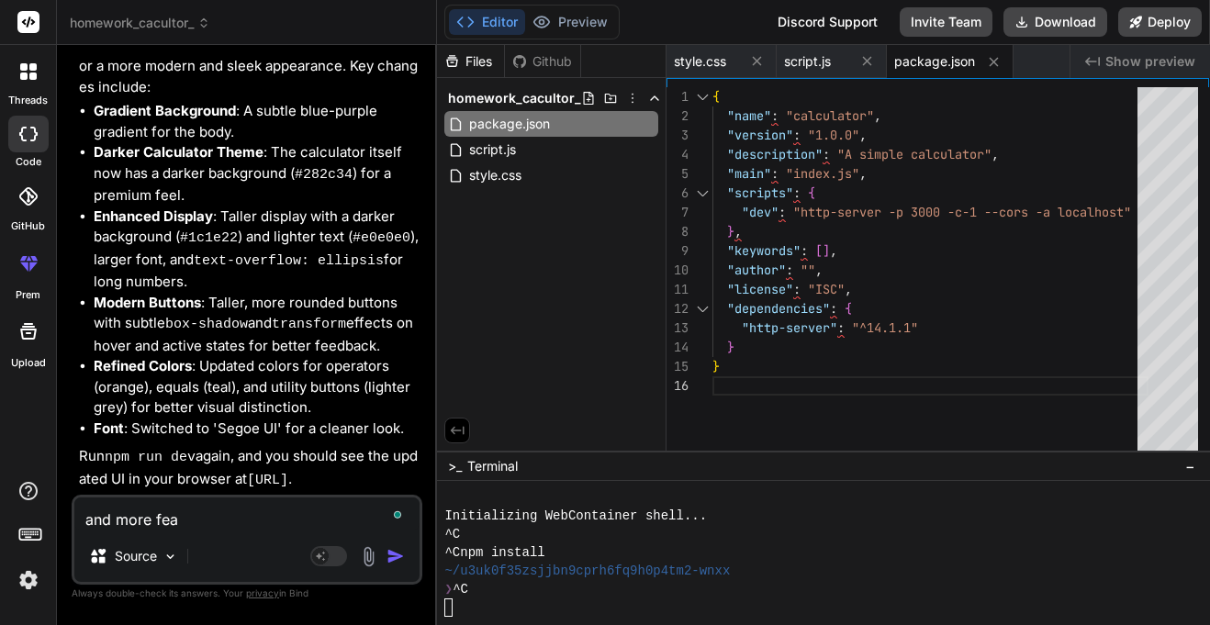
type textarea "x"
type textarea "and more featu"
type textarea "x"
type textarea "and more featur"
type textarea "x"
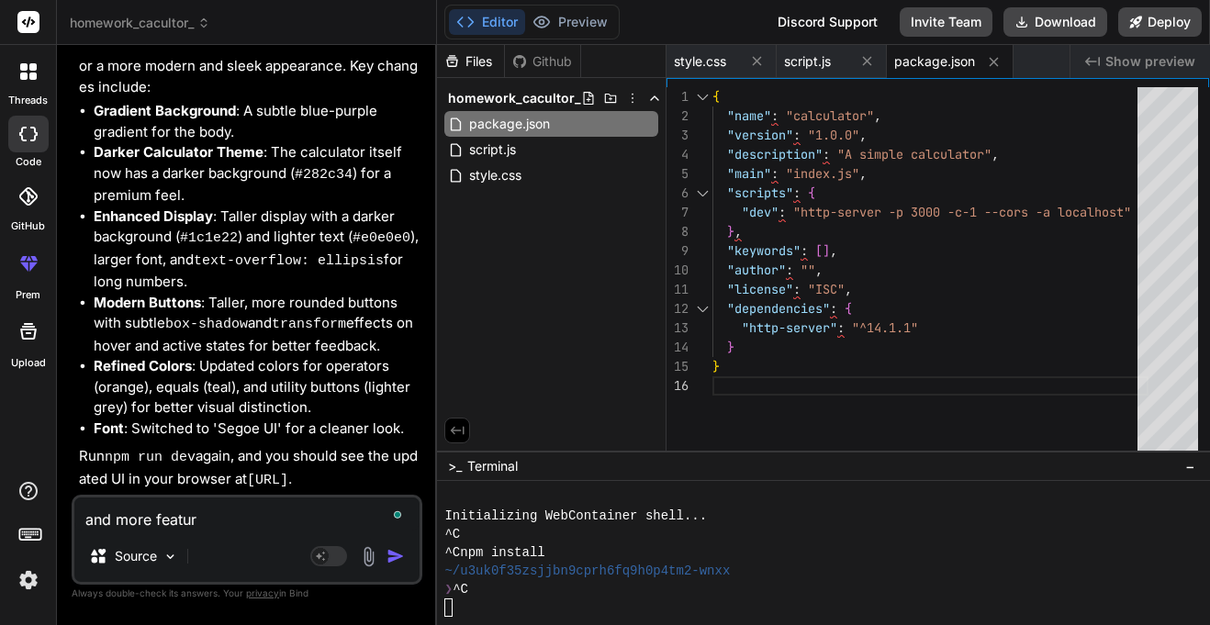
type textarea "and more feature"
type textarea "x"
type textarea "and more features"
type textarea "x"
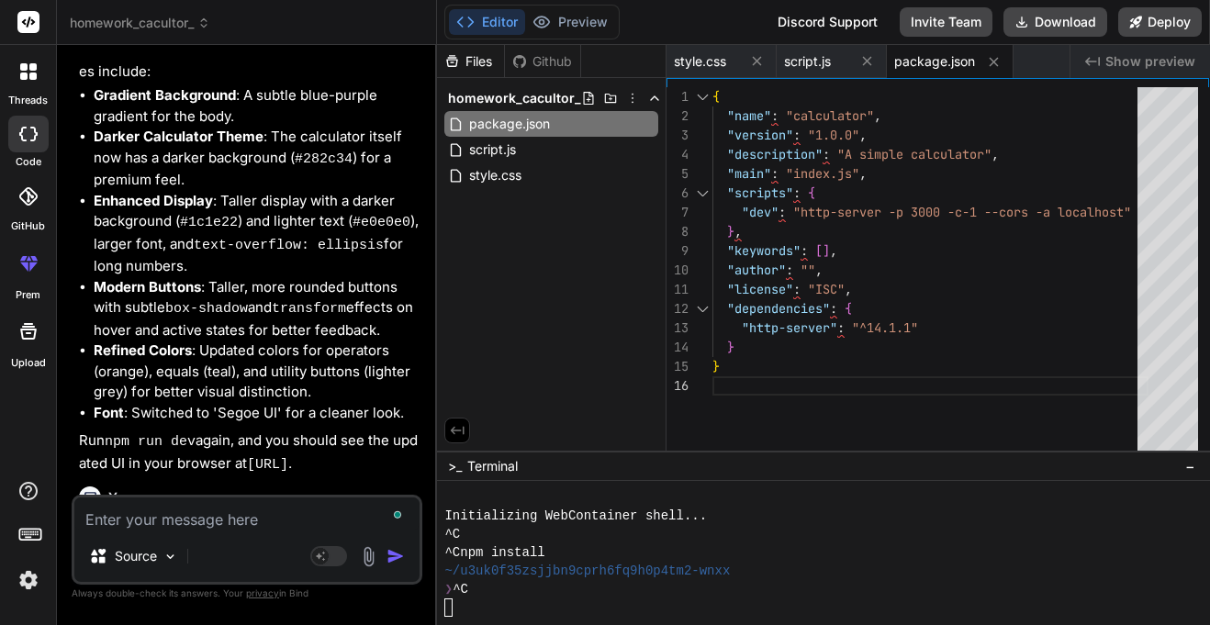
scroll to position [1190, 0]
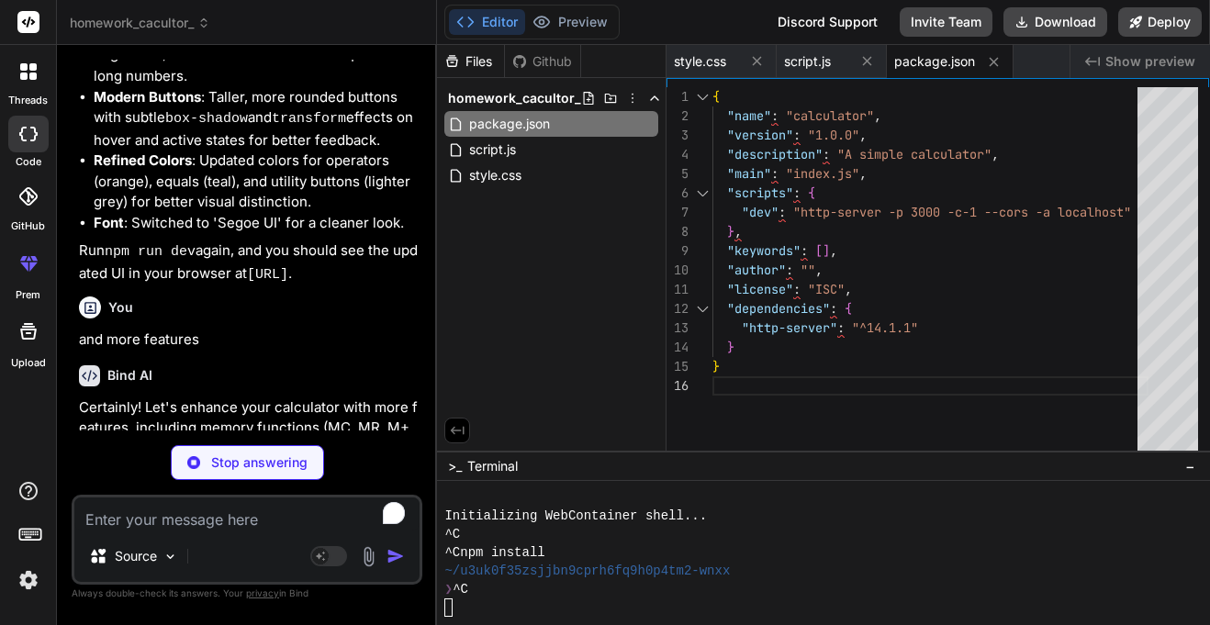
type textarea "x"
type textarea "</div> </div> <script src="script.js"></script> </body> </html>"
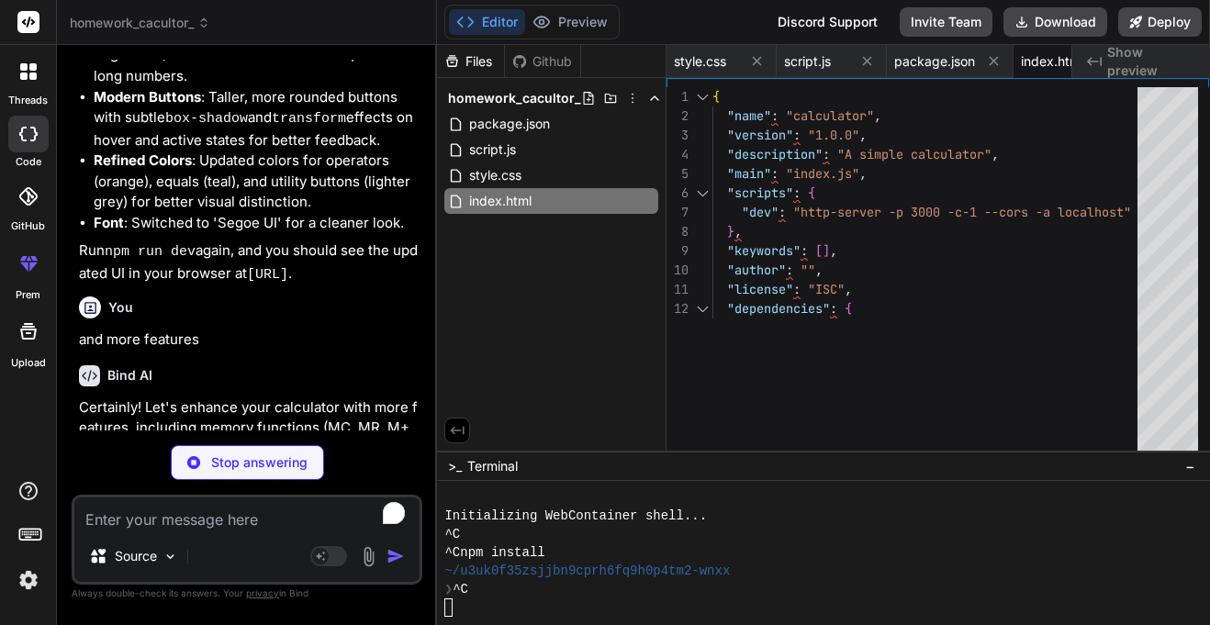
type textarea "x"
type textarea ".calculator-buttons button[data-action="sqrt"]:hover, .calculator-buttons butto…"
type textarea "x"
type textarea "} .calculator-buttons button[data-action="sqrt"]:hover, .calculator-buttons but…"
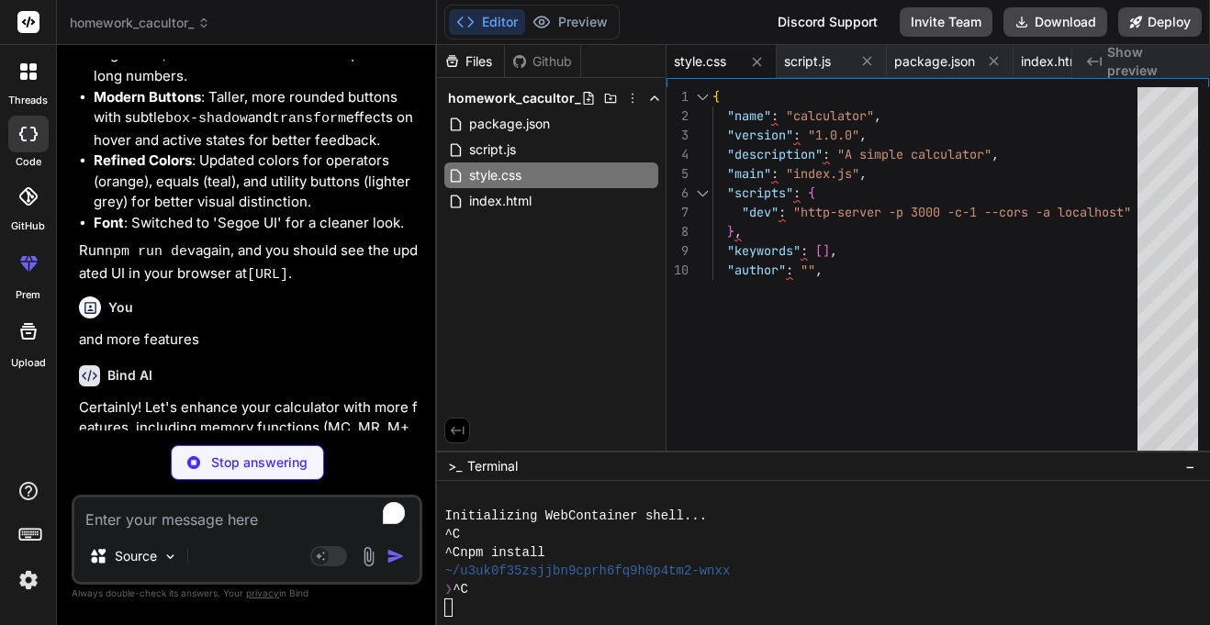
type textarea "x"
type textarea "} } });"
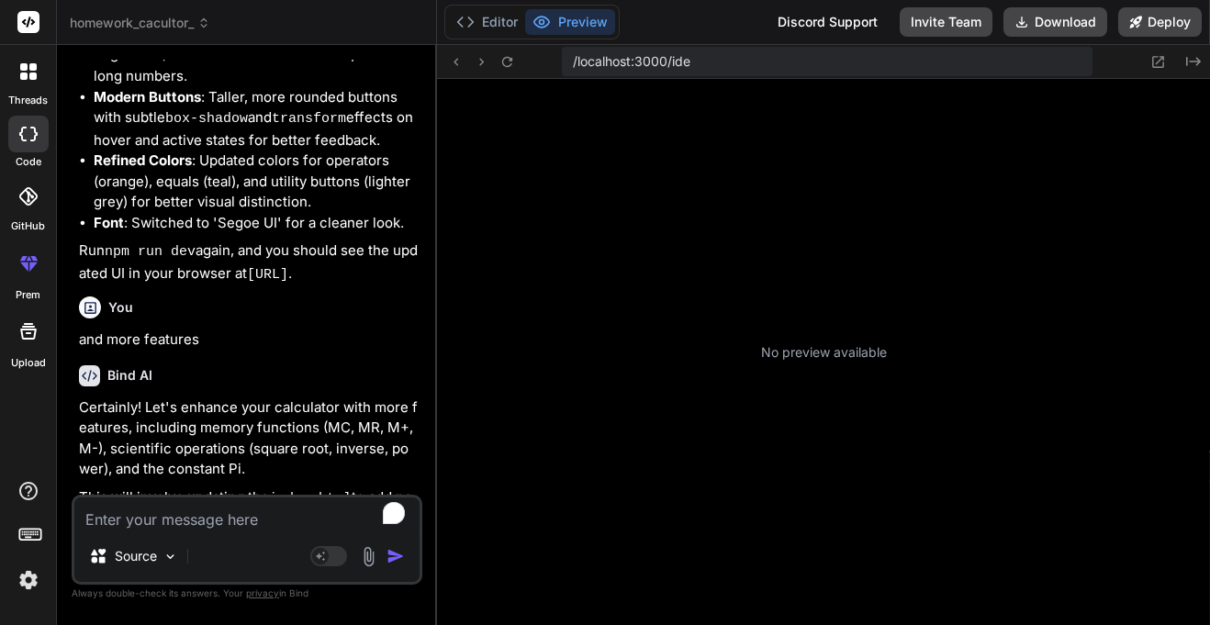
type textarea "x"
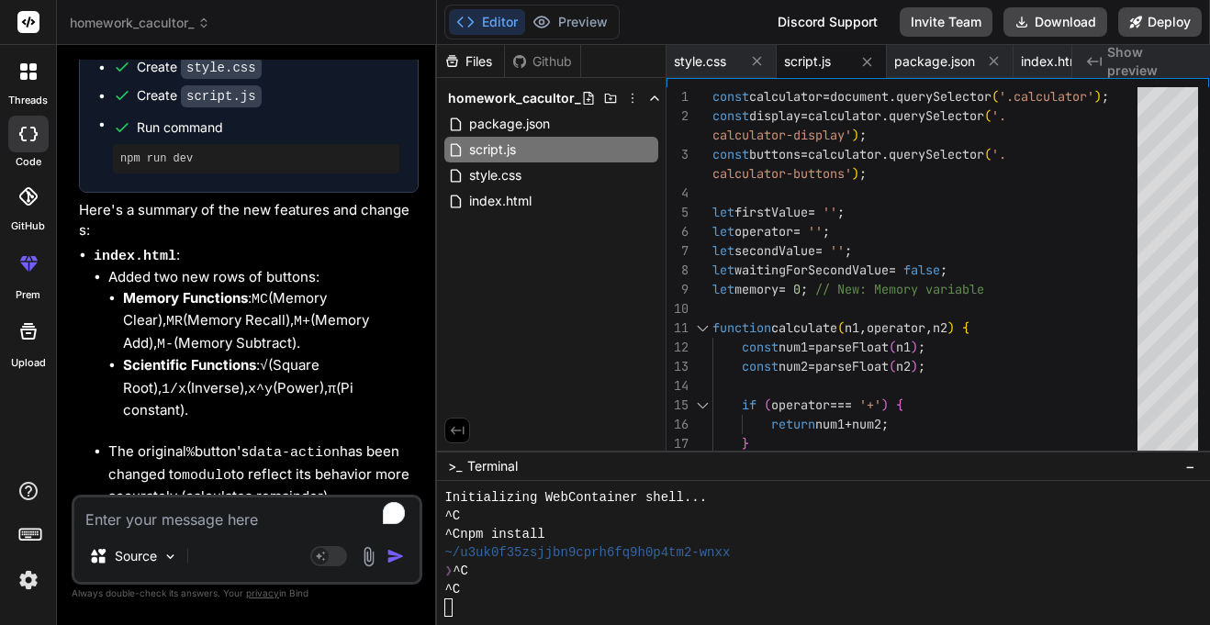
scroll to position [2489, 0]
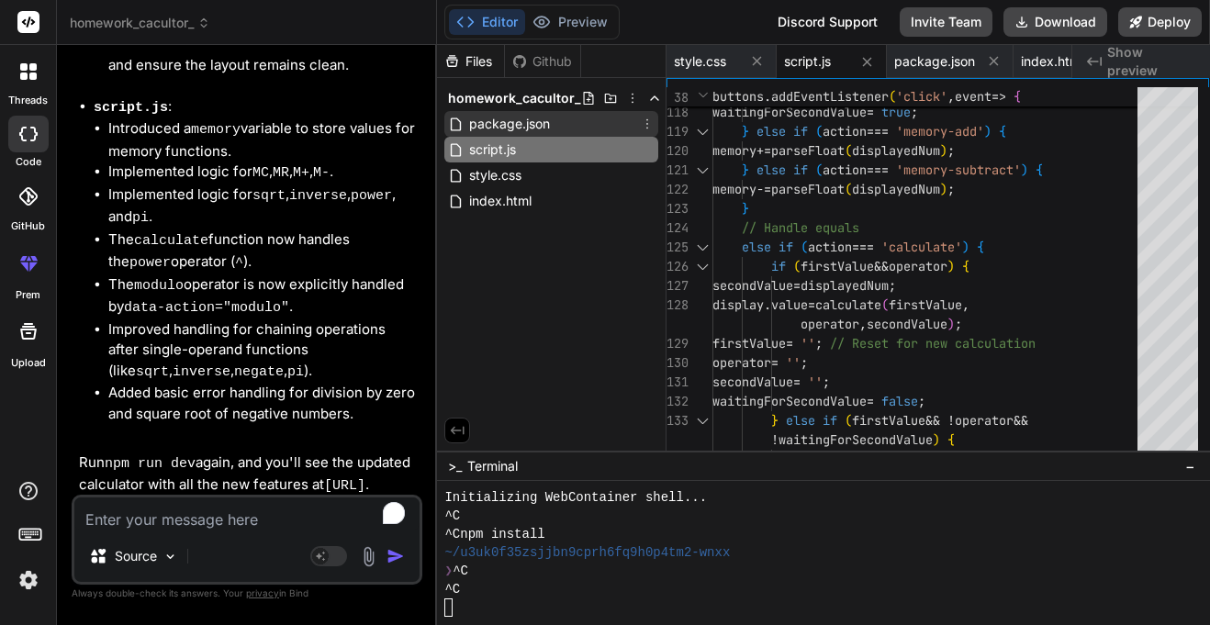
click at [541, 131] on span "package.json" at bounding box center [509, 124] width 84 height 22
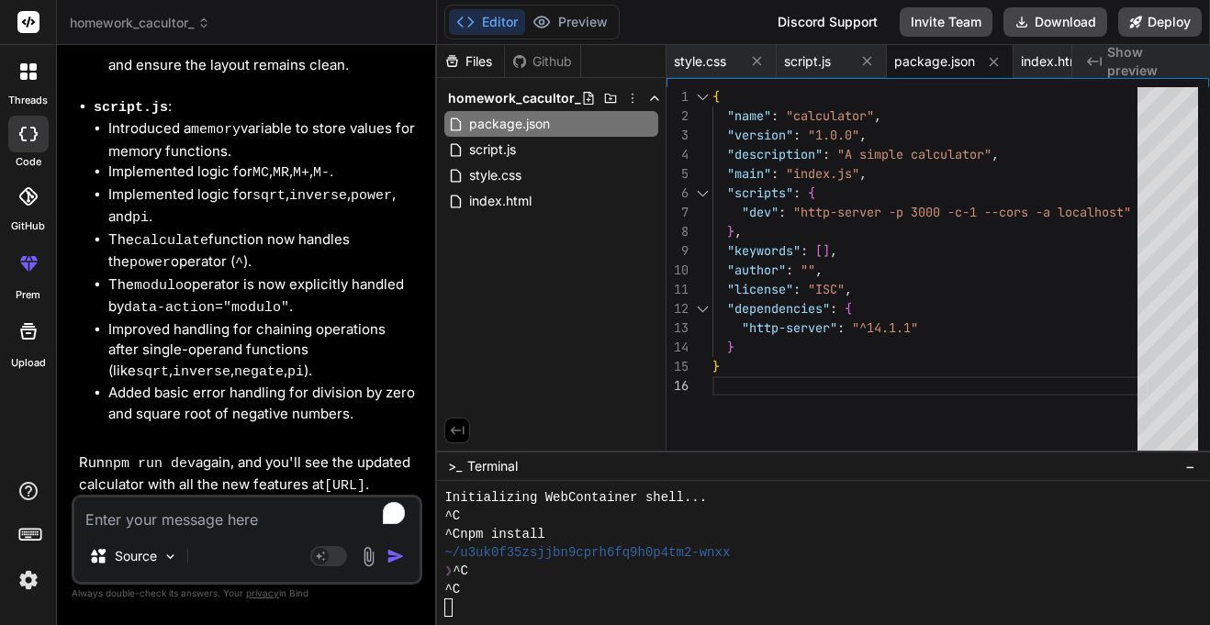
click at [781, 191] on div "{ "name" : "calculator" , "version" : "1.0.0" , "description" : "A simple calcu…" at bounding box center [930, 345] width 436 height 517
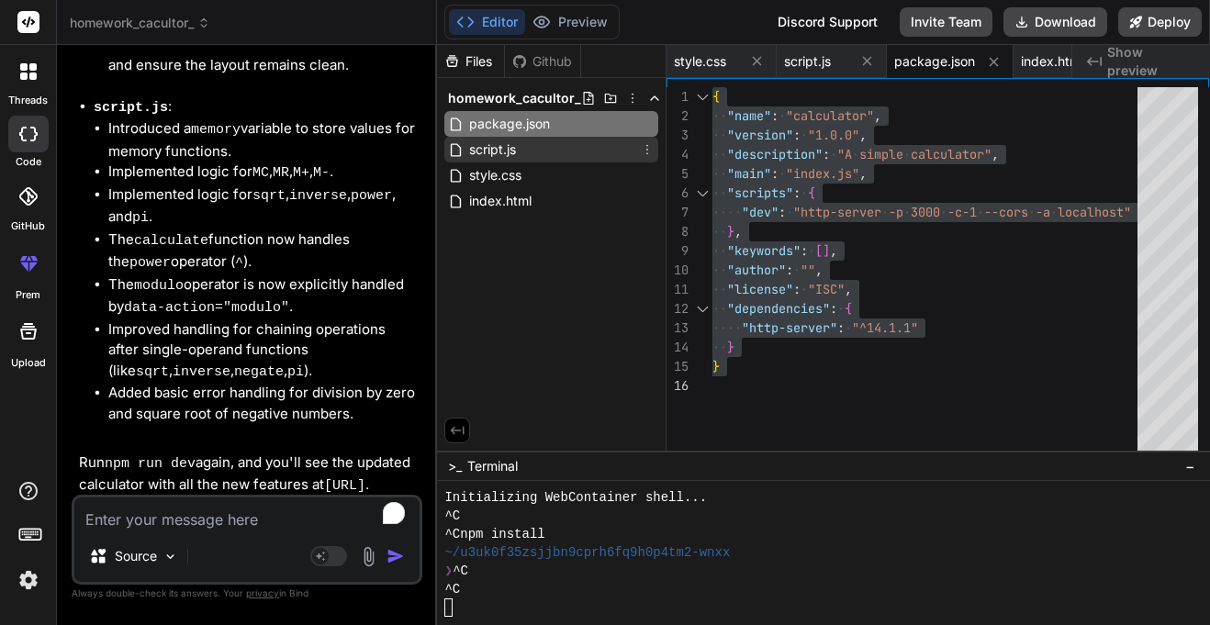
click at [518, 141] on span "script.js" at bounding box center [492, 150] width 50 height 22
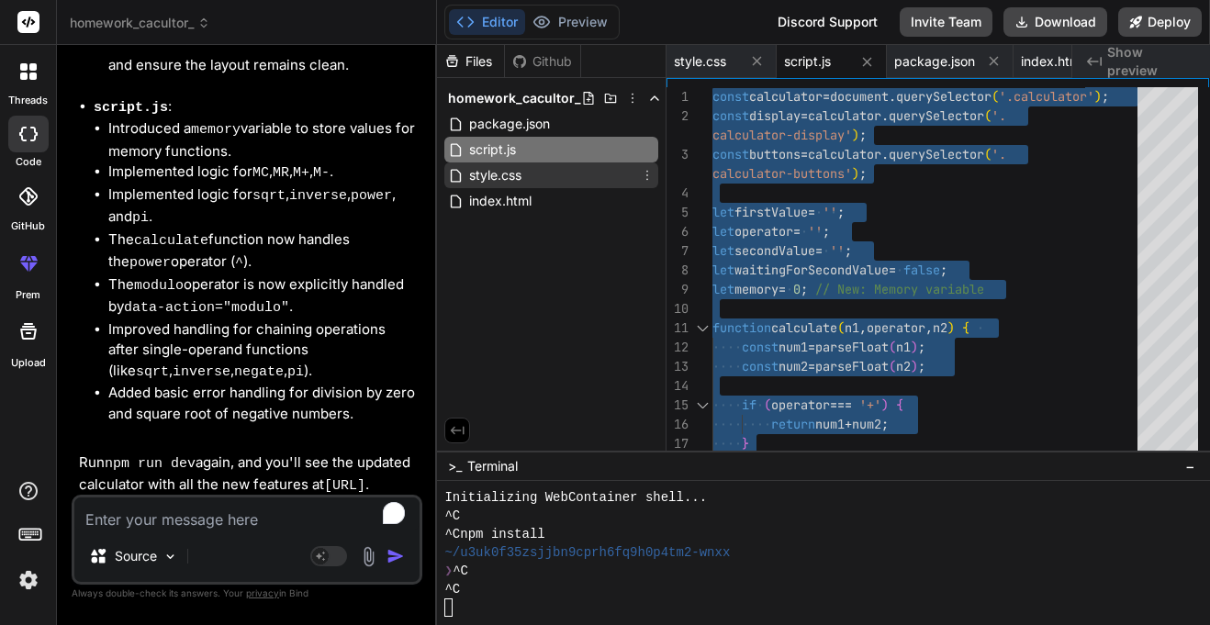
click at [535, 171] on div "style.css" at bounding box center [551, 175] width 214 height 26
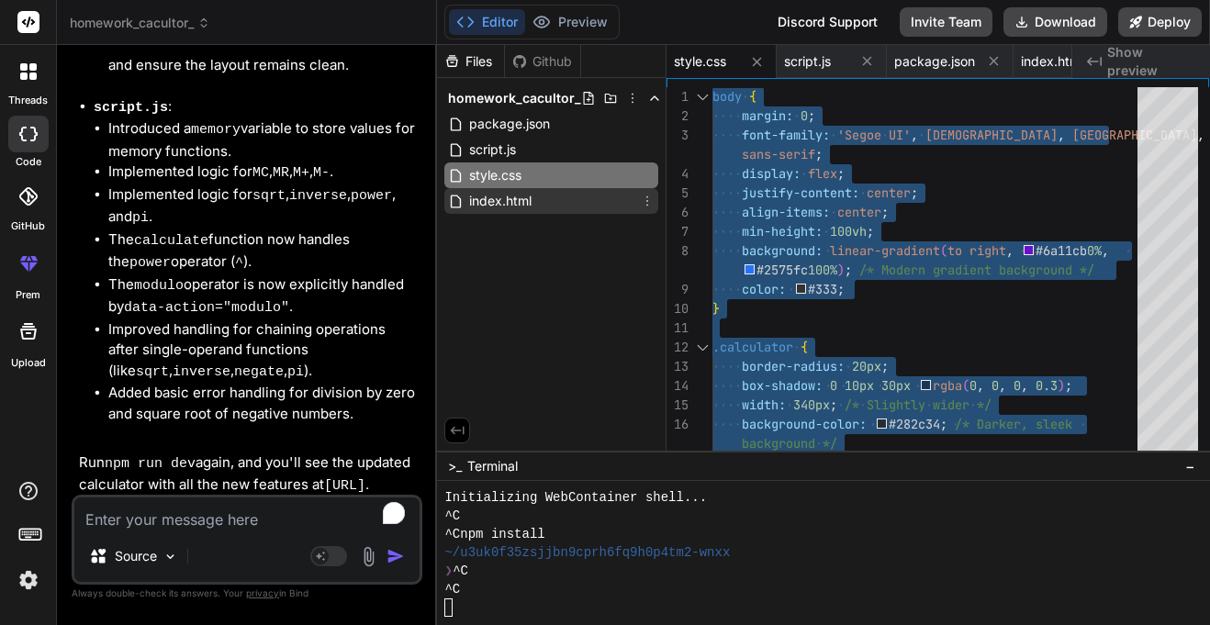
click at [557, 209] on div "index.html" at bounding box center [551, 201] width 214 height 26
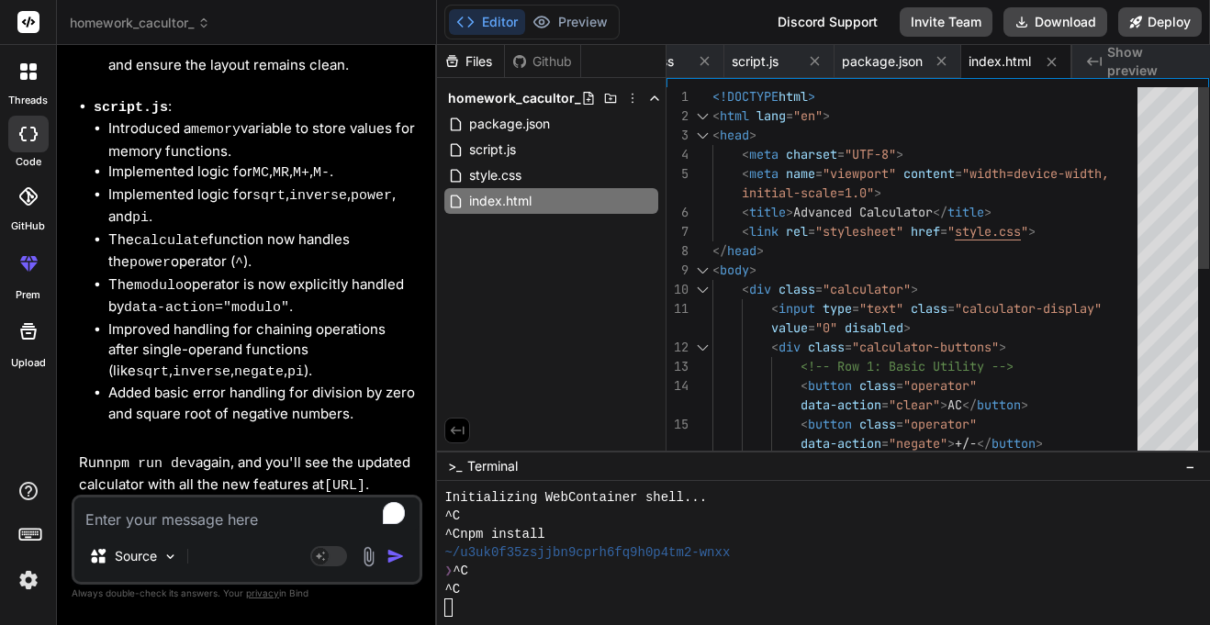
type textarea "<!DOCTYPE html> <html lang="en"> <head> <meta charset="UTF-8"> <meta name="view…"
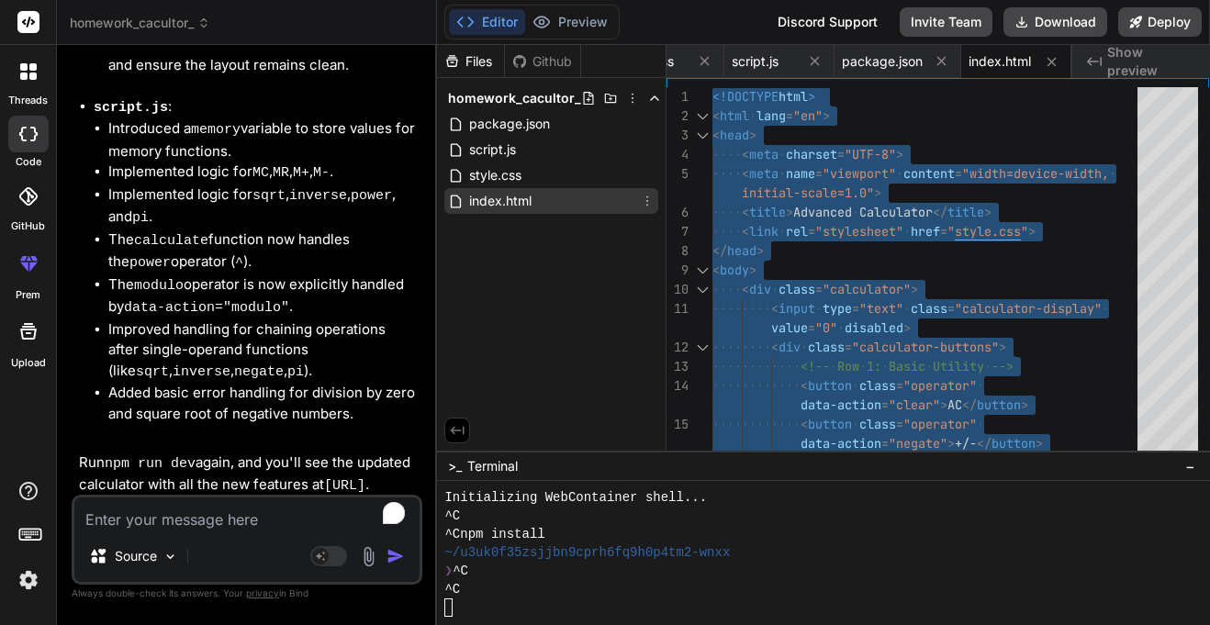
click at [541, 211] on div "index.html" at bounding box center [551, 201] width 214 height 26
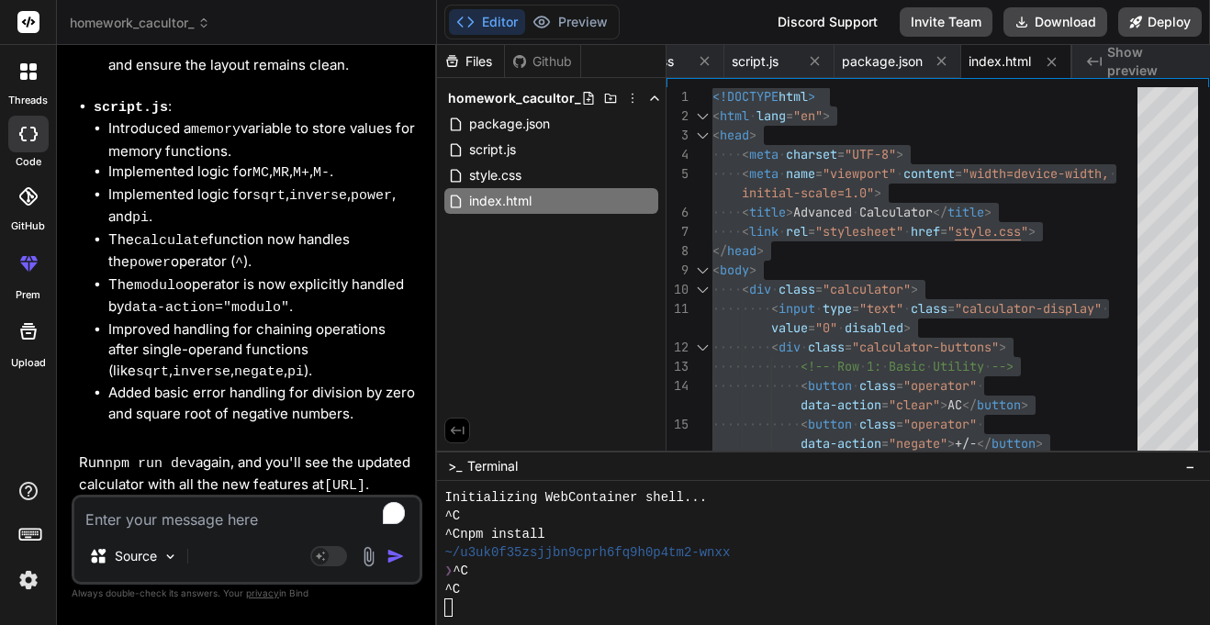
click at [200, 524] on textarea "To enrich screen reader interactions, please activate Accessibility in Grammarl…" at bounding box center [246, 513] width 345 height 33
type textarea "m"
type textarea "x"
type textarea "ma"
type textarea "x"
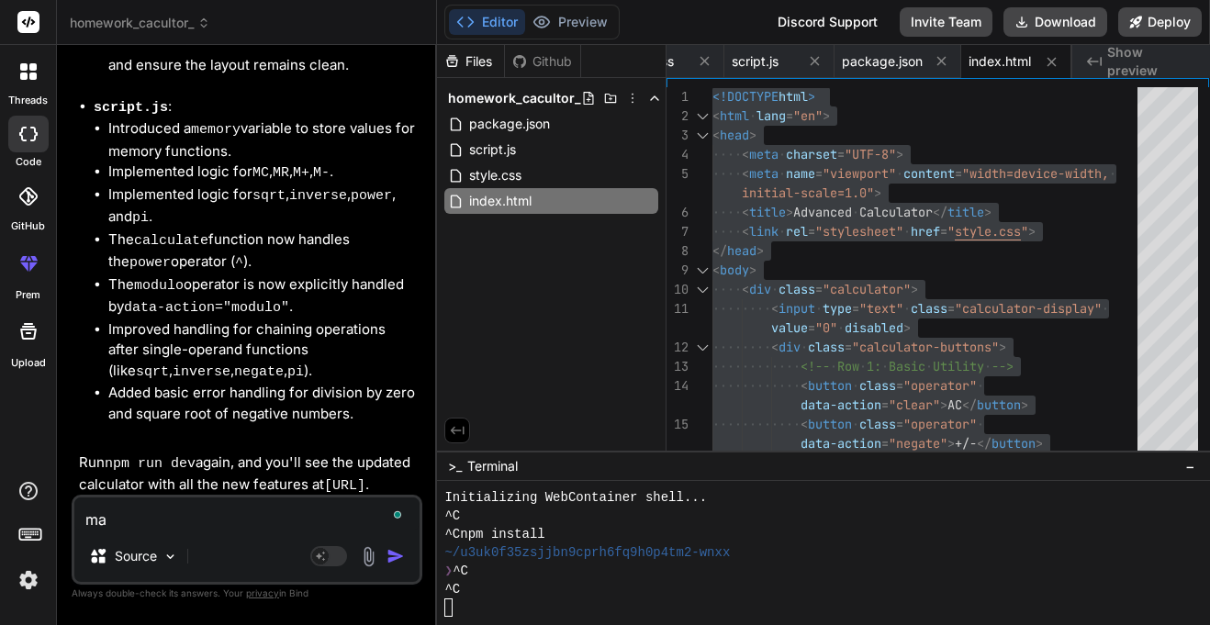
type textarea "mak"
type textarea "x"
type textarea "make"
type textarea "x"
type textarea "make"
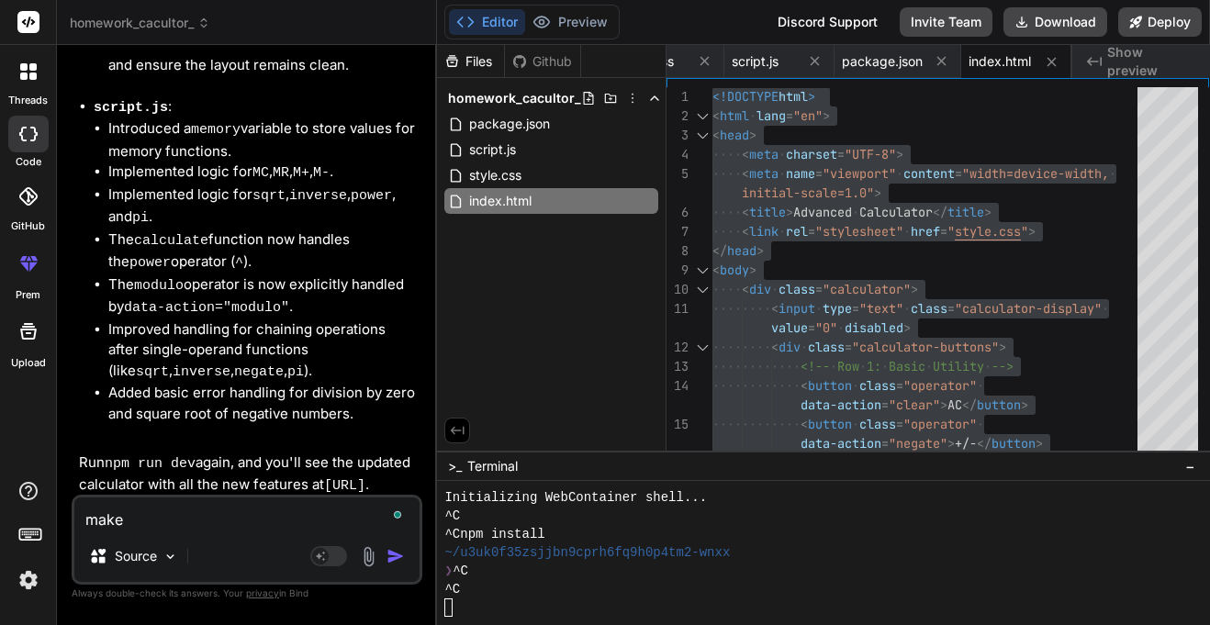
type textarea "x"
type textarea "make a"
type textarea "x"
type textarea "make al"
type textarea "x"
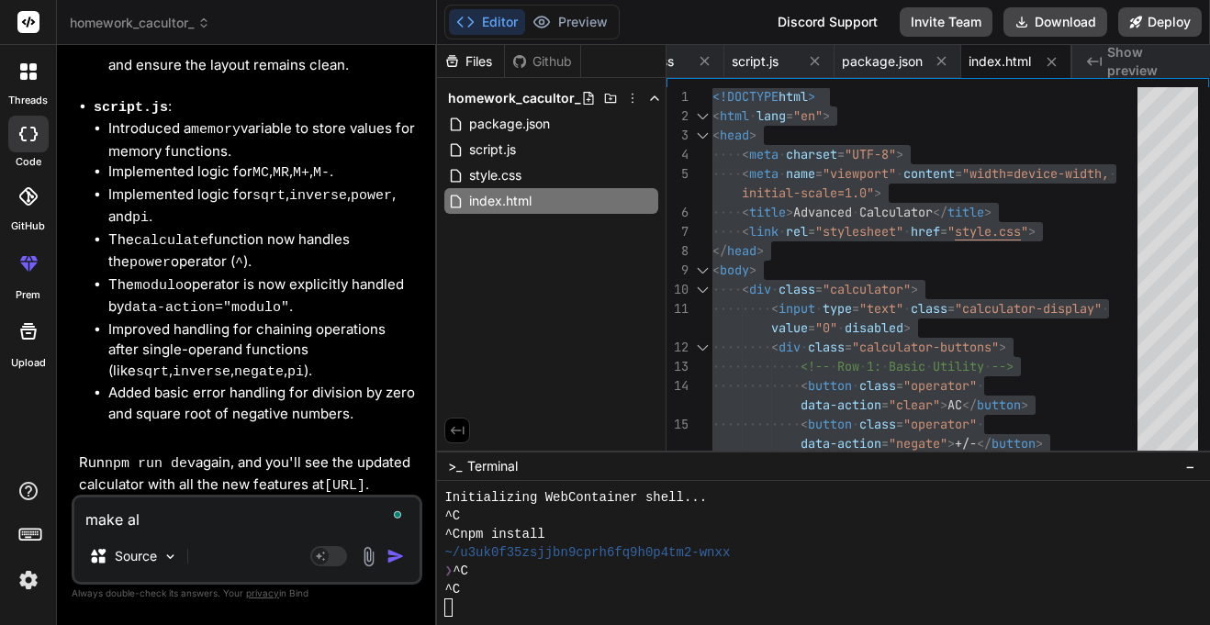
type textarea "make all"
type textarea "x"
type textarea "make all"
type textarea "x"
type textarea "make all t"
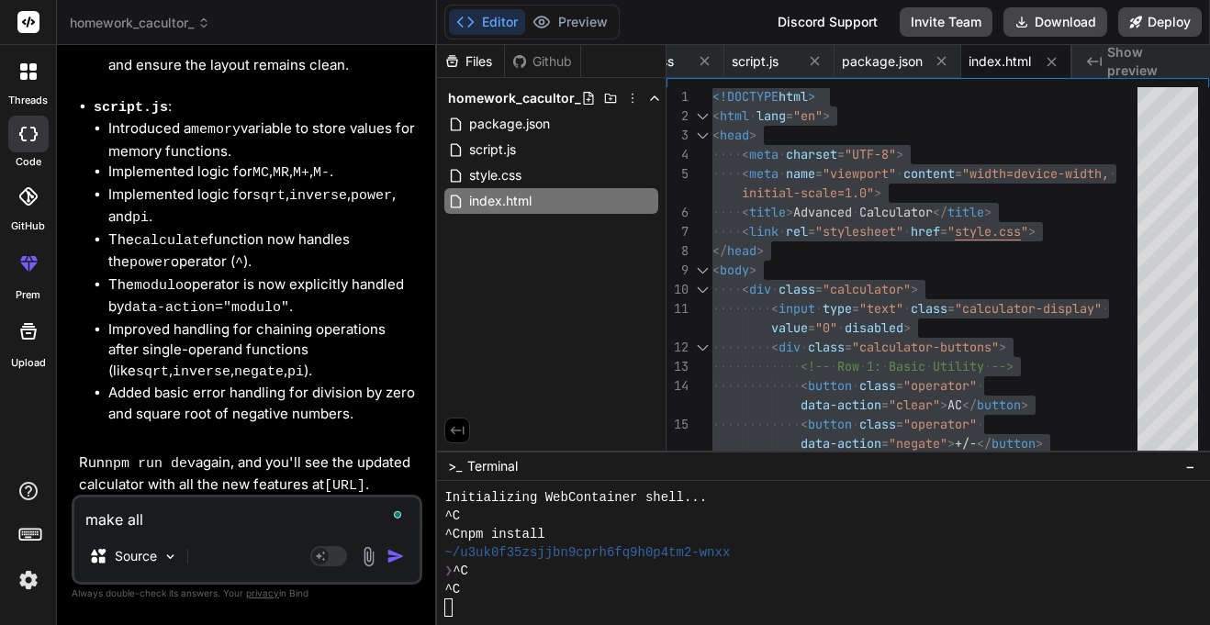
type textarea "x"
type textarea "make all th"
type textarea "x"
type textarea "make all the"
type textarea "x"
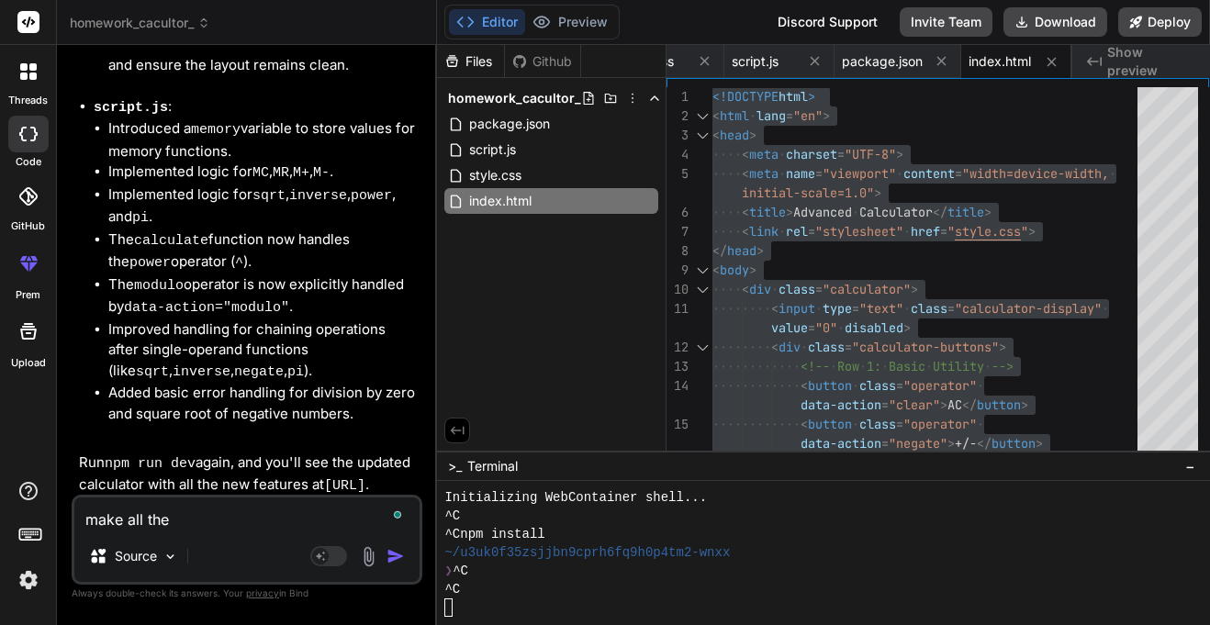
type textarea "make all the"
type textarea "x"
type textarea "make all the f"
type textarea "x"
type textarea "make all the fi"
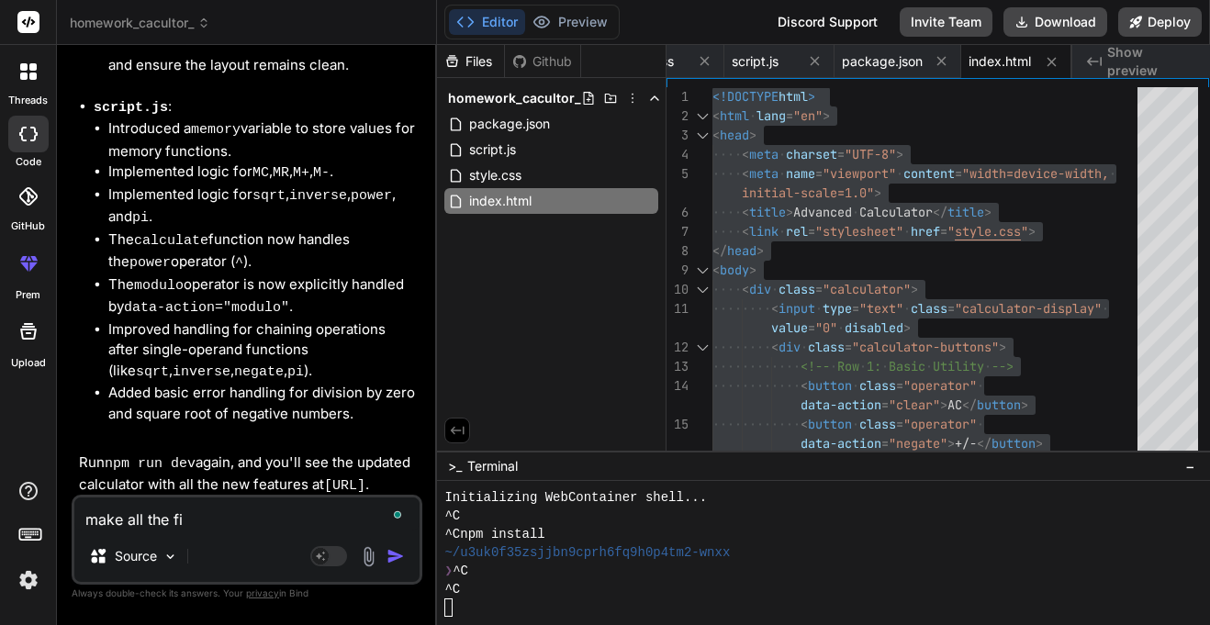
type textarea "x"
type textarea "make all the fil"
type textarea "x"
type textarea "make all the files"
type textarea "x"
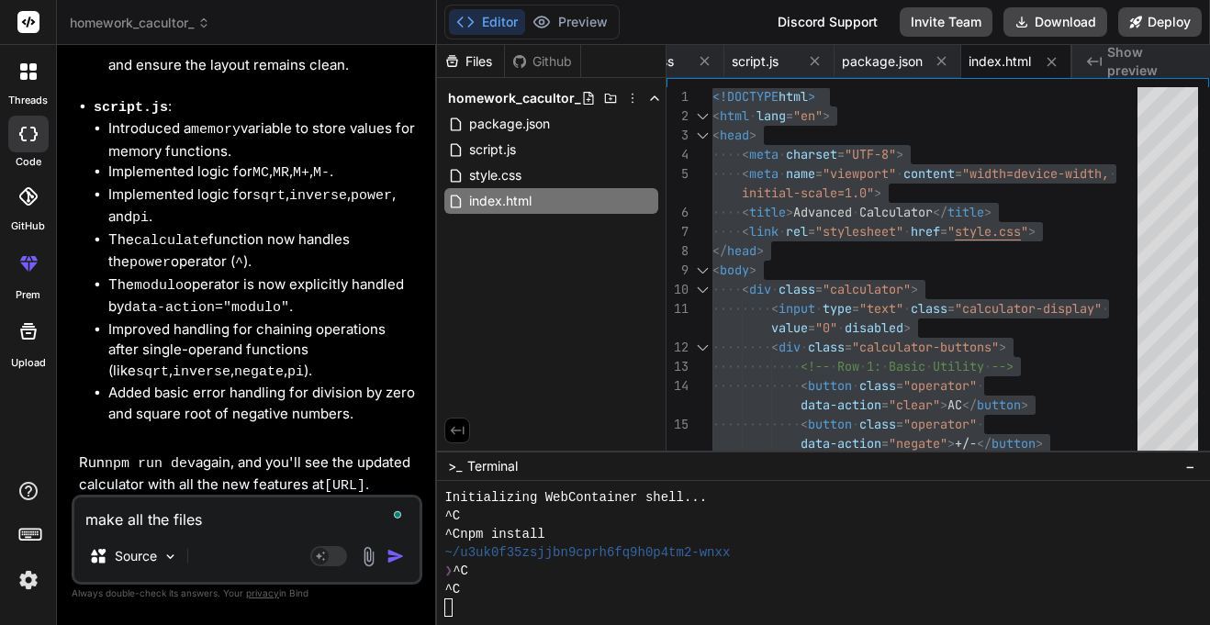
type textarea "make all the files"
type textarea "x"
type textarea "make all the files w"
type textarea "x"
type textarea "make all the files wo"
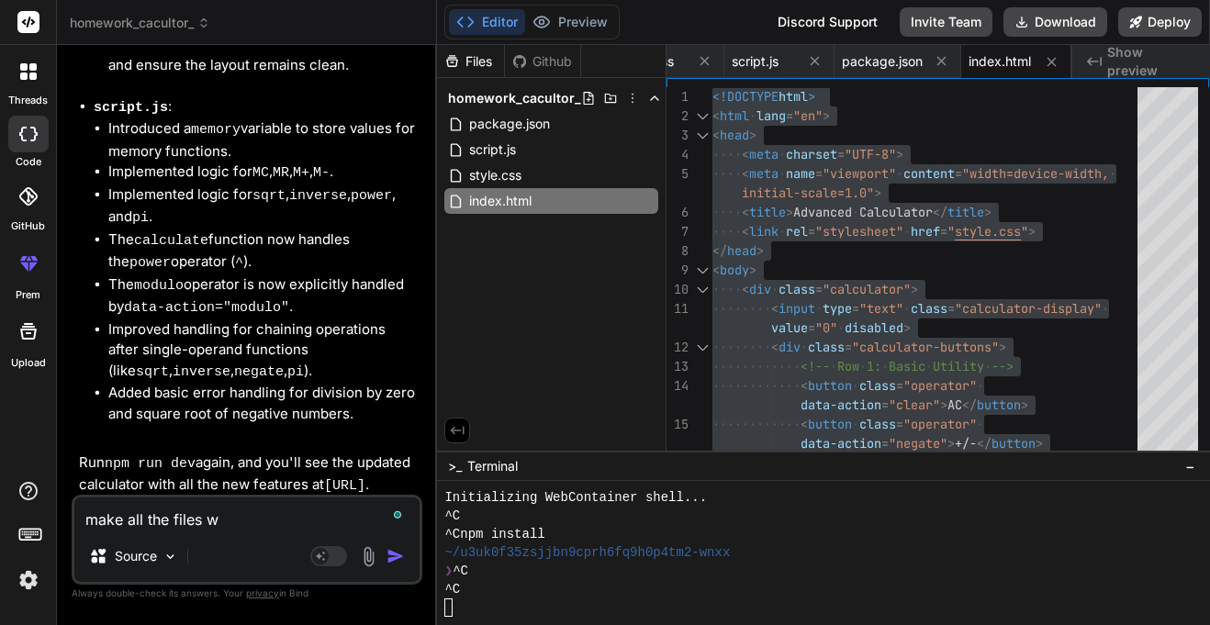
type textarea "x"
type textarea "make all the files wor"
type textarea "x"
type textarea "make all the files work"
type textarea "x"
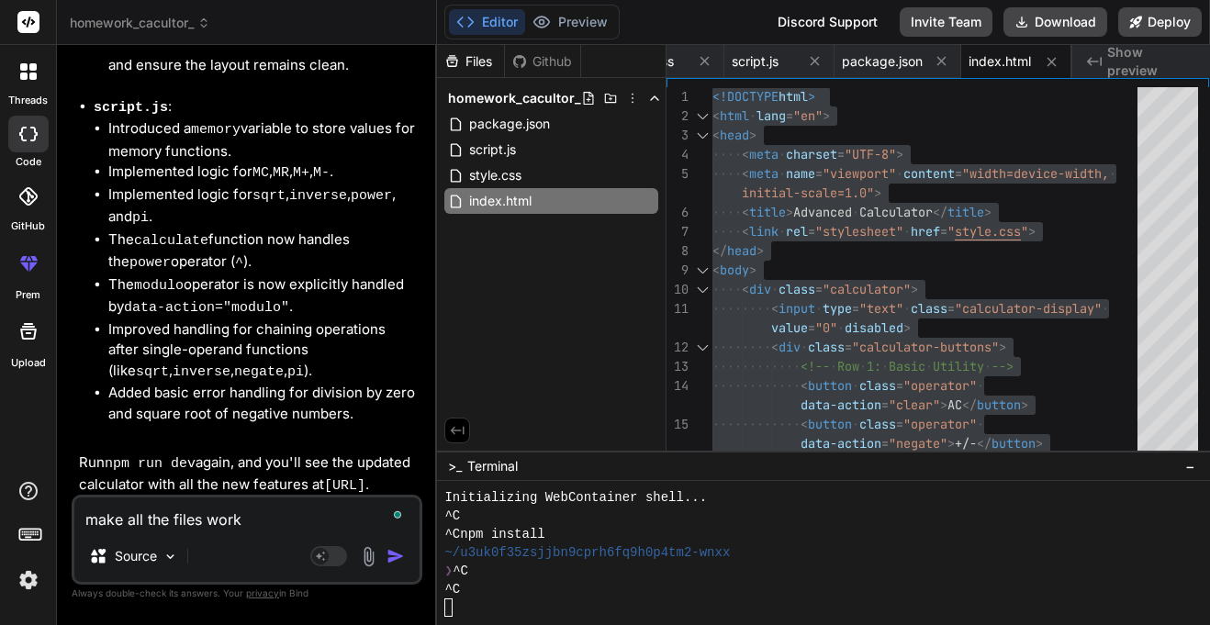
type textarea "make all the files work"
type textarea "x"
type textarea "make all the files work a"
type textarea "x"
type textarea "make all the files work an"
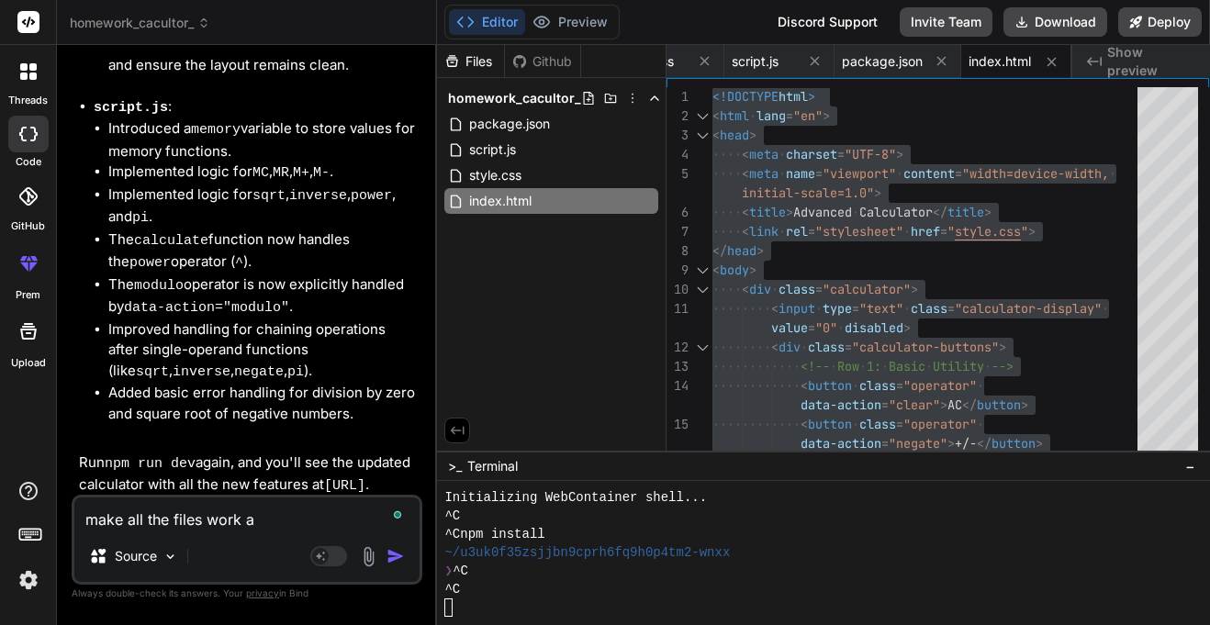
type textarea "x"
type textarea "make all the files work and"
type textarea "x"
type textarea "make all the files work and"
type textarea "x"
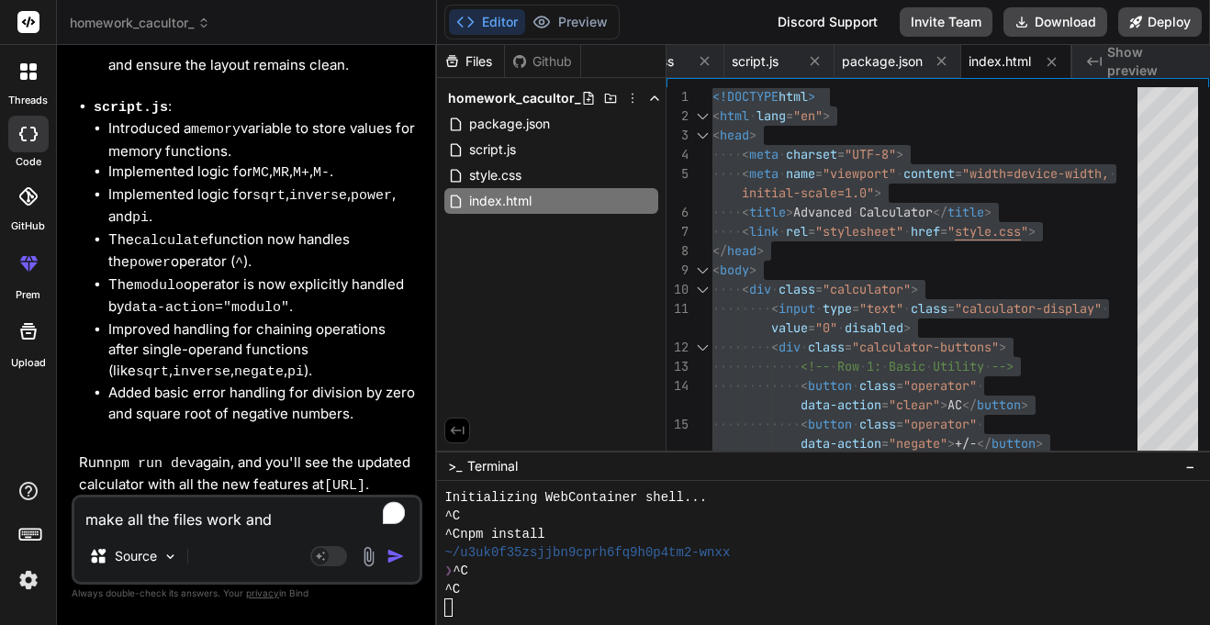
type textarea "make all the files work and a"
type textarea "x"
type textarea "make all the files work and ad"
type textarea "x"
type textarea "make all the files work and add"
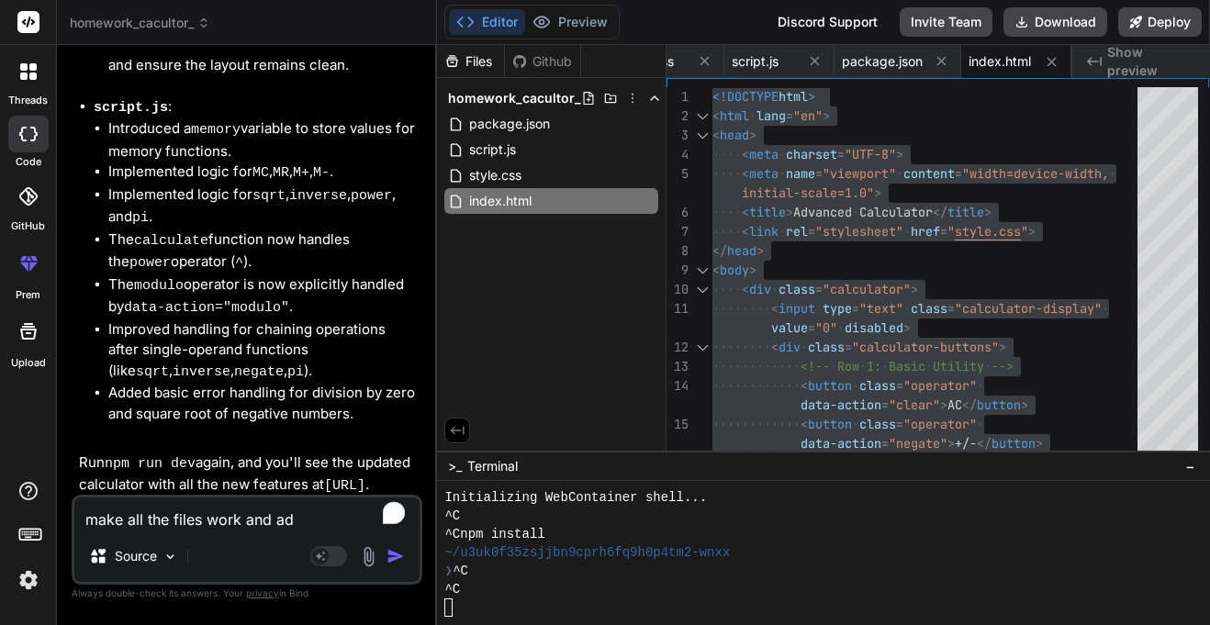
type textarea "x"
type textarea "make all the files work and add"
type textarea "x"
type textarea "make all the files work and add m"
type textarea "x"
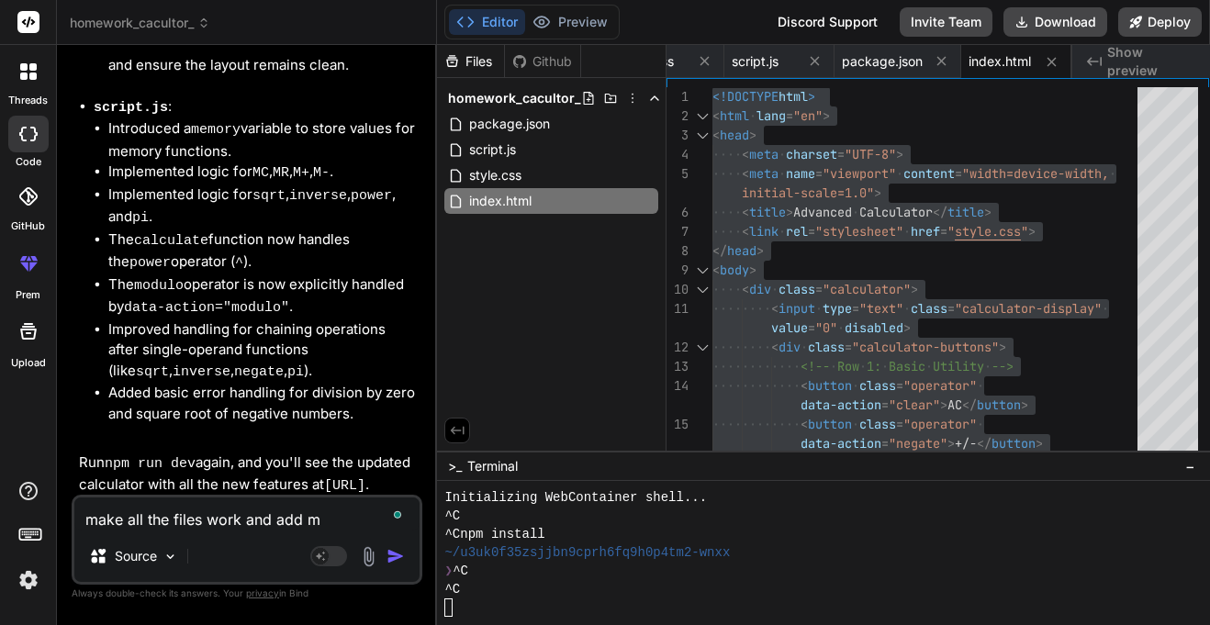
type textarea "make all the files work and add mo"
type textarea "x"
type textarea "make all the files work and add mor"
type textarea "x"
type textarea "make all the files work and add more"
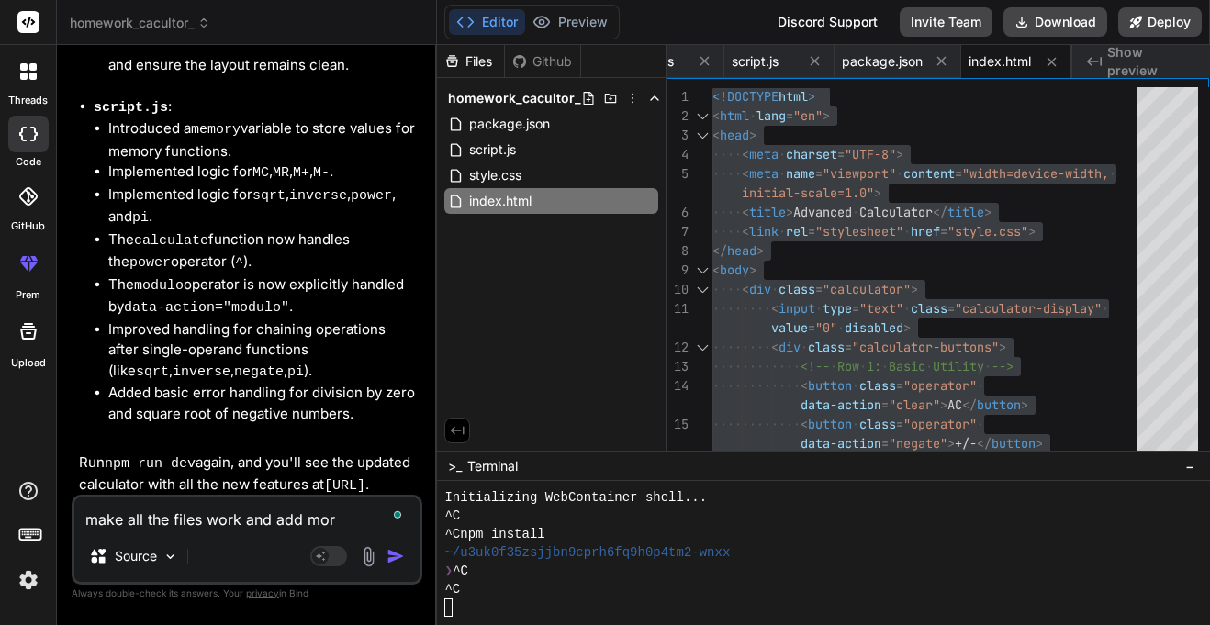
type textarea "x"
type textarea "make all the files work and add more"
type textarea "x"
type textarea "make all the files work and add more f"
type textarea "x"
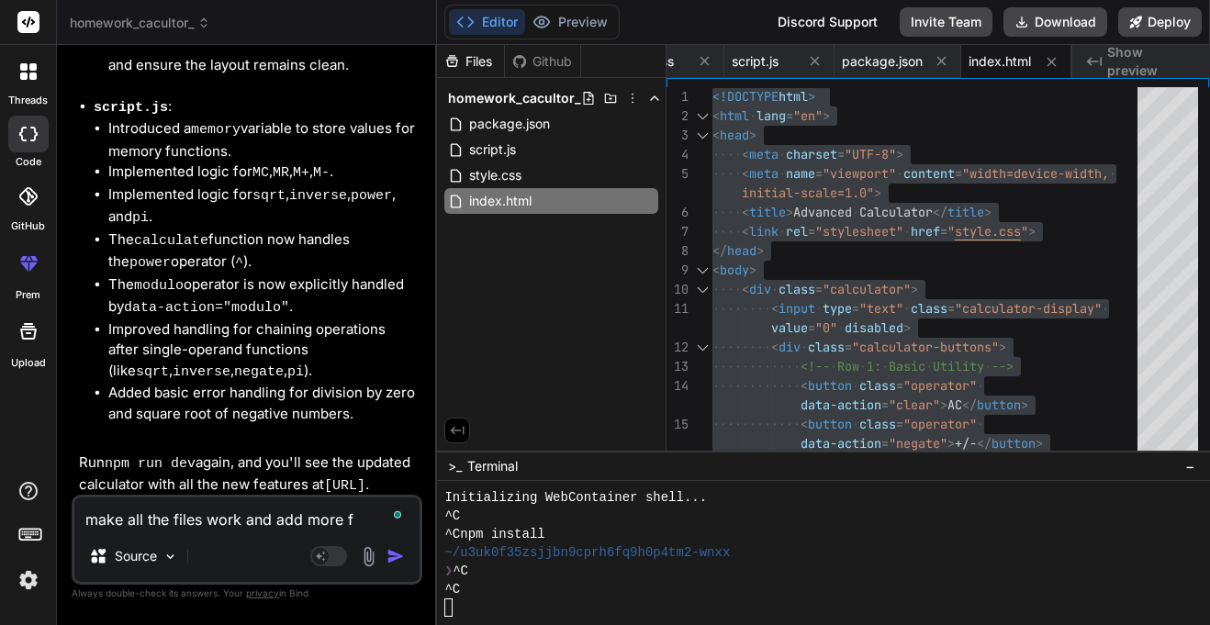
type textarea "make all the files work and add more fe"
type textarea "x"
type textarea "make all the files work and add more fea"
type textarea "x"
type textarea "make all the files work and add more feat"
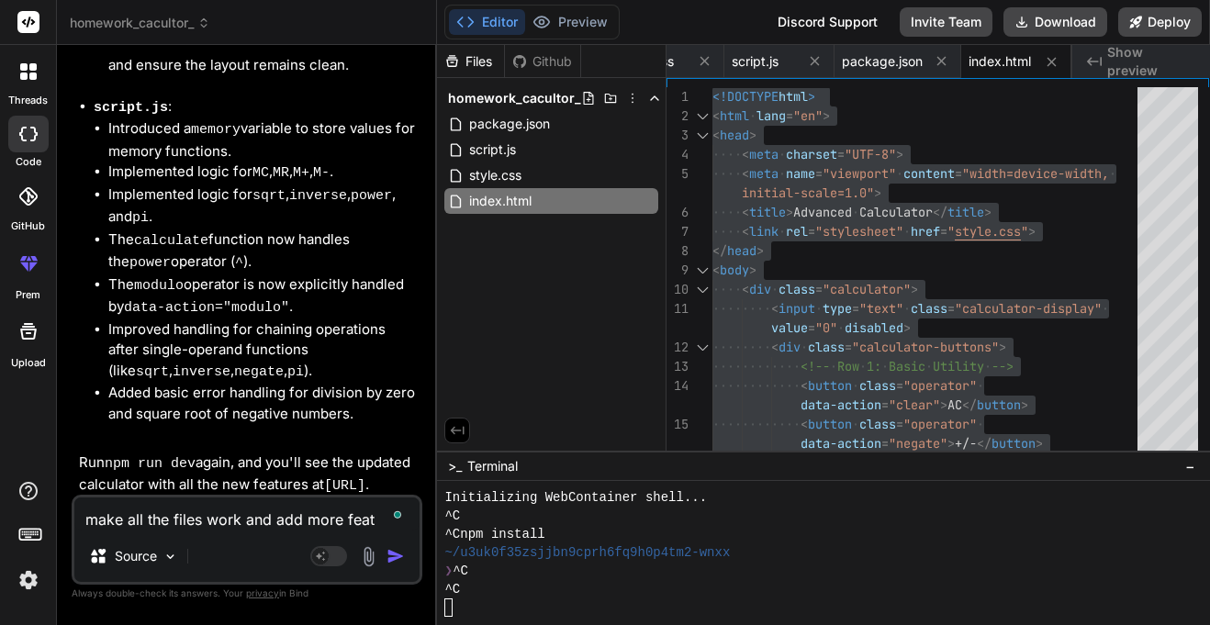
type textarea "x"
type textarea "make all the files work and add more featu"
type textarea "x"
type textarea "make all the files work and add more featur"
type textarea "x"
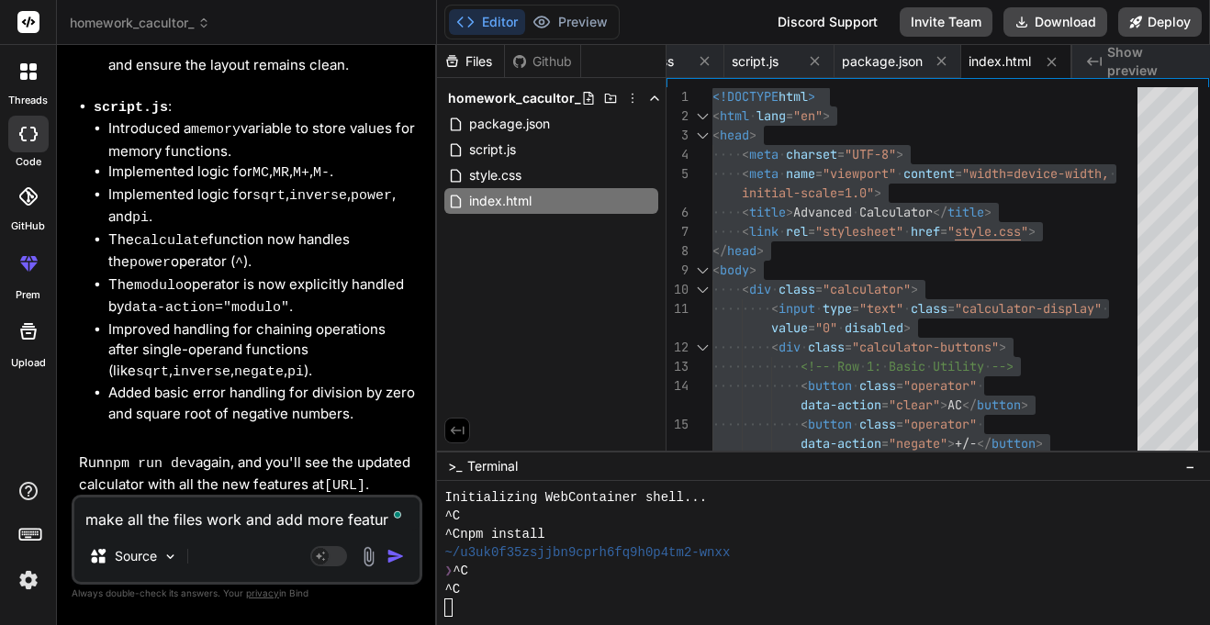
type textarea "make all the files work and add more feature"
type textarea "x"
type textarea "make all the files work and add more features"
type textarea "x"
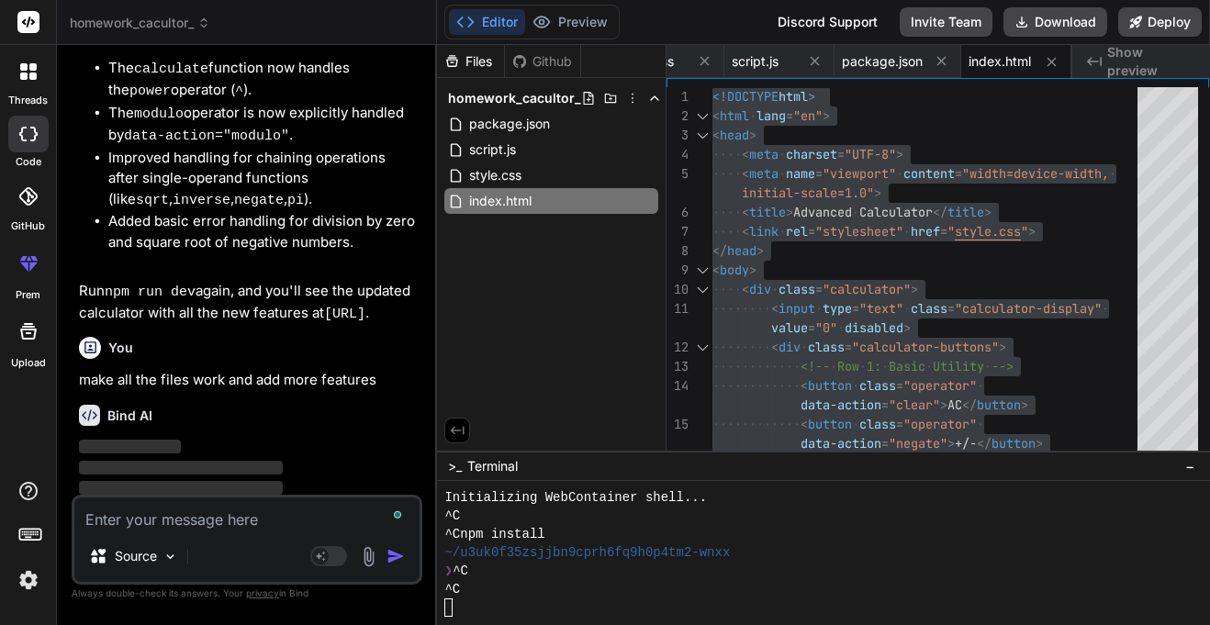
scroll to position [2680, 0]
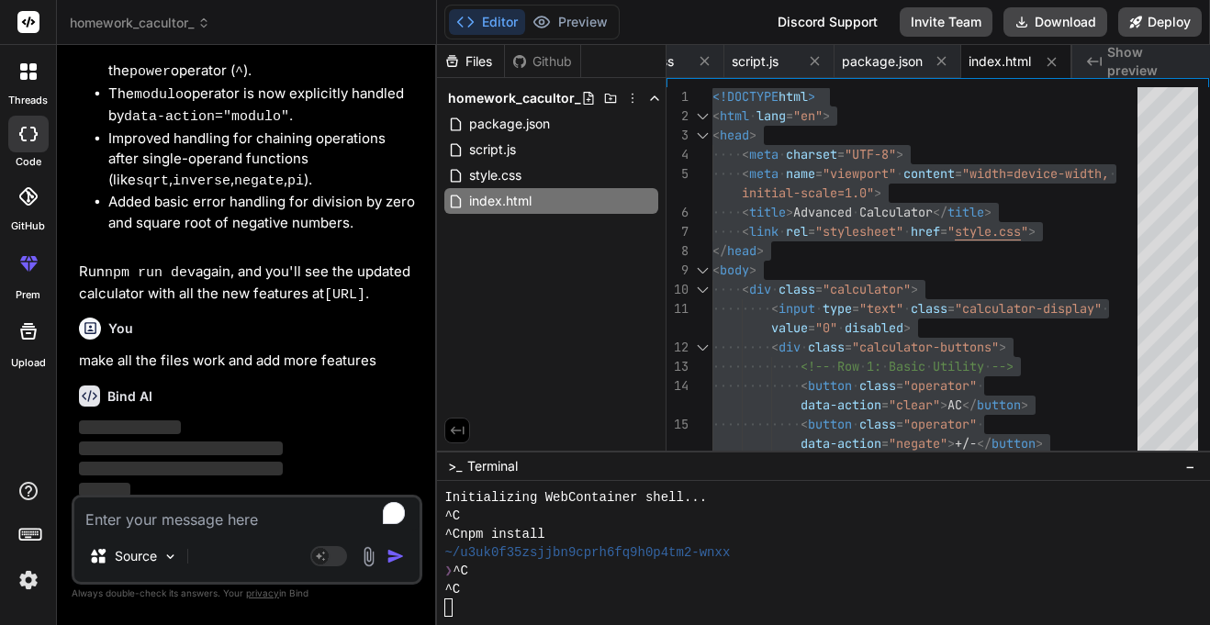
click at [212, 462] on span "‌" at bounding box center [181, 469] width 204 height 14
click at [167, 30] on span "homework_cacultor_" at bounding box center [140, 23] width 140 height 18
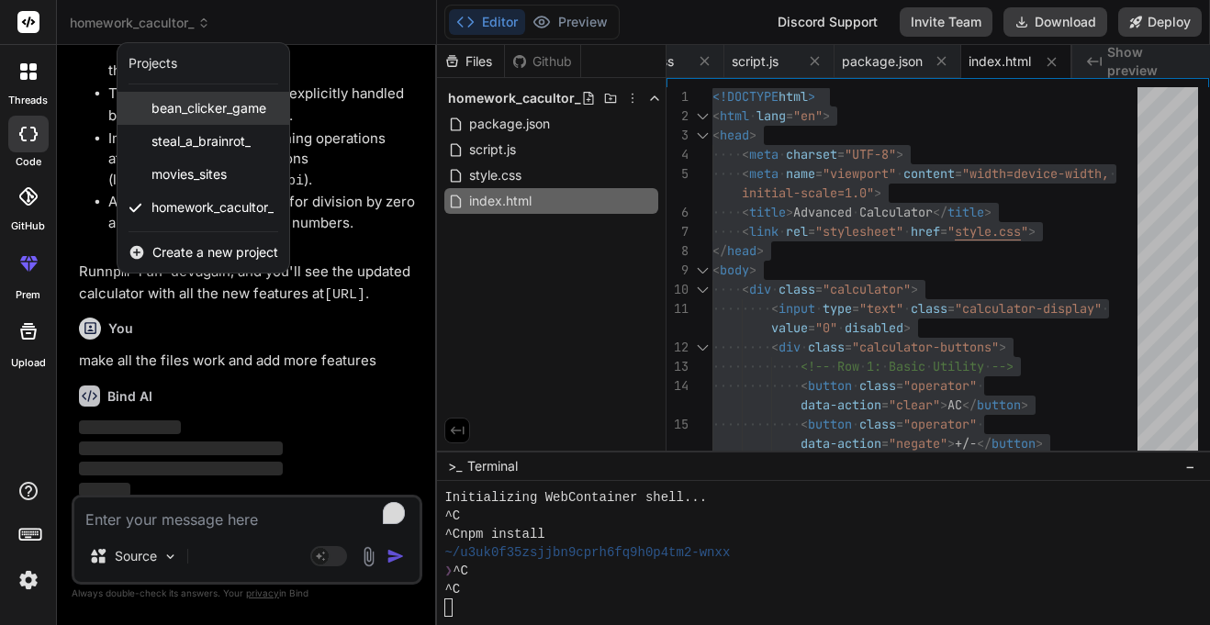
click at [174, 110] on span "bean_clicker_game" at bounding box center [208, 108] width 115 height 18
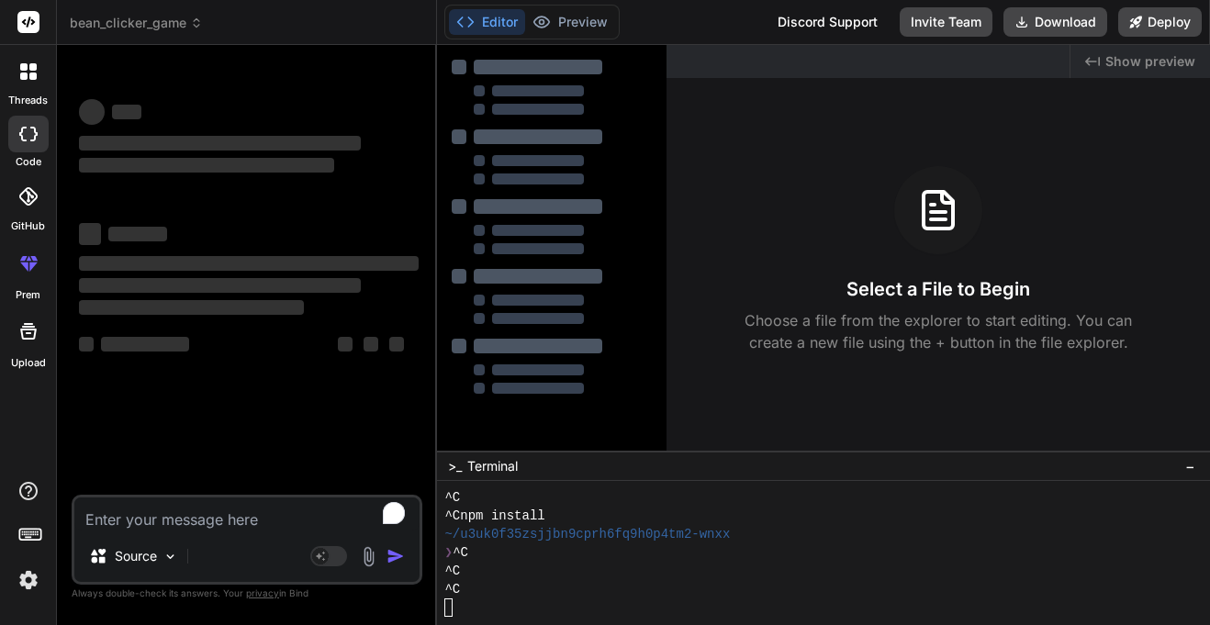
scroll to position [37, 0]
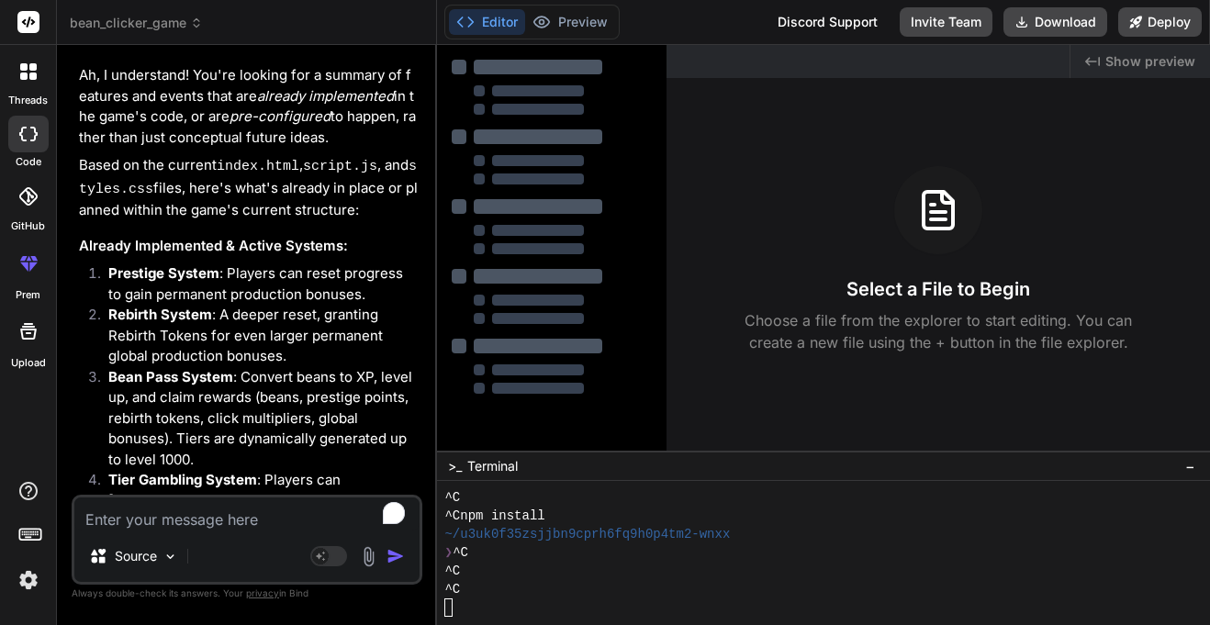
type textarea "x"
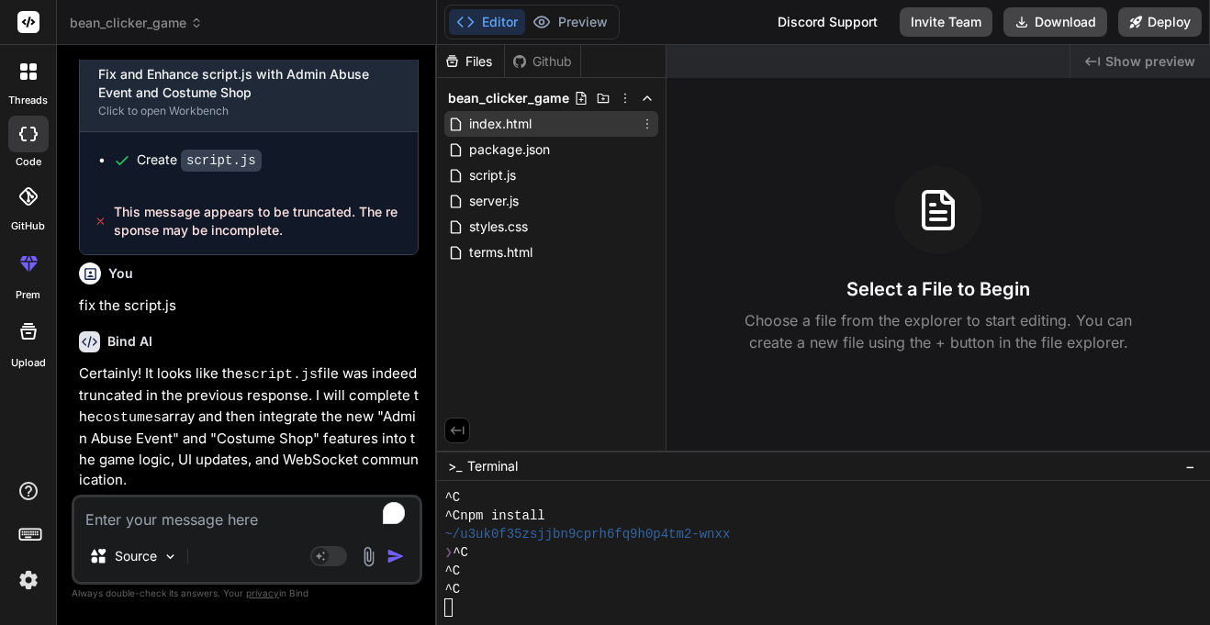
scroll to position [6361, 0]
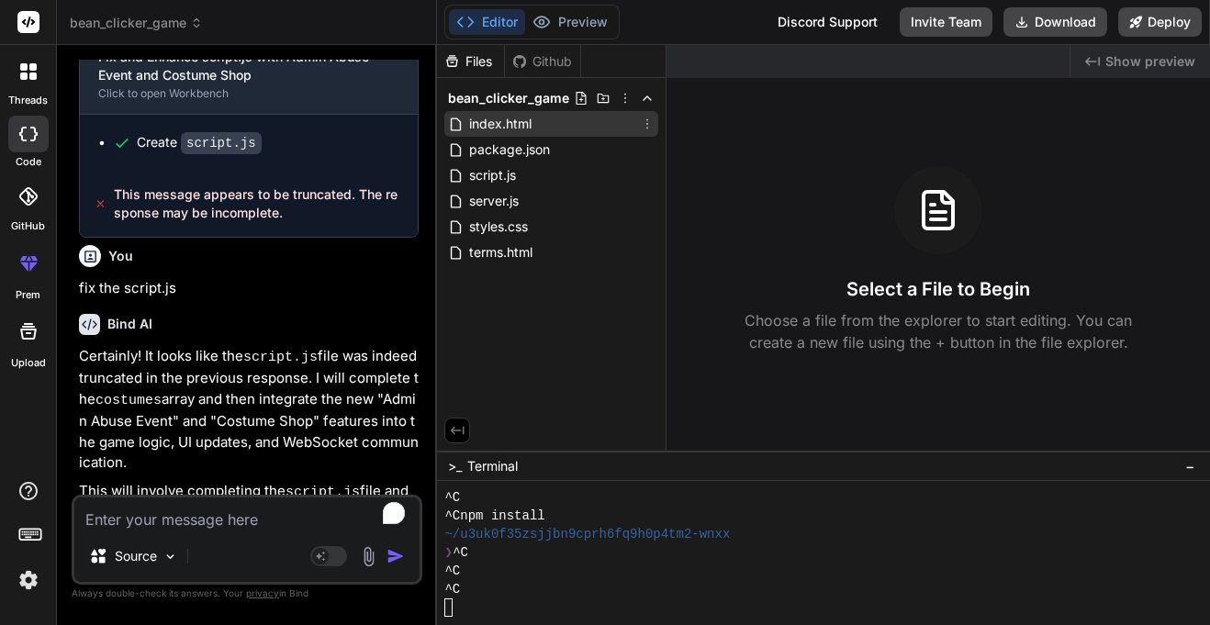
click at [544, 126] on div "index.html" at bounding box center [551, 124] width 214 height 26
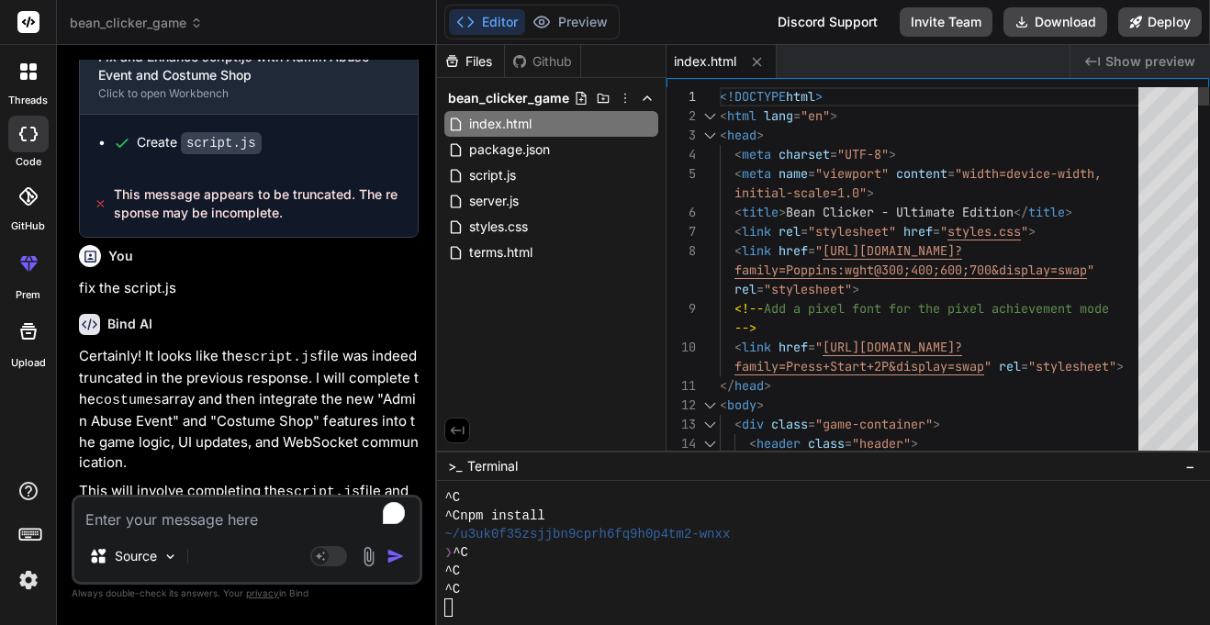
type textarea "<!DOCTYPE html> <html lang="en"> <head> <meta charset="UTF-8"> <meta name="view…"
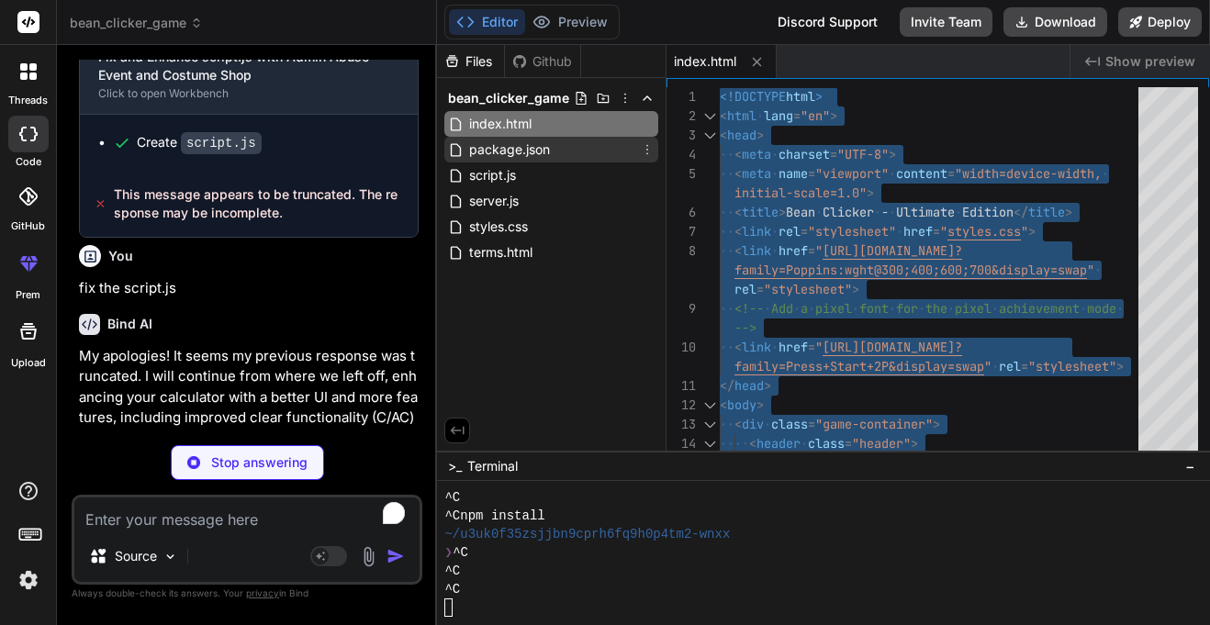
type textarea "x"
click at [537, 145] on span "package.json" at bounding box center [509, 150] width 84 height 22
type textarea "} }"
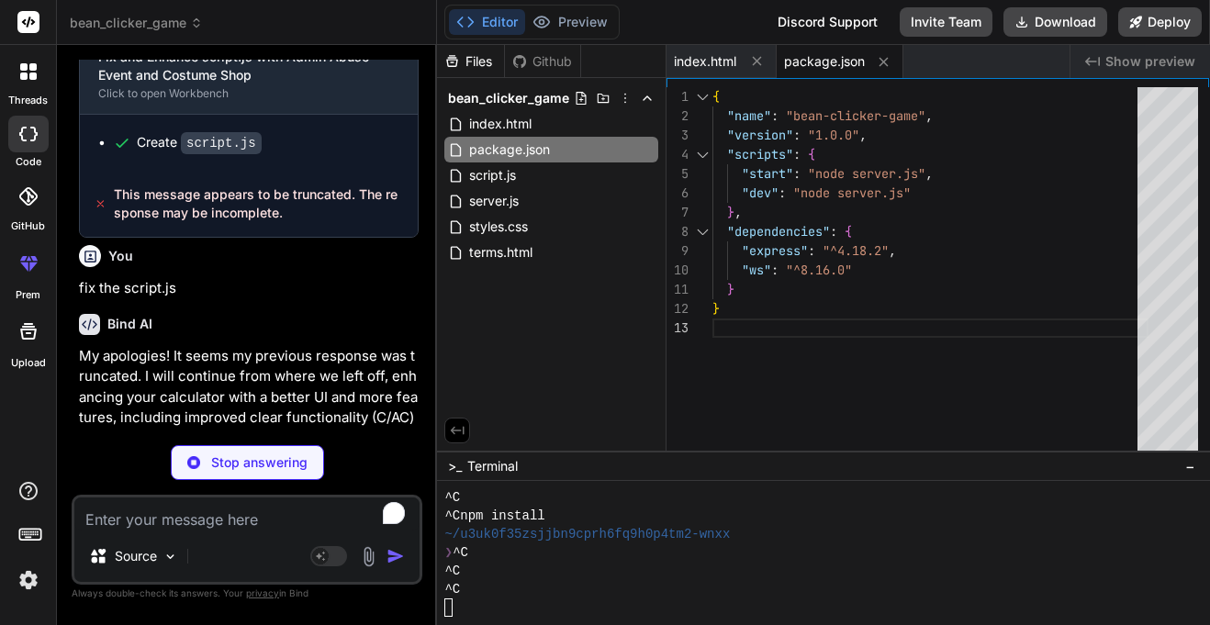
type textarea "x"
click at [834, 196] on div "{ "name" : "bean-clicker-game" , "version" : "1.0.0" , "scripts" : { "start" : …" at bounding box center [930, 273] width 436 height 373
type textarea "{ "name": "bean-clicker-game", "version": "1.0.0", "scripts": { "start": "node …"
type textarea "x"
type textarea "data-action="calculate">=</button> </div> </div> <script src="script.js"></scri…"
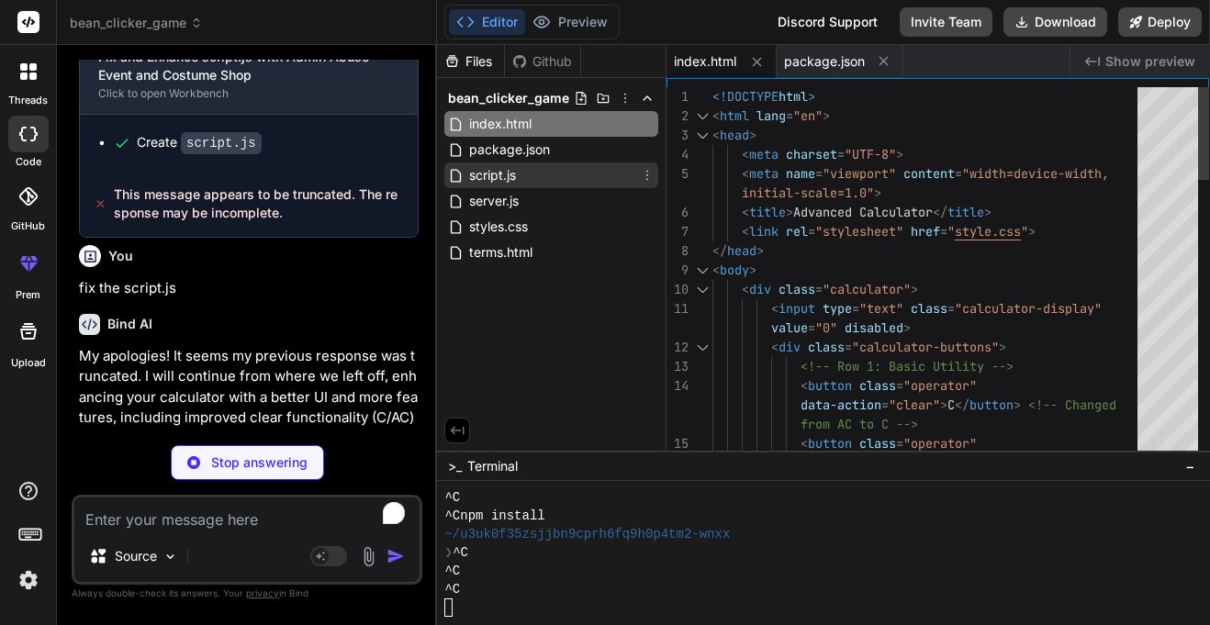
click at [514, 168] on span "script.js" at bounding box center [492, 175] width 50 height 22
type textarea "x"
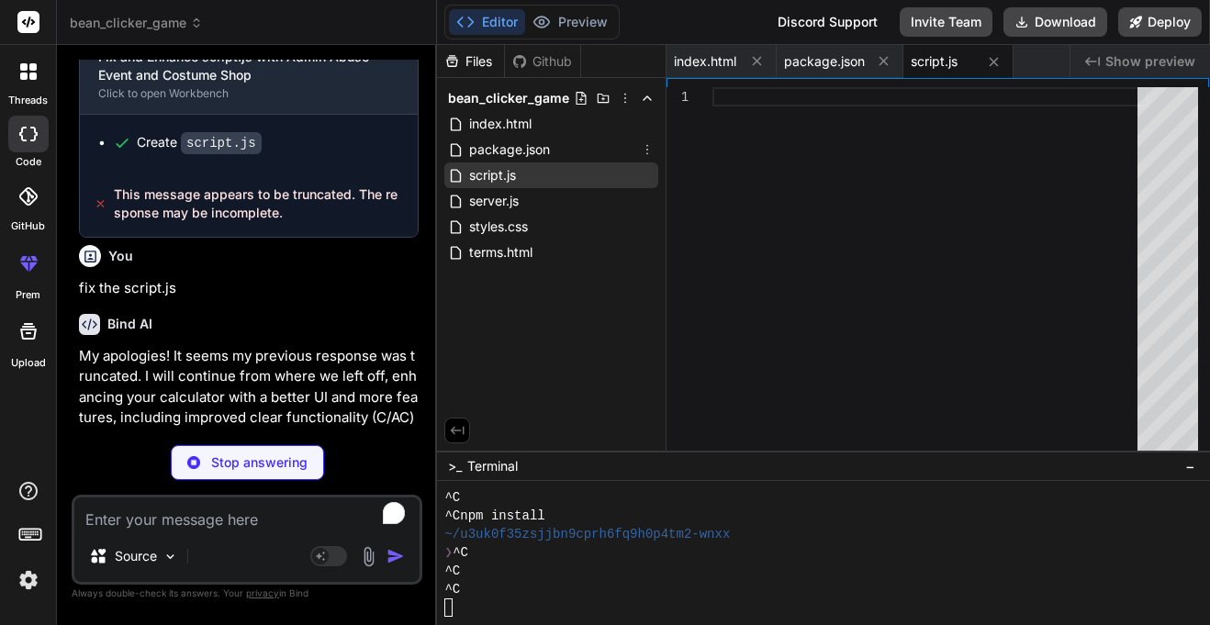
type textarea "x"
type textarea ".calculator-buttons button[data-action="power"]:hover, .calculator-buttons butt…"
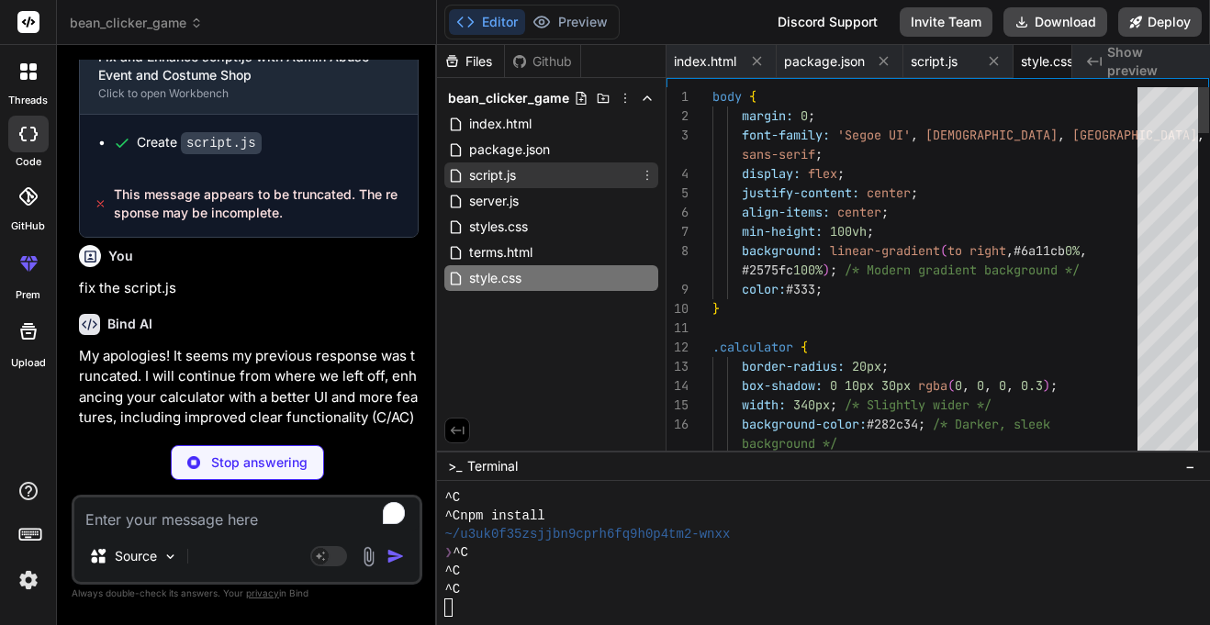
type textarea "x"
type textarea ".calculator-buttons button[data-action="sqrt"]:hover, .calculator-buttons butto…"
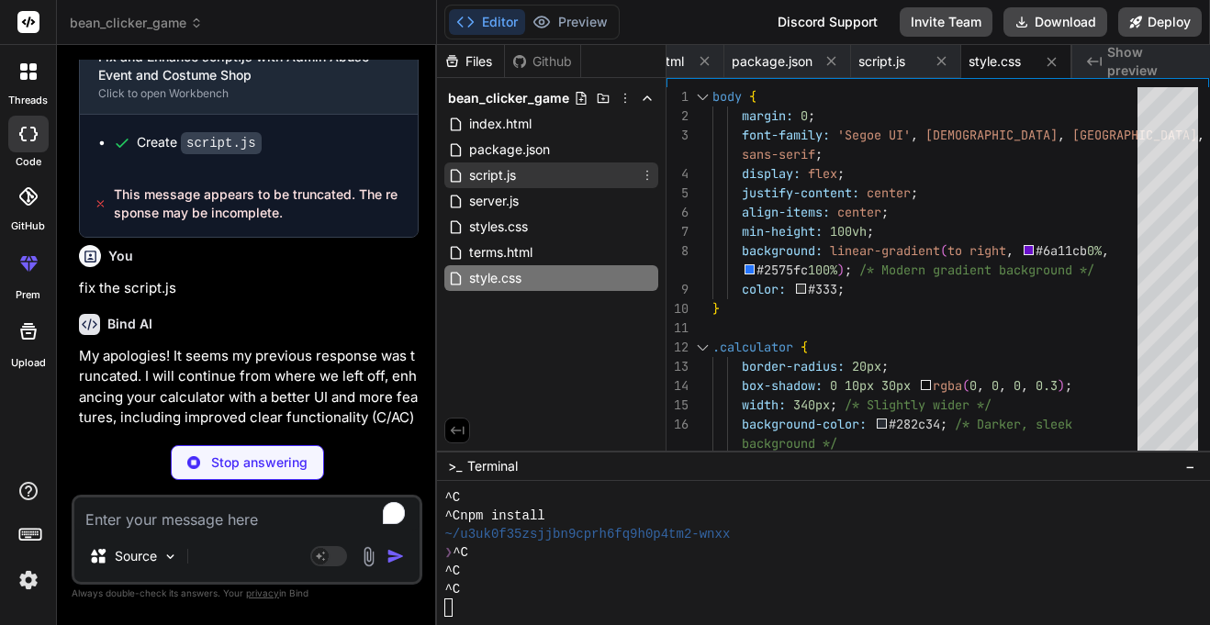
type textarea "x"
click at [543, 180] on div "script.js" at bounding box center [551, 175] width 214 height 26
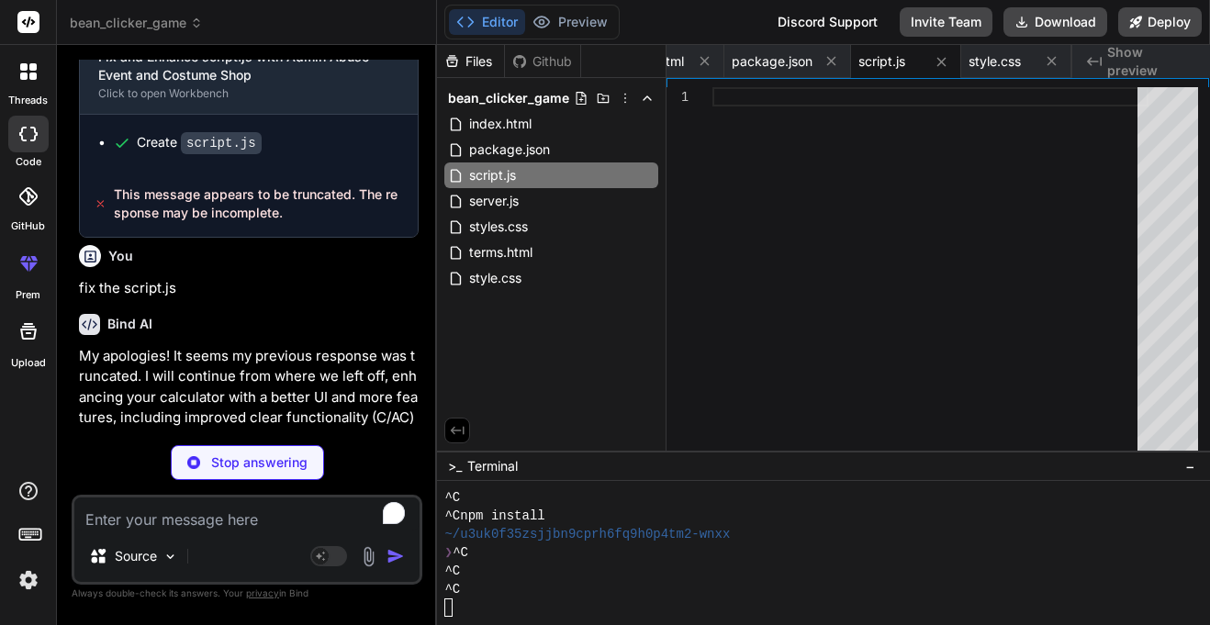
click at [307, 452] on div "Stop answering" at bounding box center [247, 462] width 153 height 35
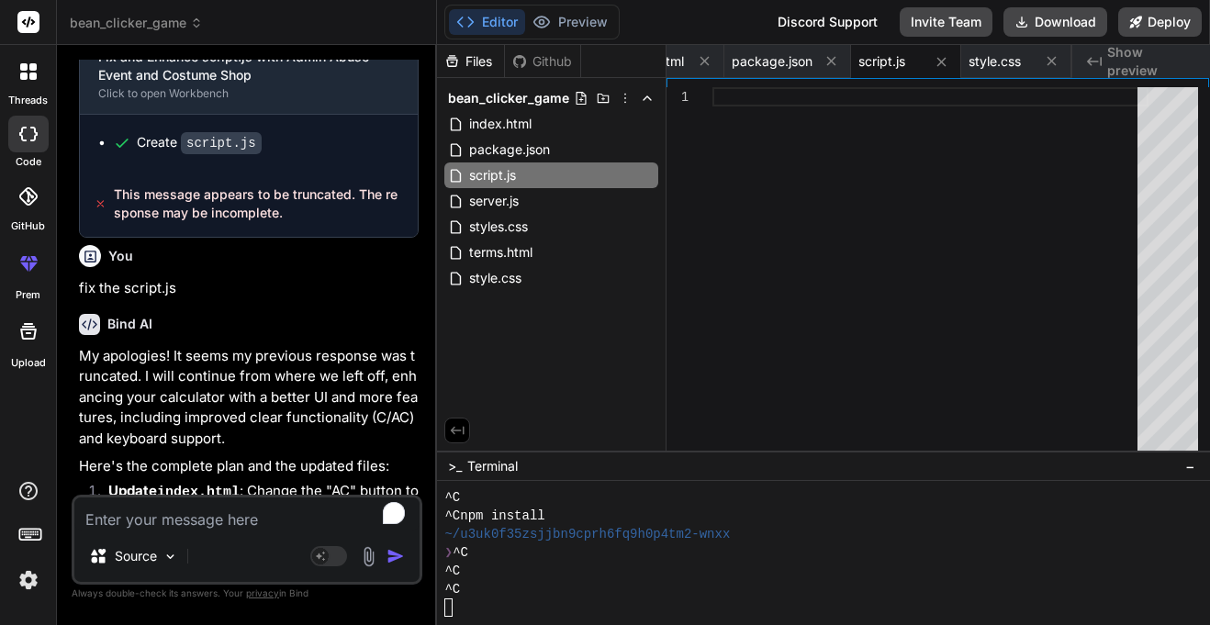
scroll to position [6969, 0]
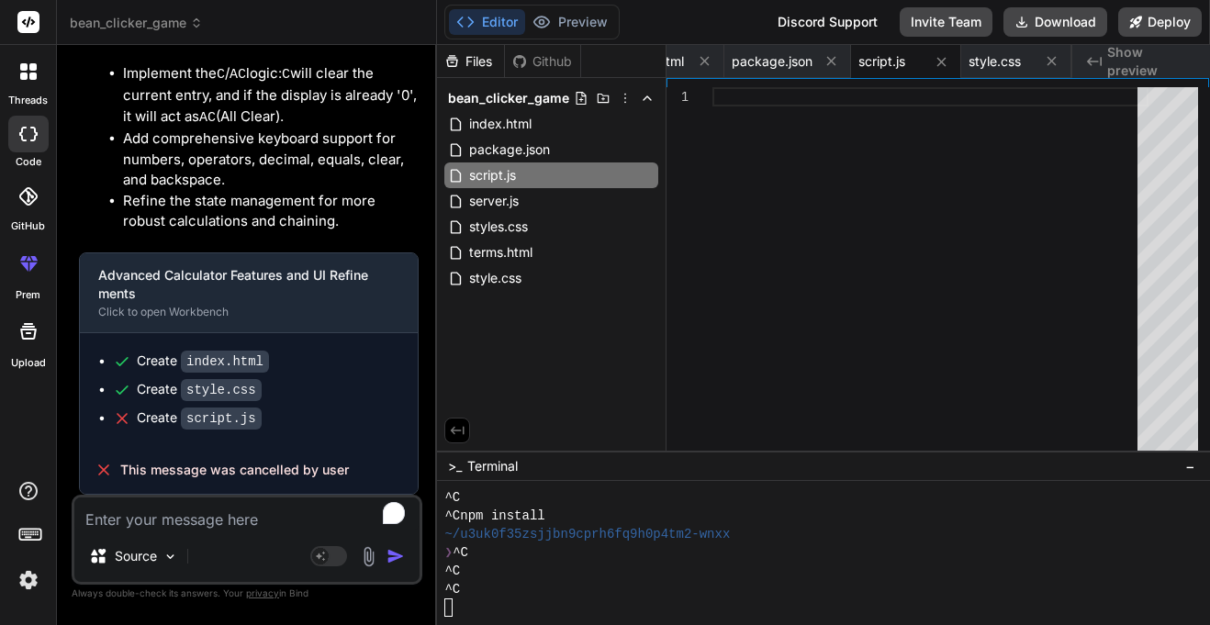
click at [459, 61] on icon at bounding box center [452, 61] width 16 height 16
click at [1155, 40] on div "Editor Preview Disabled until preview for your project is generated Discord Sup…" at bounding box center [823, 22] width 773 height 45
click at [1159, 35] on button "Deploy" at bounding box center [1160, 21] width 84 height 29
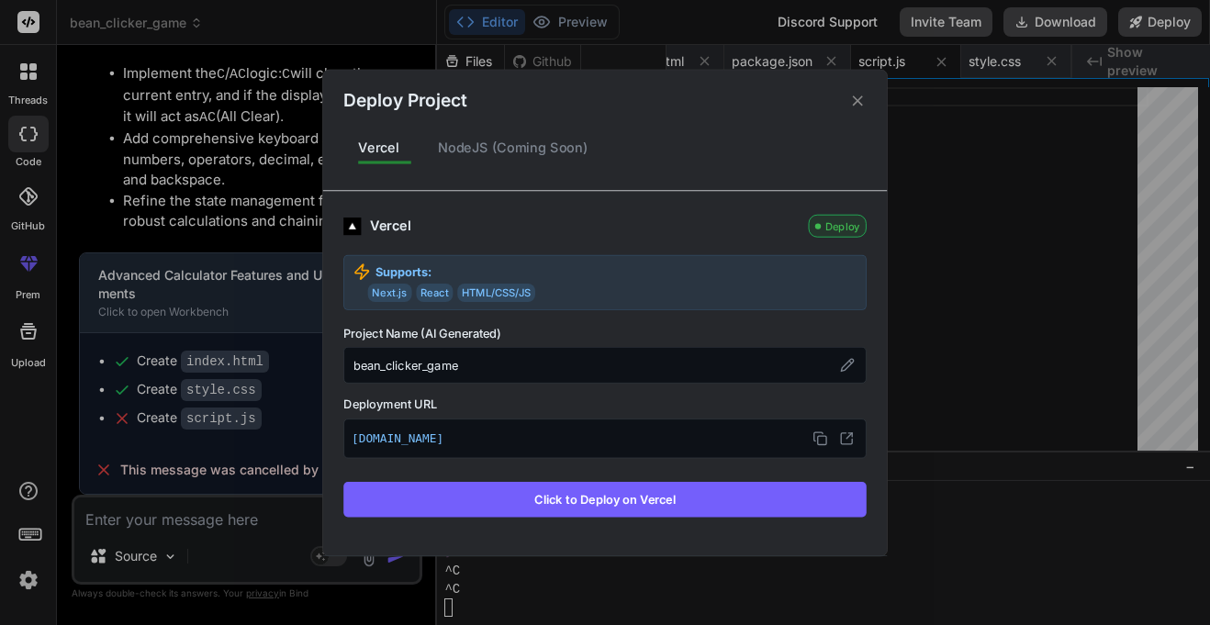
click at [438, 438] on p "[DOMAIN_NAME]" at bounding box center [604, 439] width 507 height 24
click at [494, 145] on div "NodeJS (Coming Soon)" at bounding box center [513, 147] width 180 height 39
click at [501, 148] on div "NodeJS (Coming Soon)" at bounding box center [513, 147] width 180 height 39
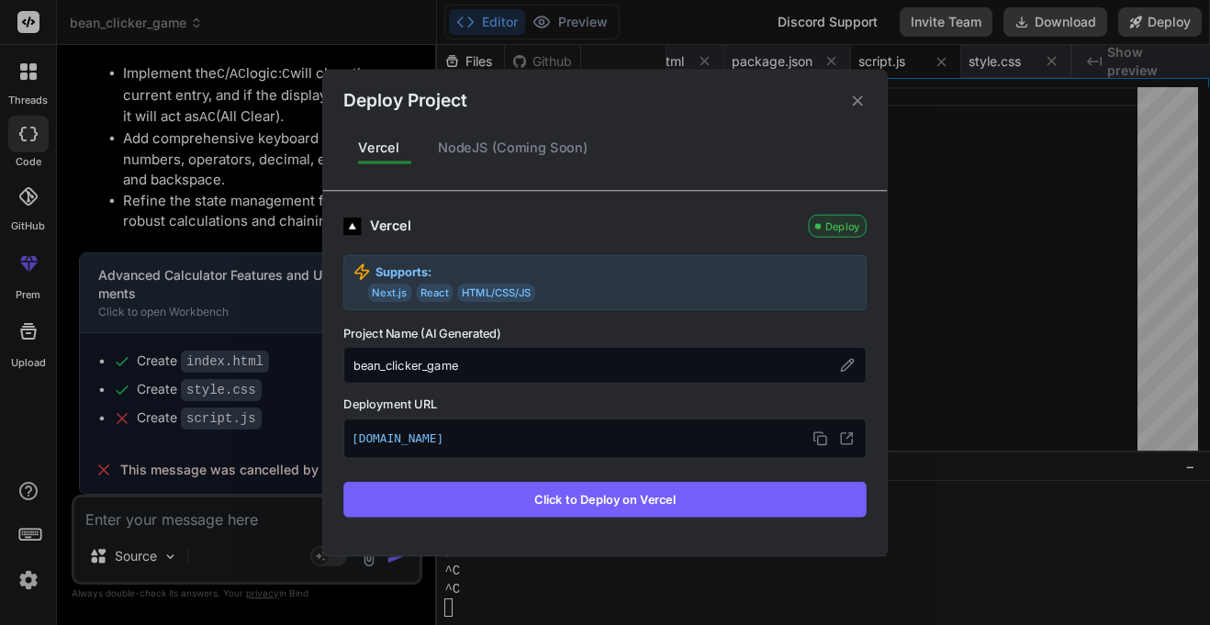
click at [857, 99] on icon at bounding box center [857, 100] width 17 height 17
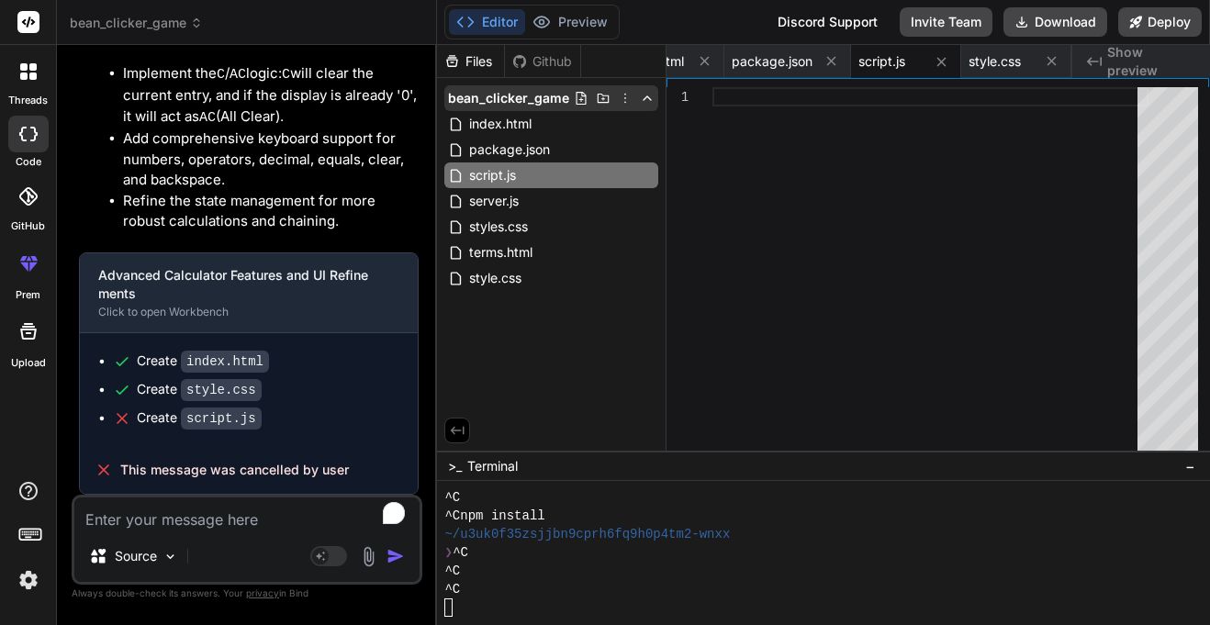
click at [631, 98] on icon at bounding box center [625, 98] width 15 height 15
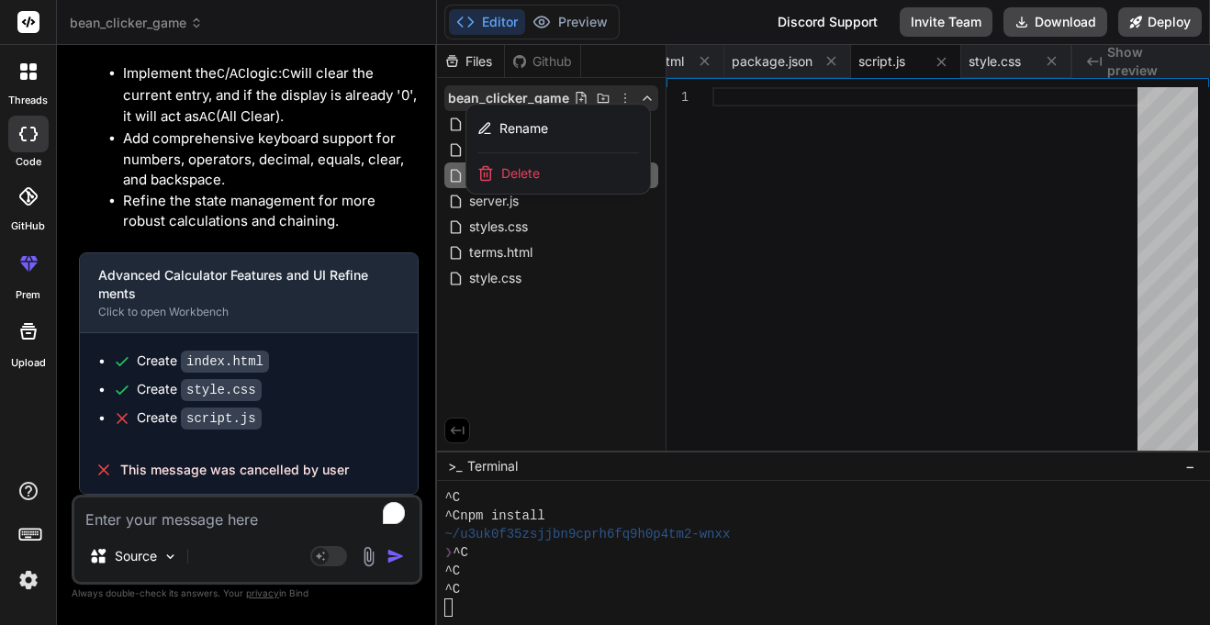
click at [887, 332] on div at bounding box center [823, 335] width 773 height 580
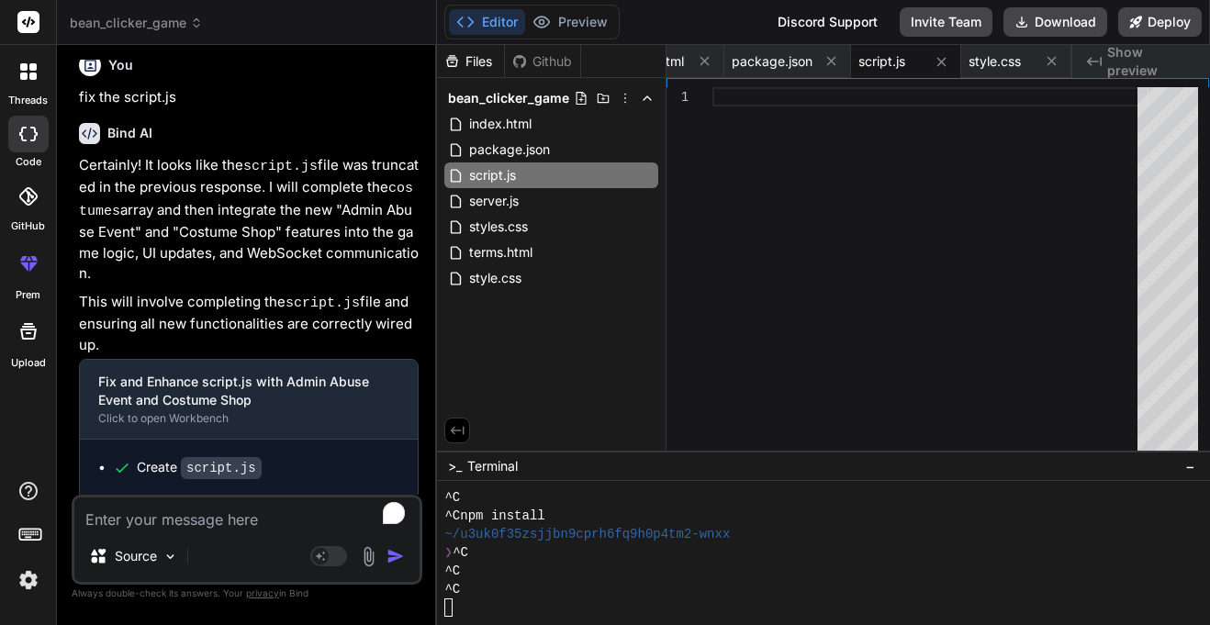
scroll to position [6028, 0]
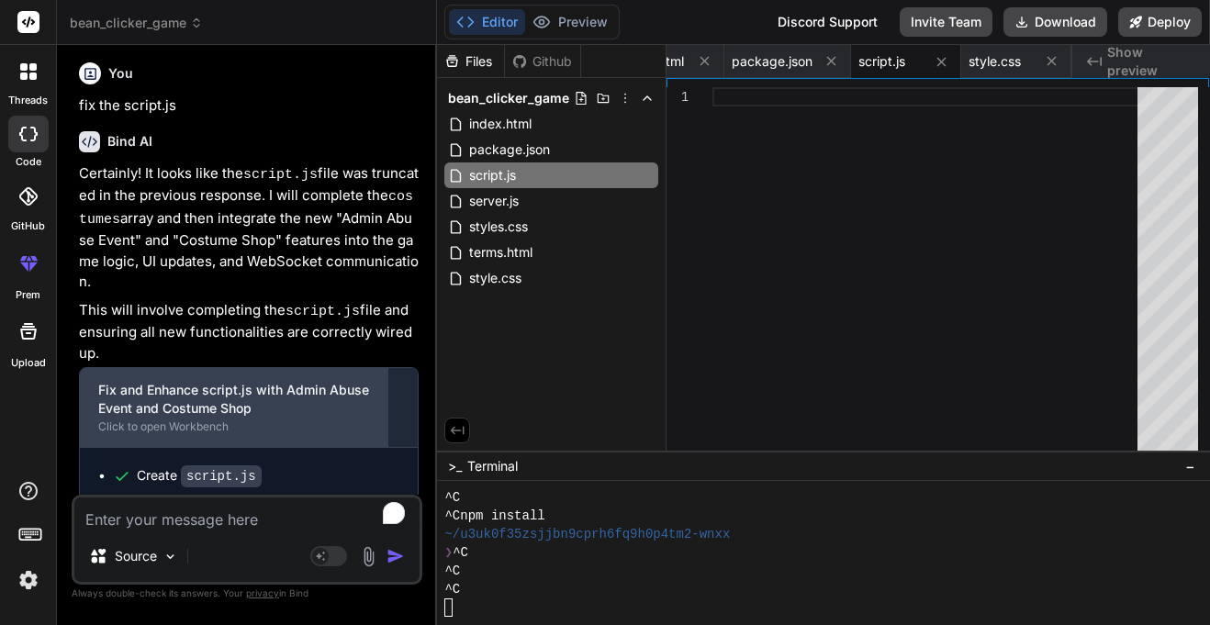
click at [207, 418] on div "Fix and Enhance script.js with Admin Abuse Event and Costume Shop" at bounding box center [234, 399] width 272 height 37
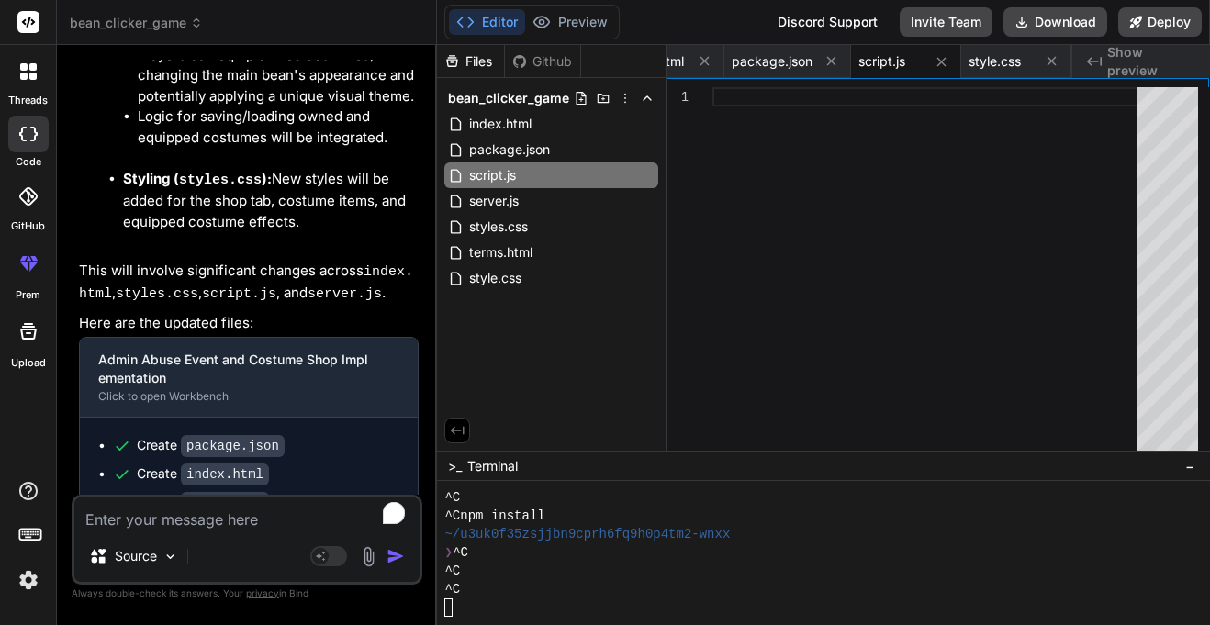
click at [207, 417] on div "Admin Abuse Event and Costume Shop Implementation Click to open Workbench" at bounding box center [234, 377] width 308 height 79
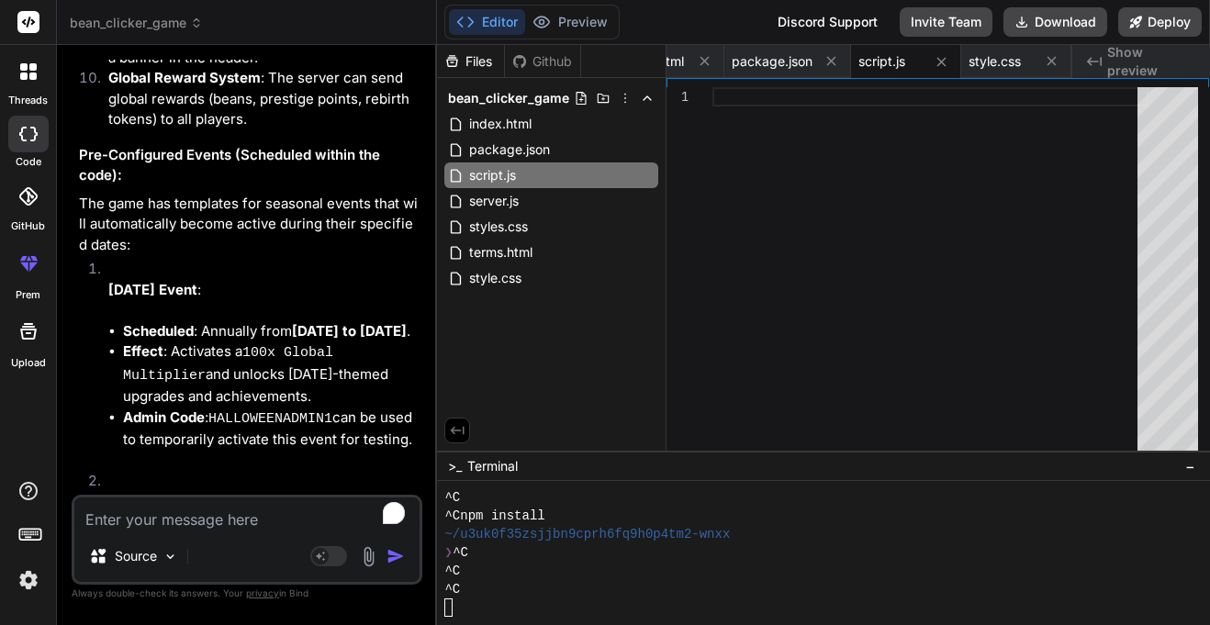
click at [185, 285] on li "[DATE] Event : Scheduled : Annually from [DATE] to [DATE] . Effect : Activates …" at bounding box center [256, 365] width 325 height 212
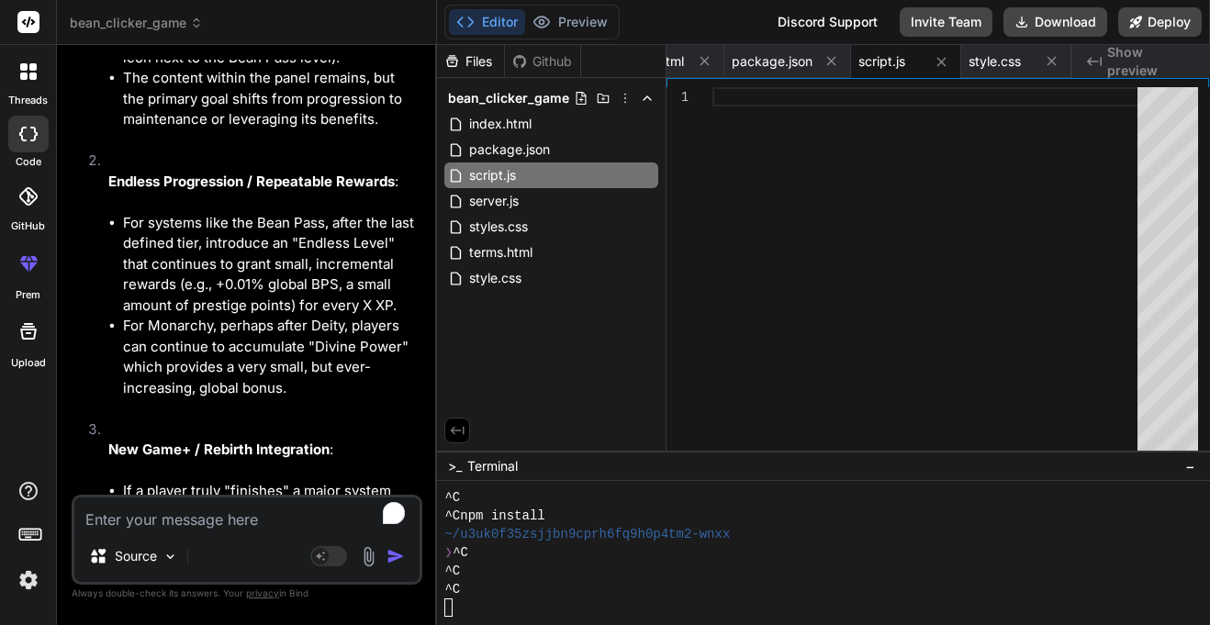
scroll to position [3702, 0]
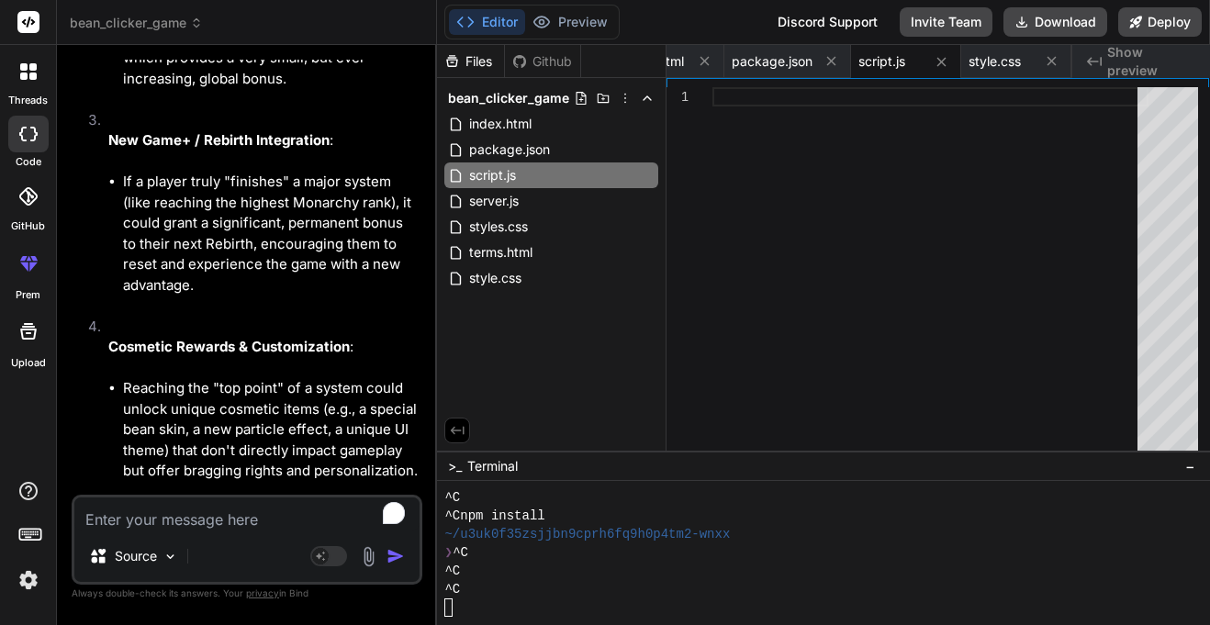
click at [618, 493] on div "^C" at bounding box center [815, 497] width 742 height 18
click at [150, 30] on span "bean_clicker_game" at bounding box center [136, 23] width 133 height 18
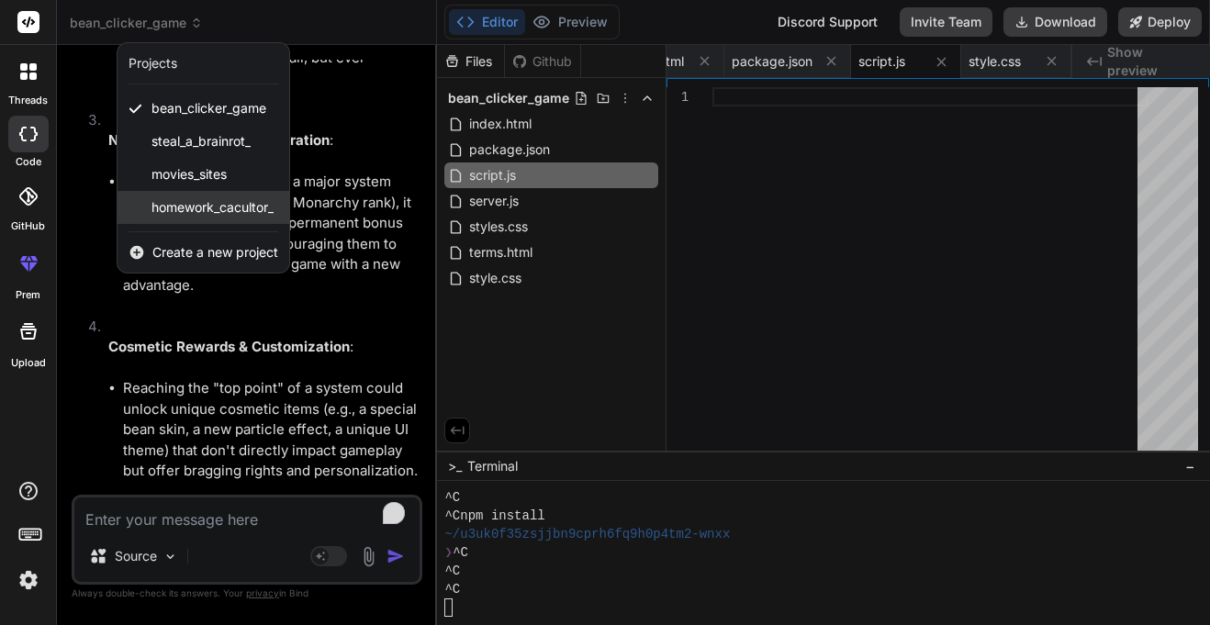
click at [156, 206] on span "homework_cacultor_" at bounding box center [212, 207] width 122 height 18
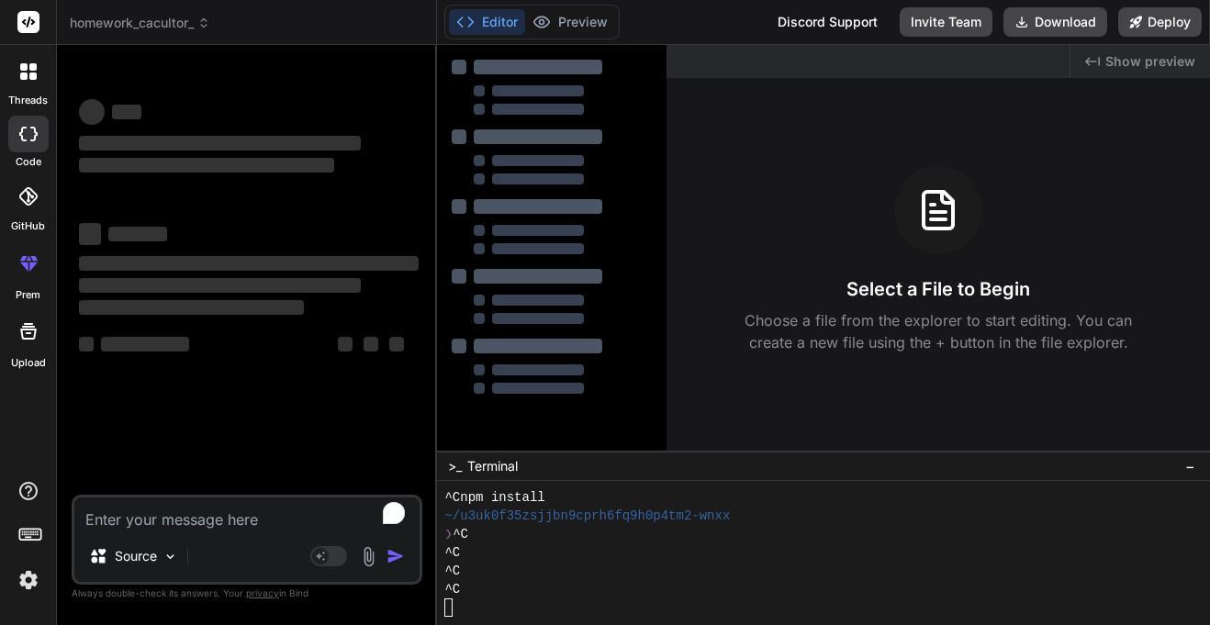
scroll to position [0, 0]
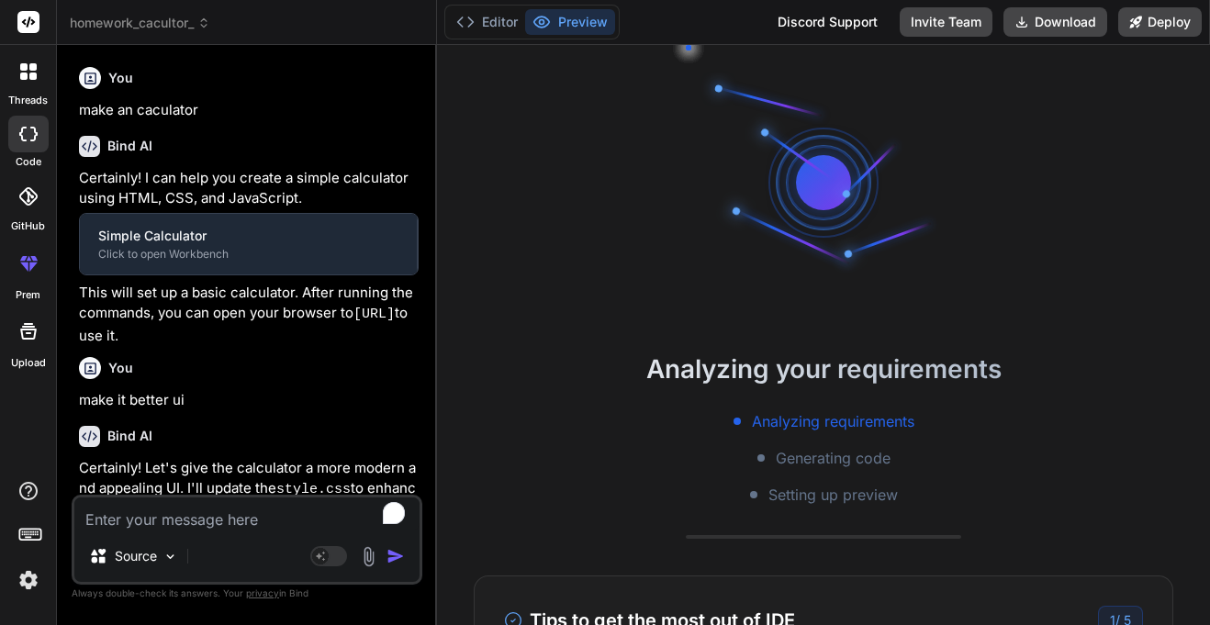
type textarea "x"
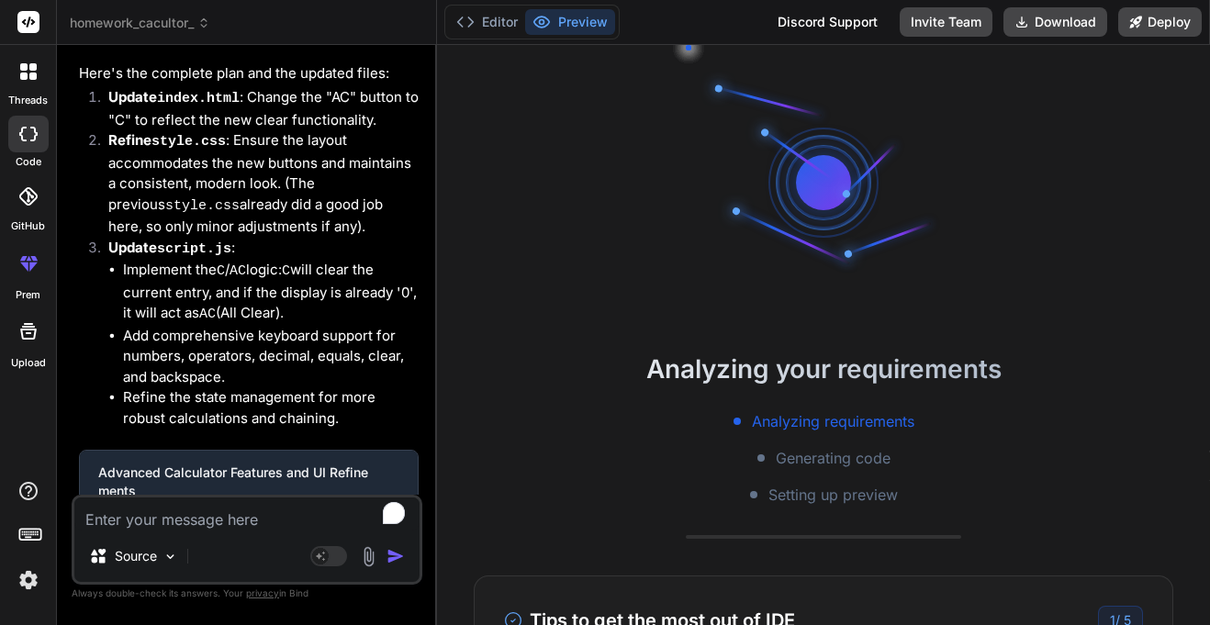
scroll to position [3599, 0]
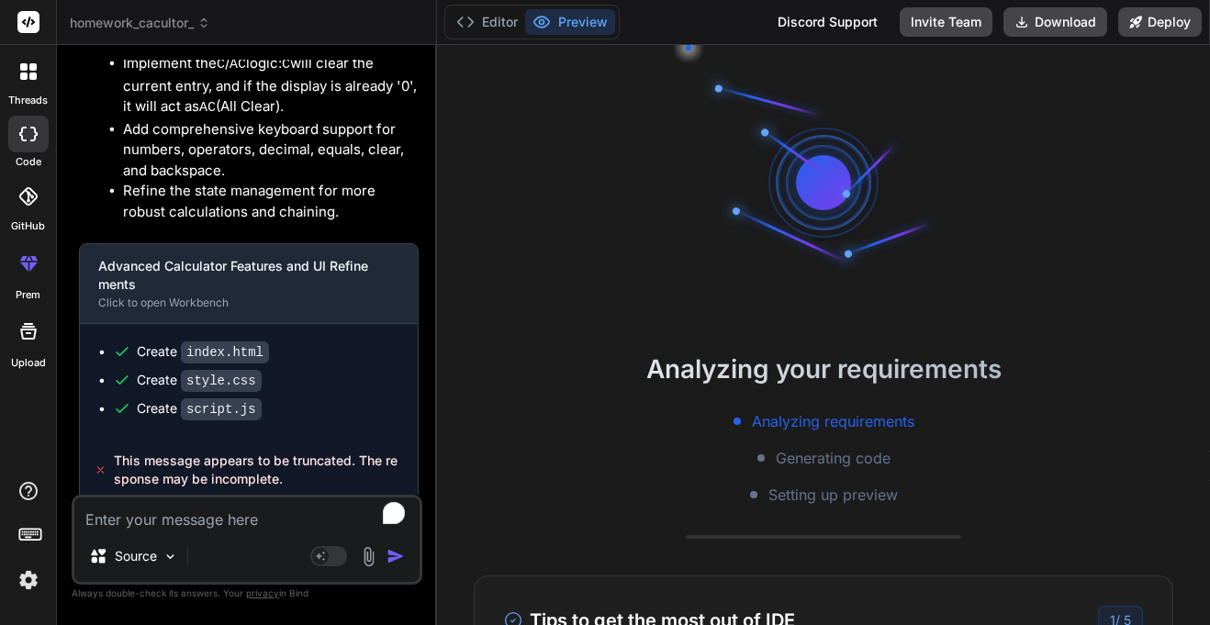
click at [251, 460] on span "This message appears to be truncated. The response may be incomplete." at bounding box center [259, 470] width 290 height 37
click at [497, 23] on button "Editor" at bounding box center [487, 22] width 76 height 26
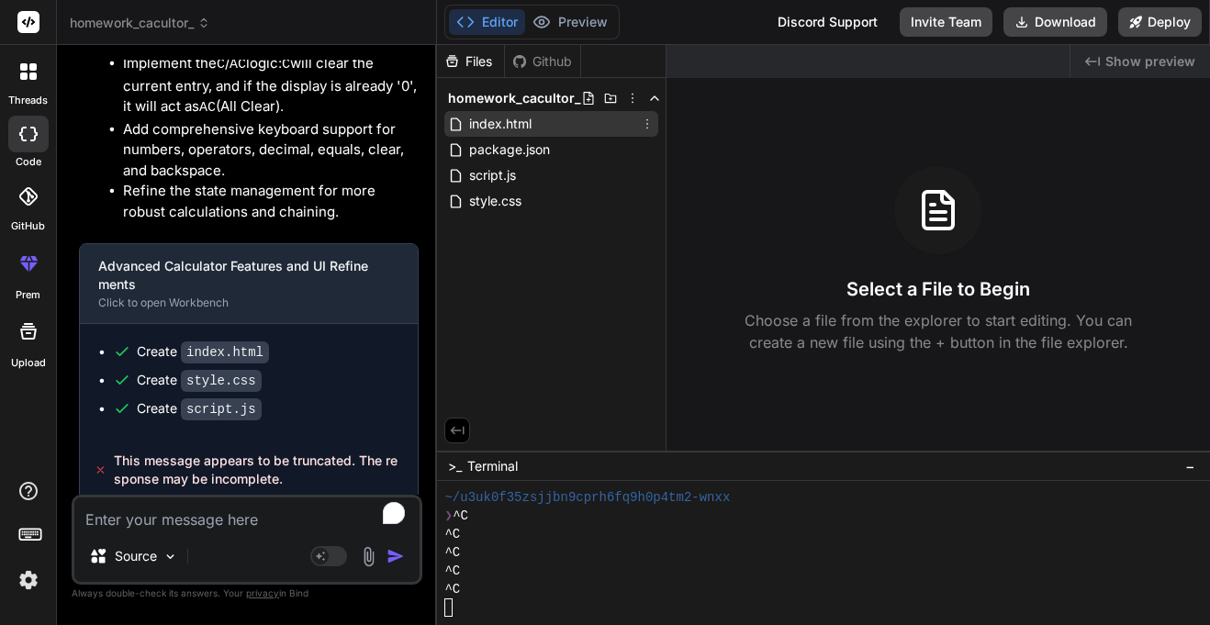
click at [536, 132] on div "index.html" at bounding box center [551, 124] width 214 height 26
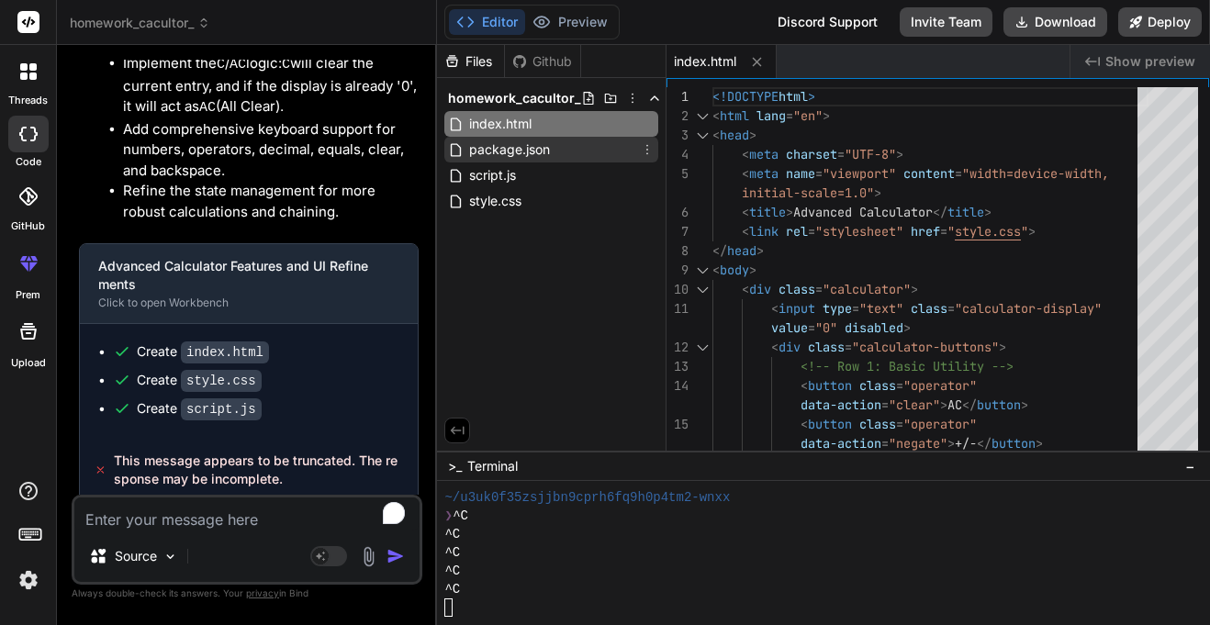
click at [534, 149] on span "package.json" at bounding box center [509, 150] width 84 height 22
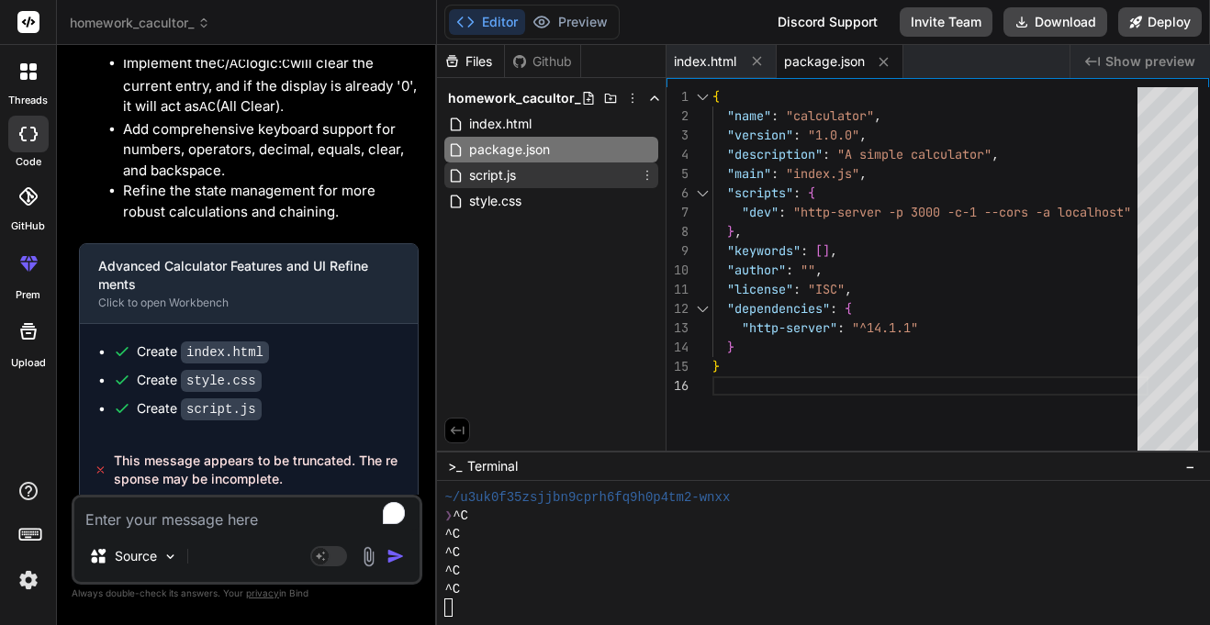
click at [530, 166] on div "script.js" at bounding box center [551, 175] width 214 height 26
type textarea "} } });"
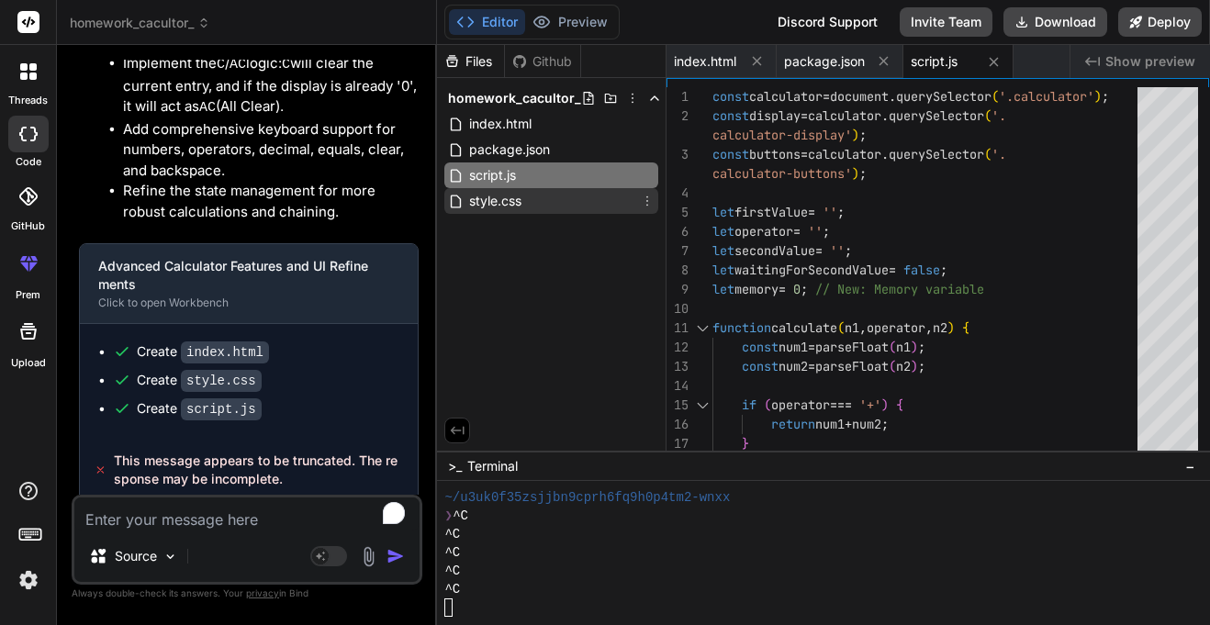
click at [528, 188] on div "style.css" at bounding box center [551, 201] width 214 height 26
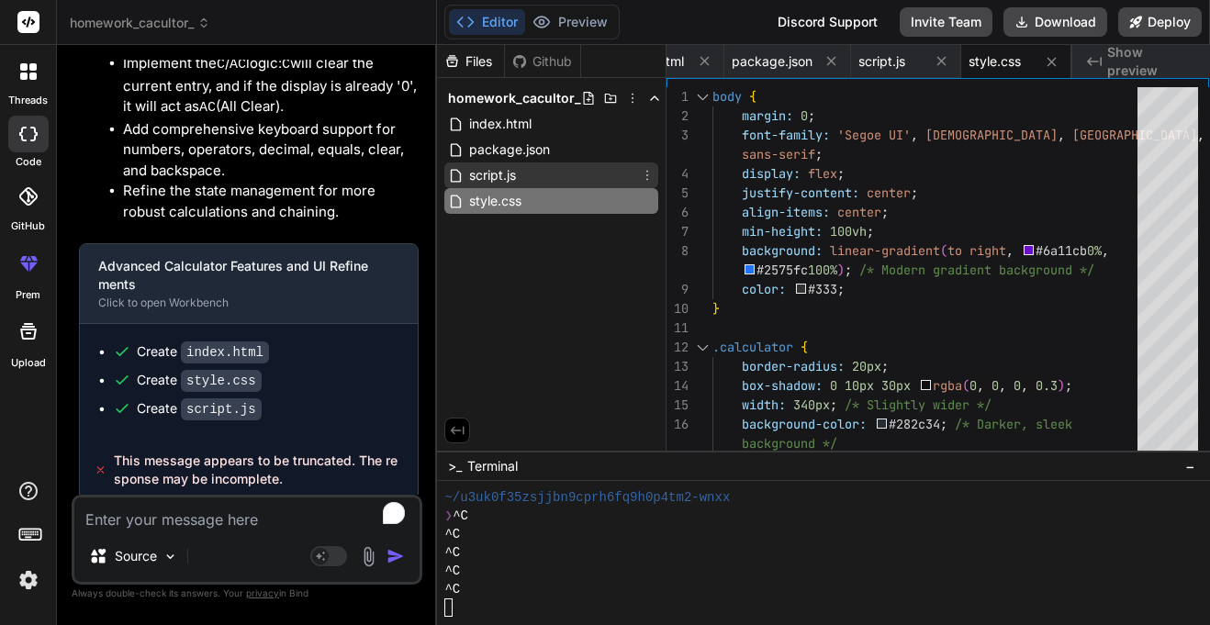
click at [536, 171] on div "script.js" at bounding box center [551, 175] width 214 height 26
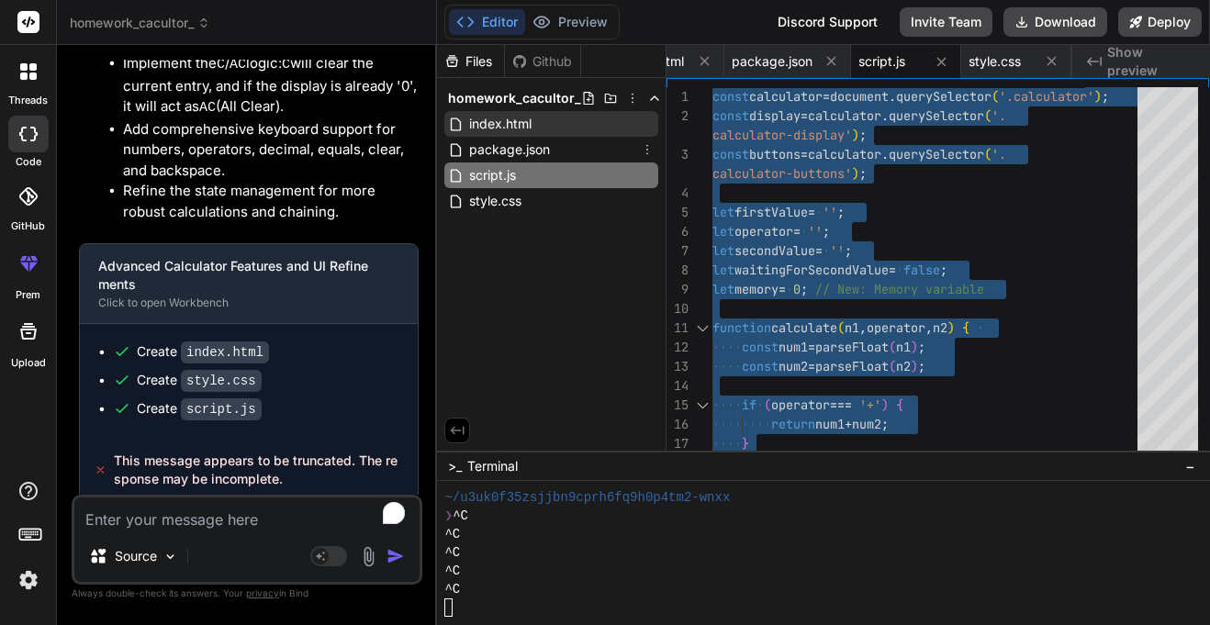
click at [544, 115] on div "index.html" at bounding box center [551, 124] width 214 height 26
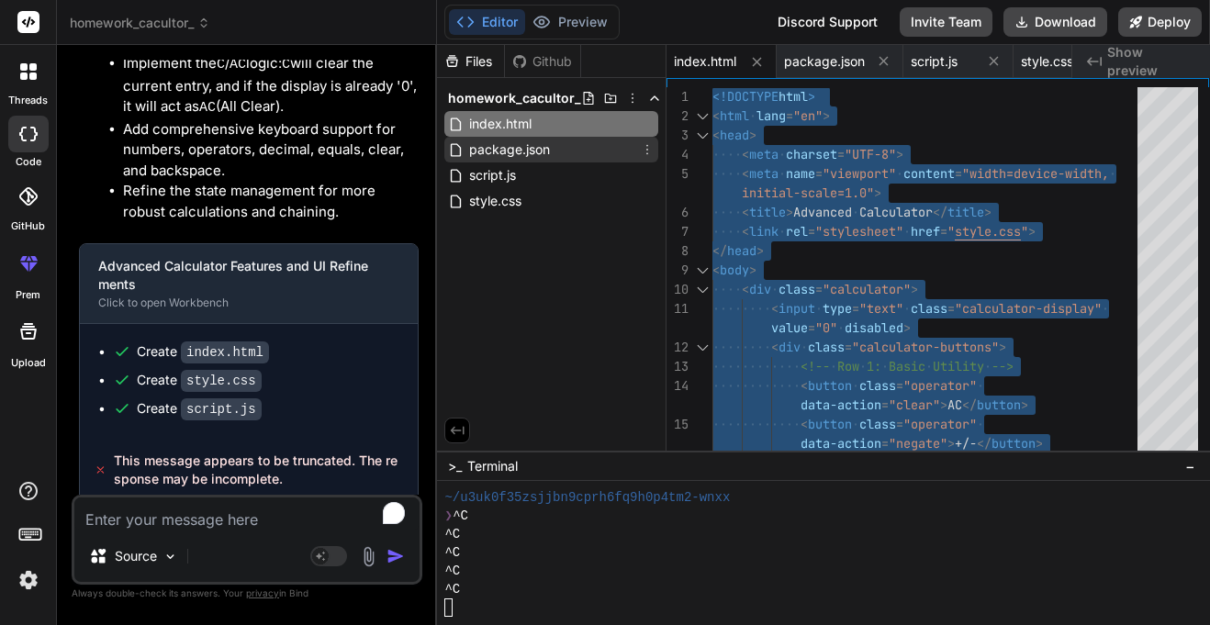
click at [533, 146] on span "package.json" at bounding box center [509, 150] width 84 height 22
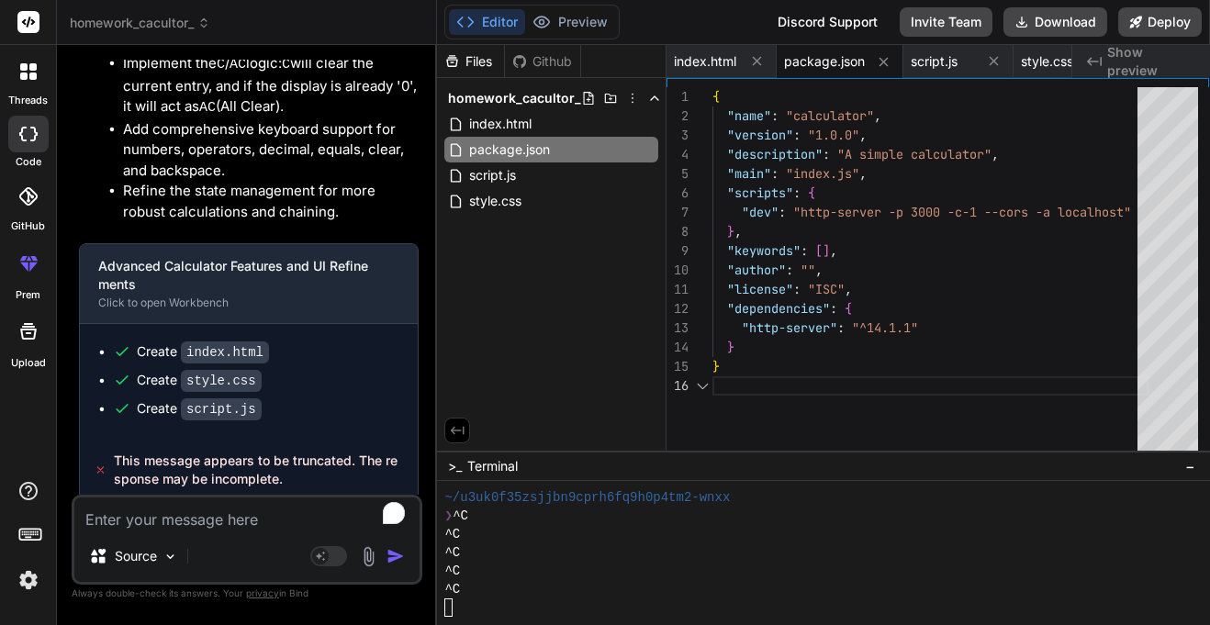
click at [838, 230] on div "{ "name" : "calculator" , "version" : "1.0.0" , "description" : "A simple calcu…" at bounding box center [930, 273] width 436 height 373
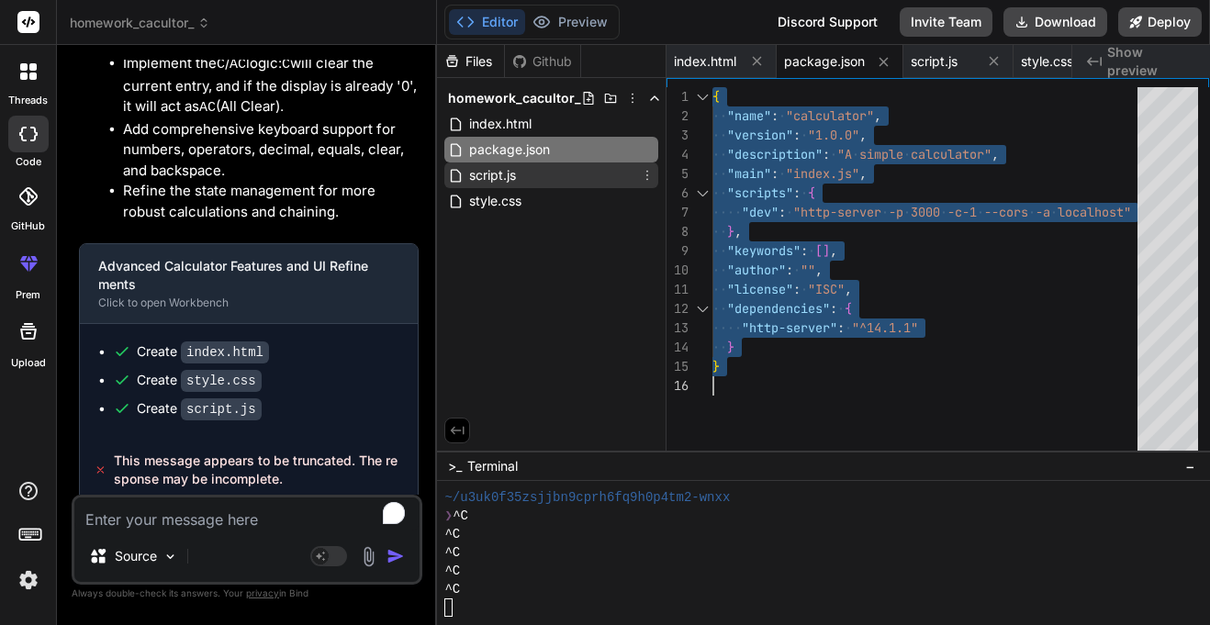
click at [579, 176] on div "script.js" at bounding box center [551, 175] width 214 height 26
type textarea "} } });"
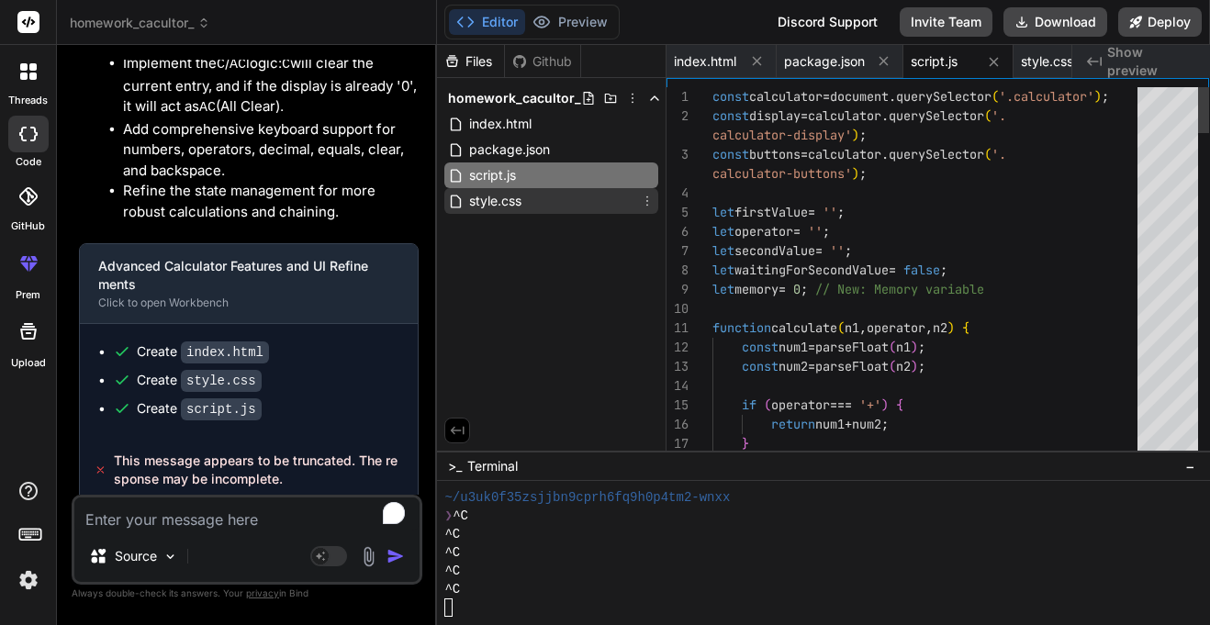
click at [635, 200] on div "style.css" at bounding box center [551, 201] width 214 height 26
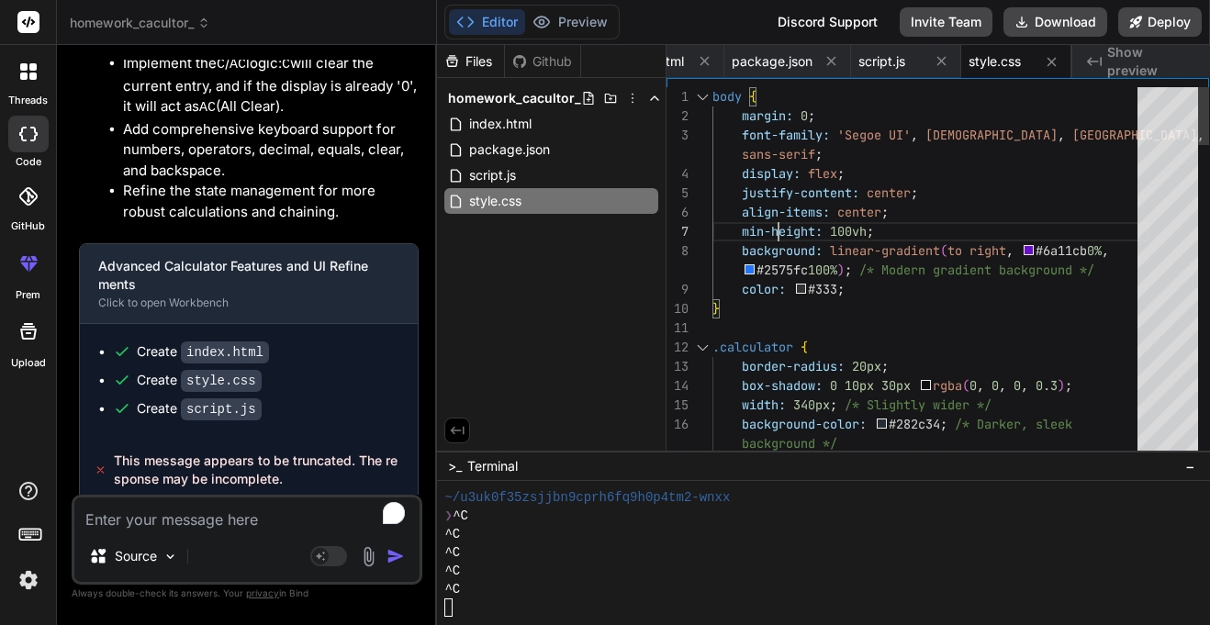
type textarea "body { margin: 0; font-family: 'Segoe UI', Tahoma, [GEOGRAPHIC_DATA], Verdana, …"
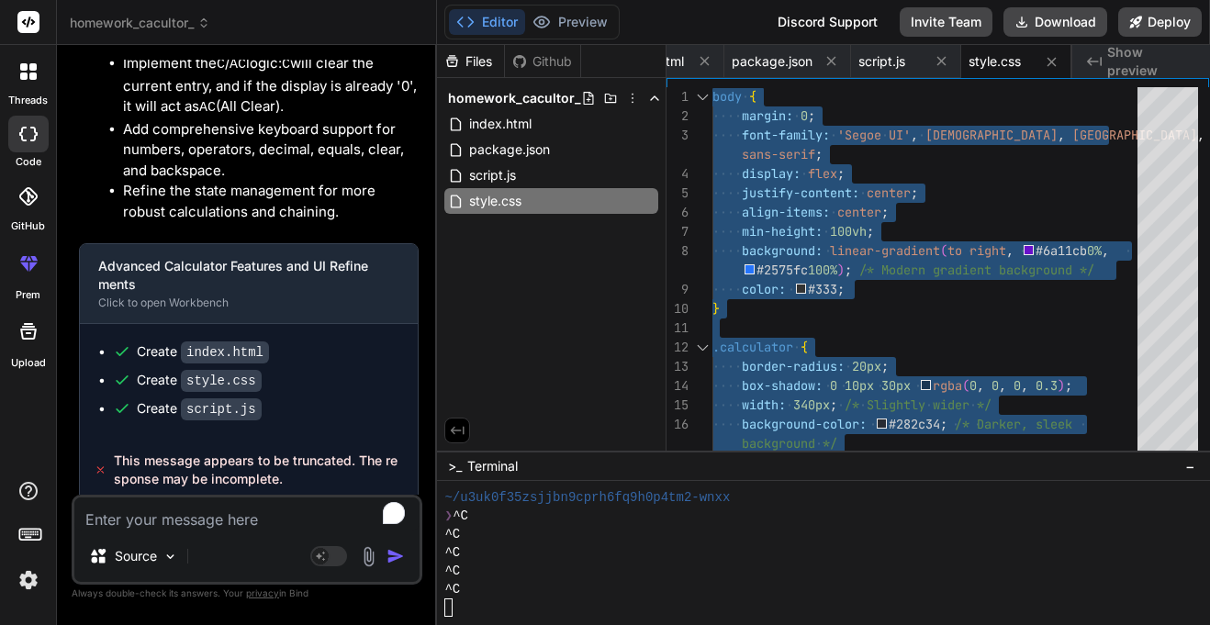
click at [268, 510] on textarea "To enrich screen reader interactions, please activate Accessibility in Grammarl…" at bounding box center [246, 513] width 345 height 33
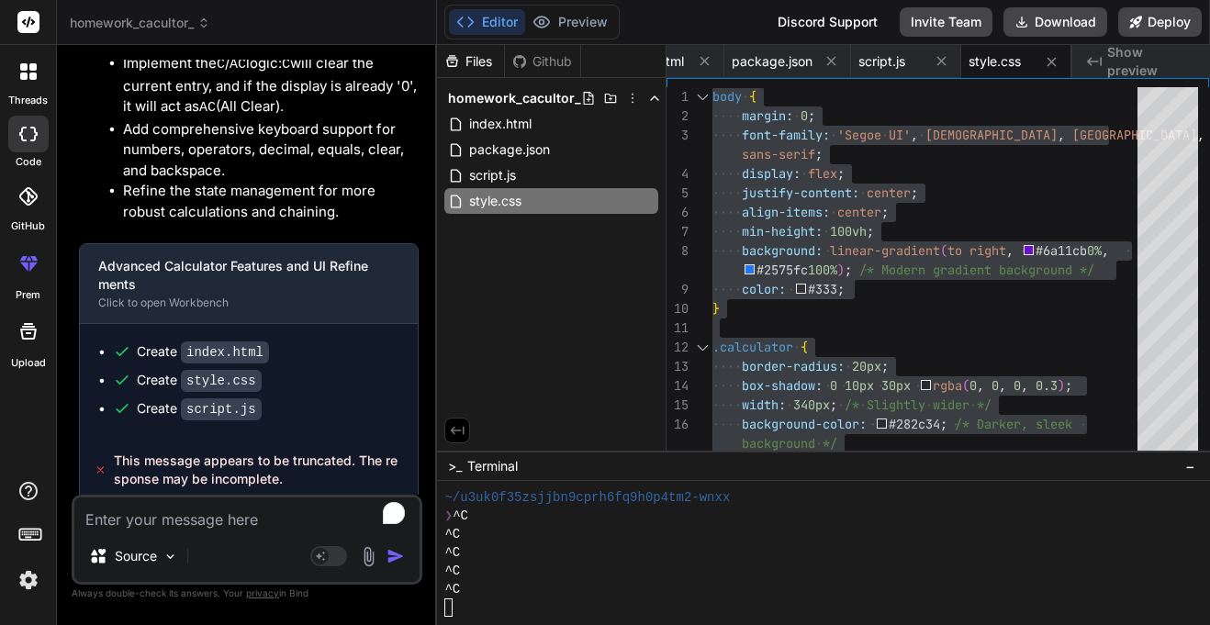
paste textarea "Tell PlayCode which file to run by adding one of this files: index.html, index.…"
type textarea "Tell PlayCode which file to run by adding one of this files: index.html, index.…"
type textarea "x"
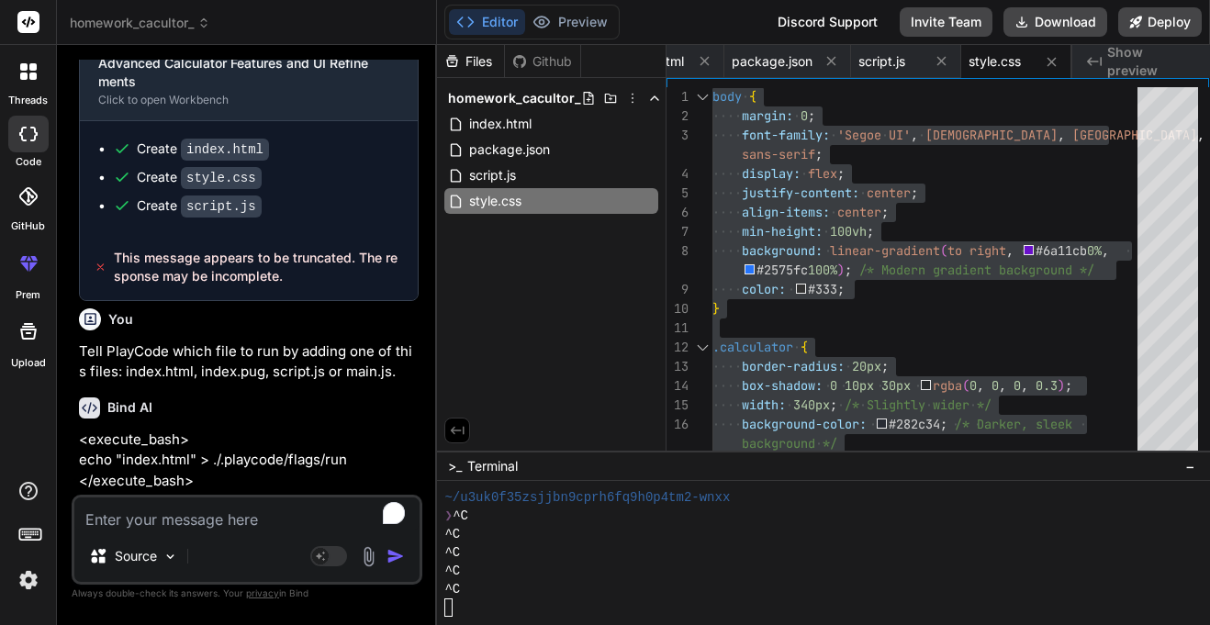
type textarea "x"
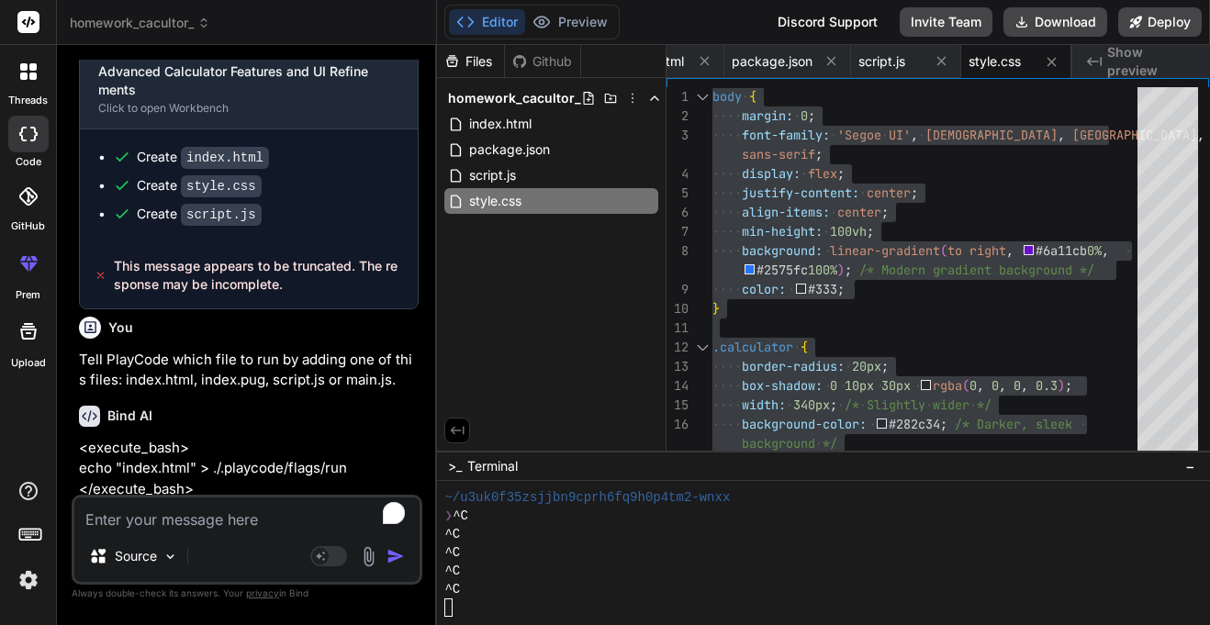
click at [141, 466] on p "<execute_bash> echo "index.html" > ./.playcode/flags/run </execute_bash>" at bounding box center [249, 469] width 340 height 62
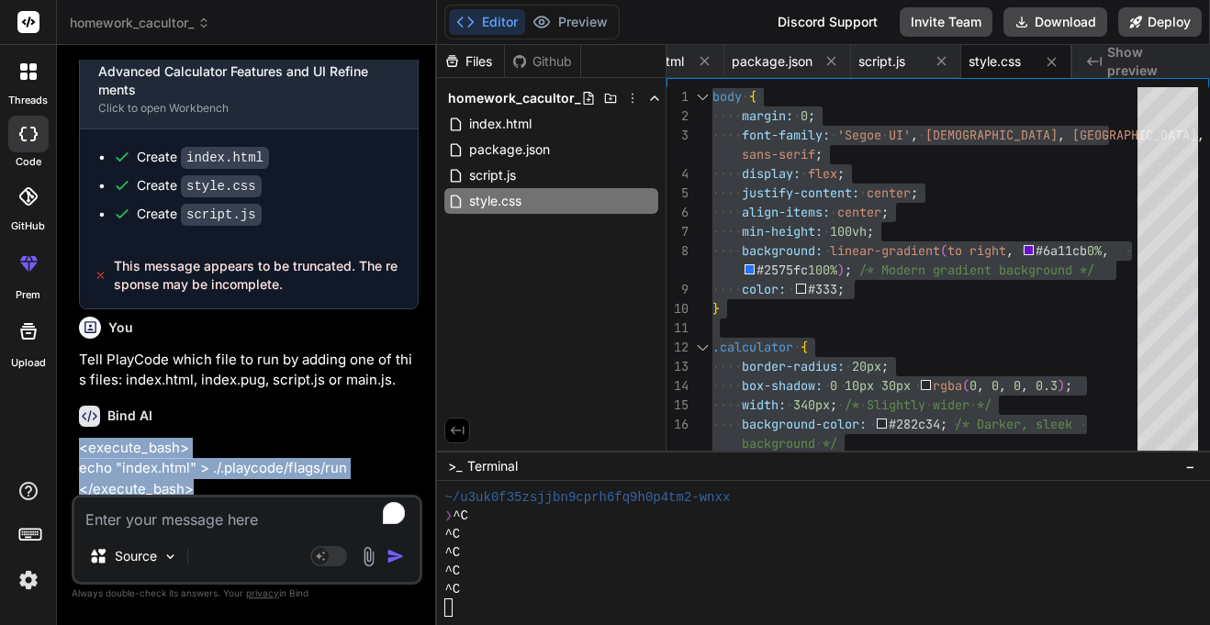
drag, startPoint x: 79, startPoint y: 442, endPoint x: 210, endPoint y: 488, distance: 139.0
click at [210, 488] on p "<execute_bash> echo "index.html" > ./.playcode/flags/run </execute_bash>" at bounding box center [249, 469] width 340 height 62
copy p "<execute_bash> echo "index.html" > ./.playcode/flags/run </execute_bash>"
click at [245, 465] on p "<execute_bash> echo "index.html" > ./.playcode/flags/run </execute_bash>" at bounding box center [249, 469] width 340 height 62
